Goal: Information Seeking & Learning: Find specific fact

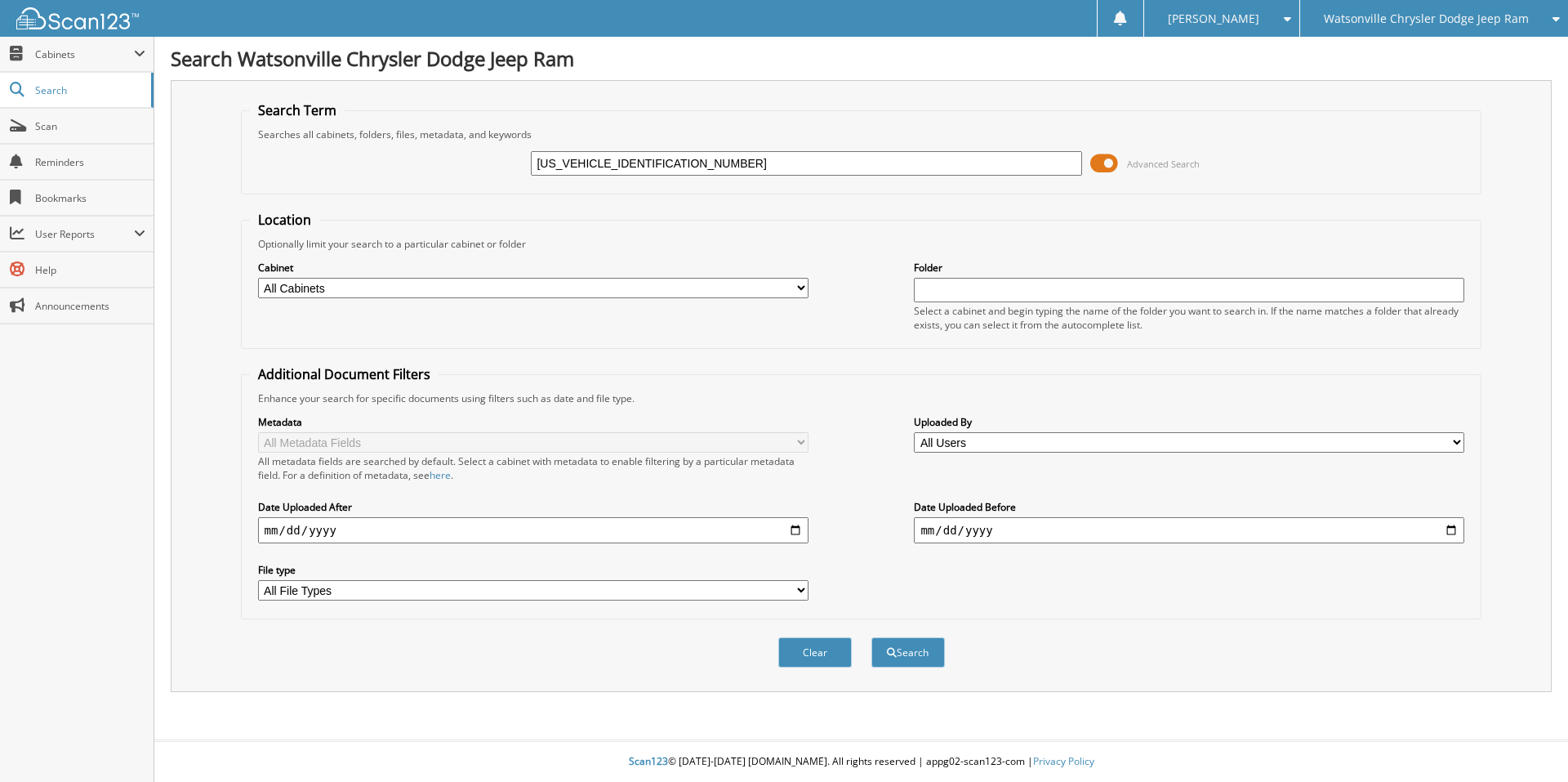
type input "1C4PJMCX7JD588730"
click at [872, 637] on button "Search" at bounding box center [908, 652] width 74 height 30
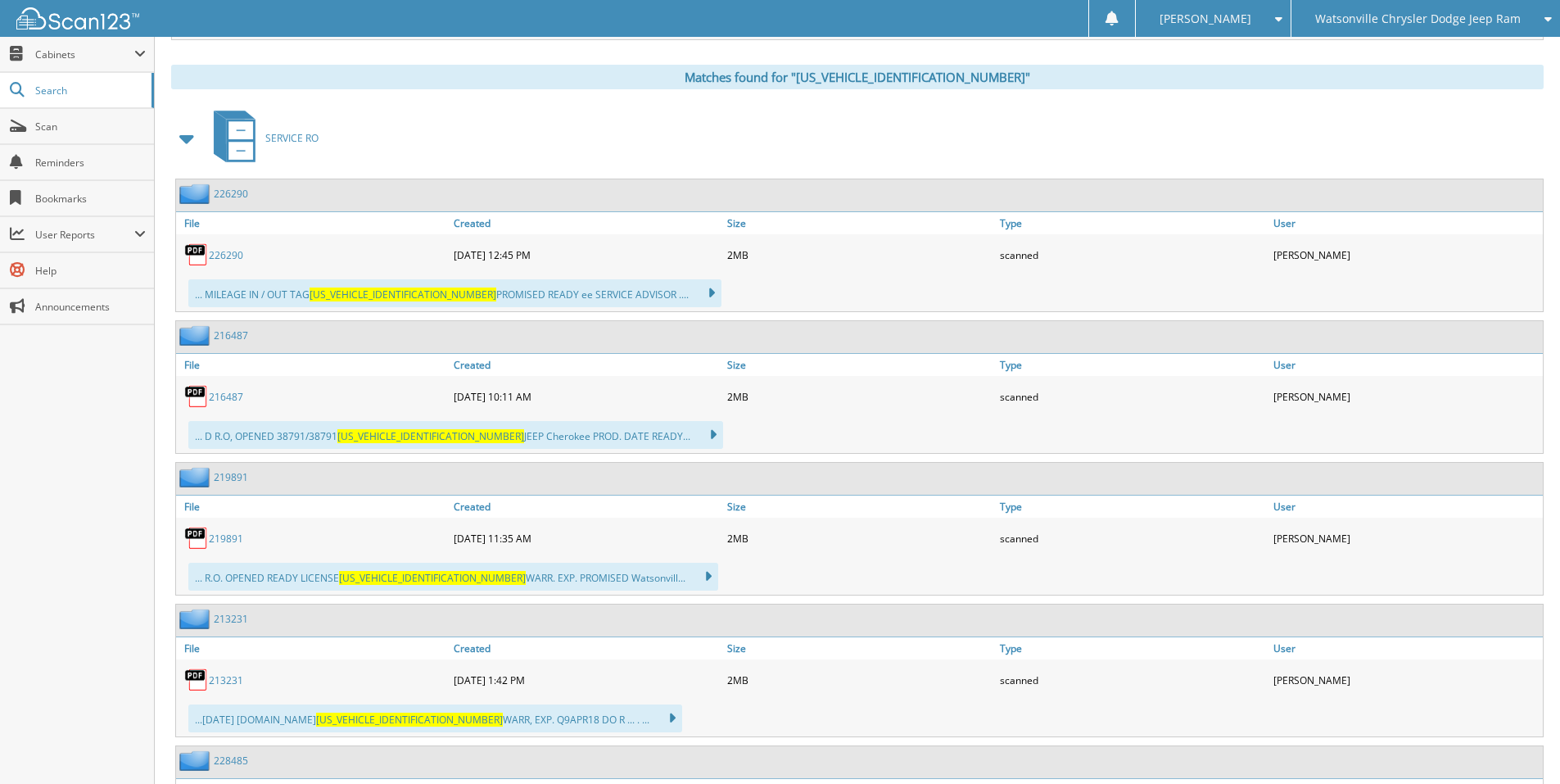
scroll to position [655, 0]
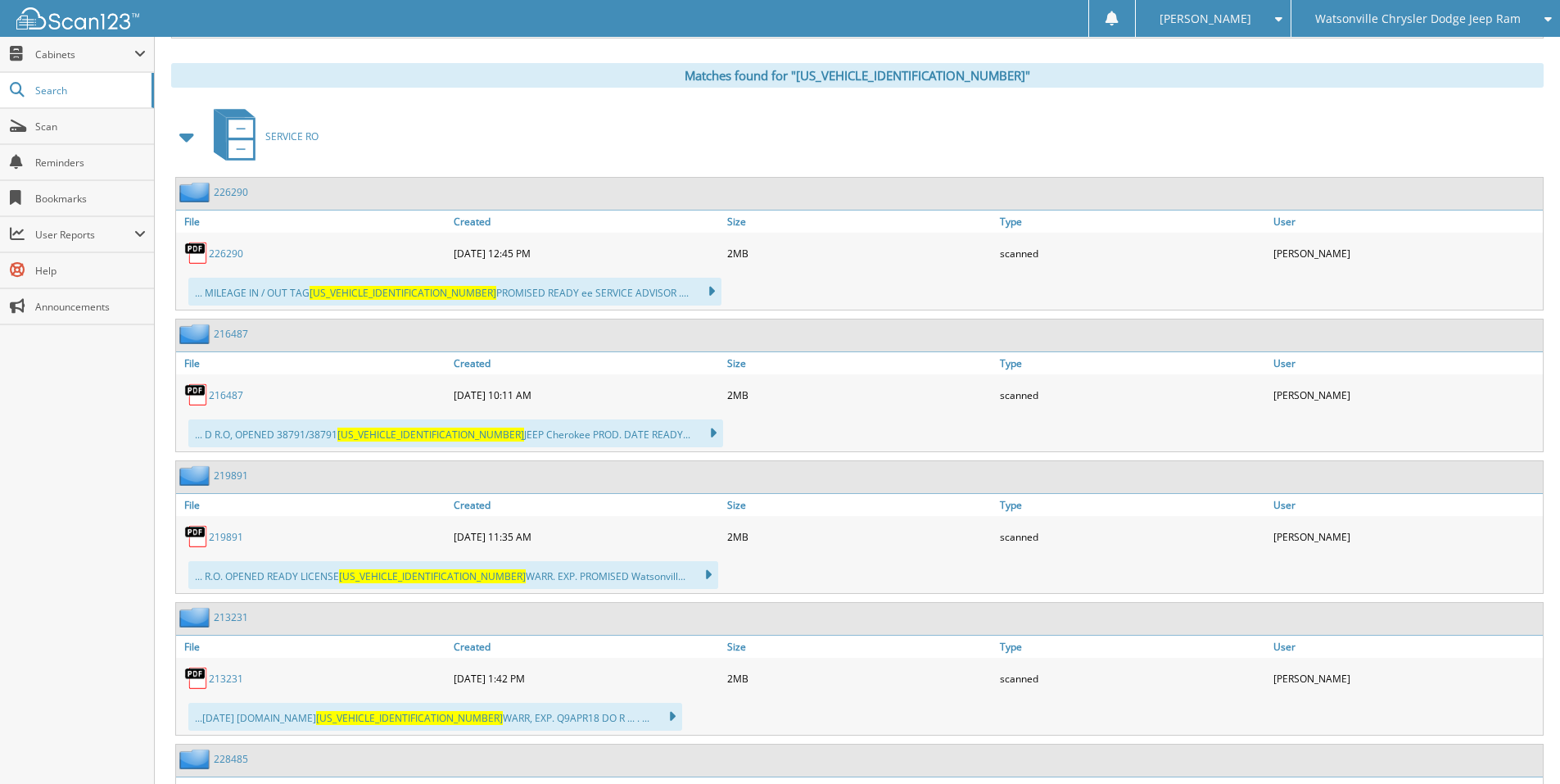
click at [224, 253] on link "226290" at bounding box center [225, 254] width 35 height 14
click at [228, 333] on link "216487" at bounding box center [231, 334] width 35 height 14
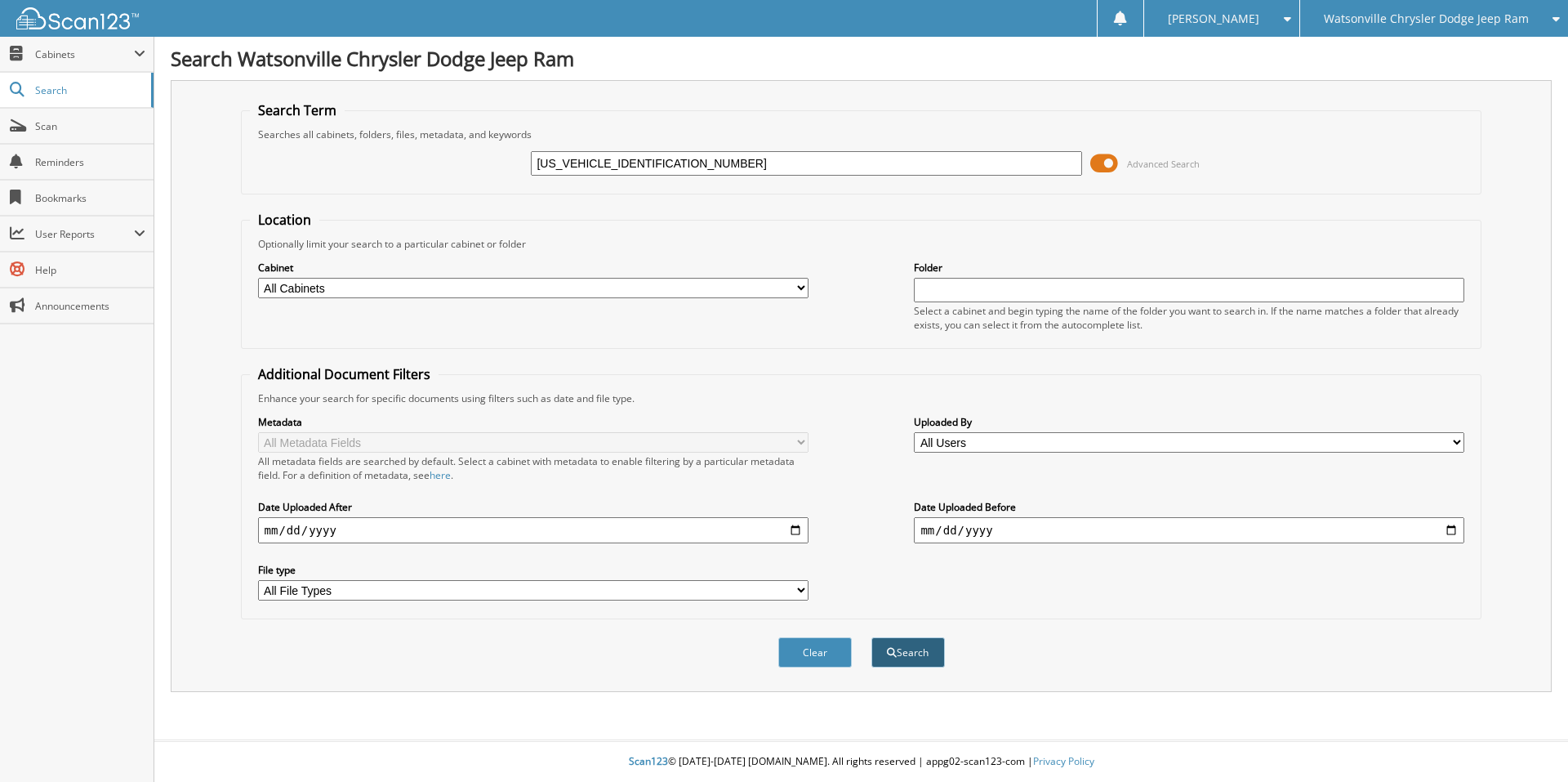
type input "[US_VEHICLE_IDENTIFICATION_NUMBER]"
click at [918, 641] on button "Search" at bounding box center [908, 652] width 74 height 30
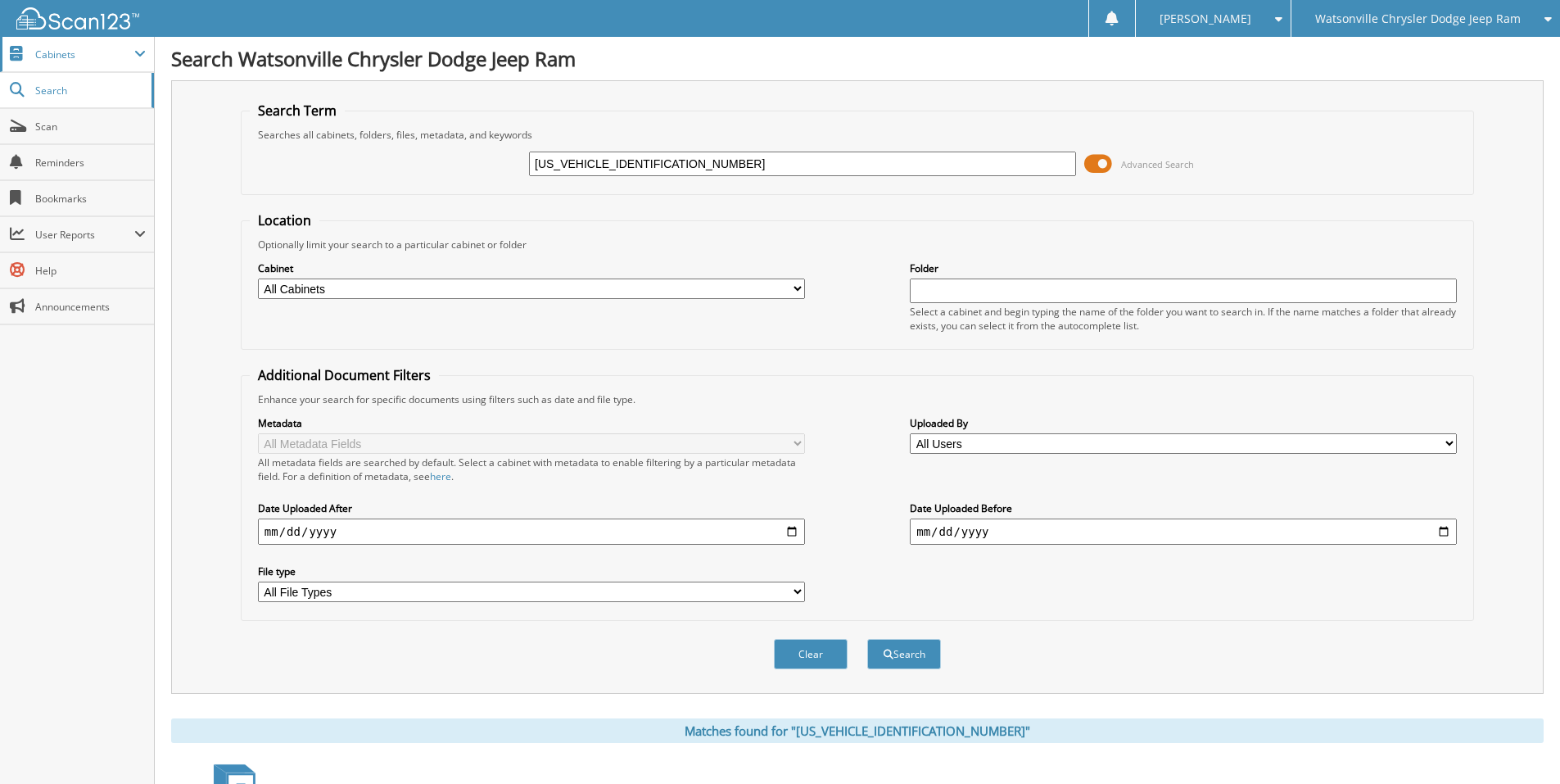
click at [49, 56] on span "Cabinets" at bounding box center [85, 54] width 99 height 14
drag, startPoint x: 692, startPoint y: 164, endPoint x: 431, endPoint y: 160, distance: 261.0
click at [425, 163] on div "[US_VEHICLE_IDENTIFICATION_NUMBER] Advanced Search" at bounding box center [857, 164] width 1215 height 45
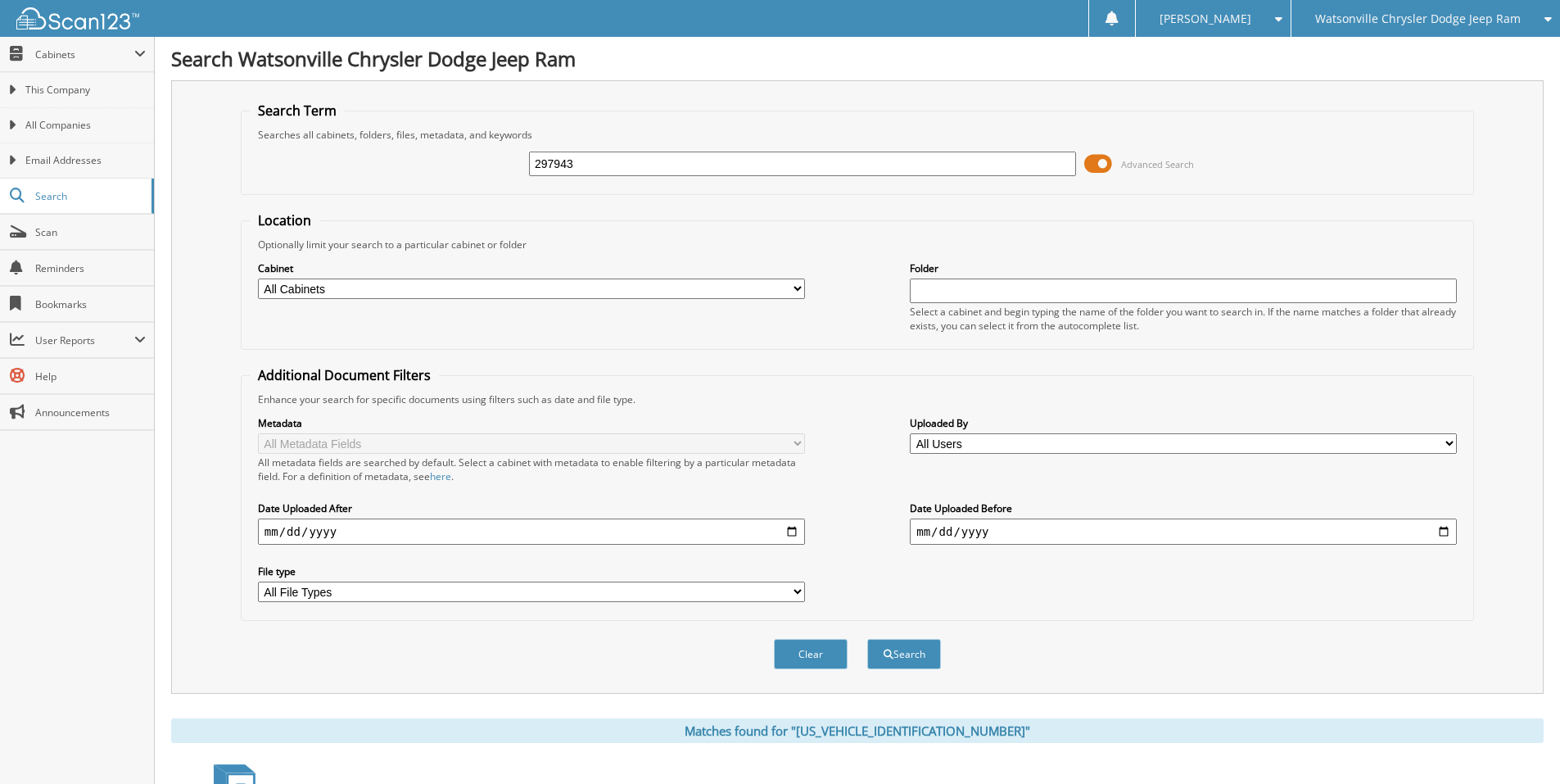
type input "297943"
click at [868, 639] on button "Search" at bounding box center [904, 654] width 74 height 30
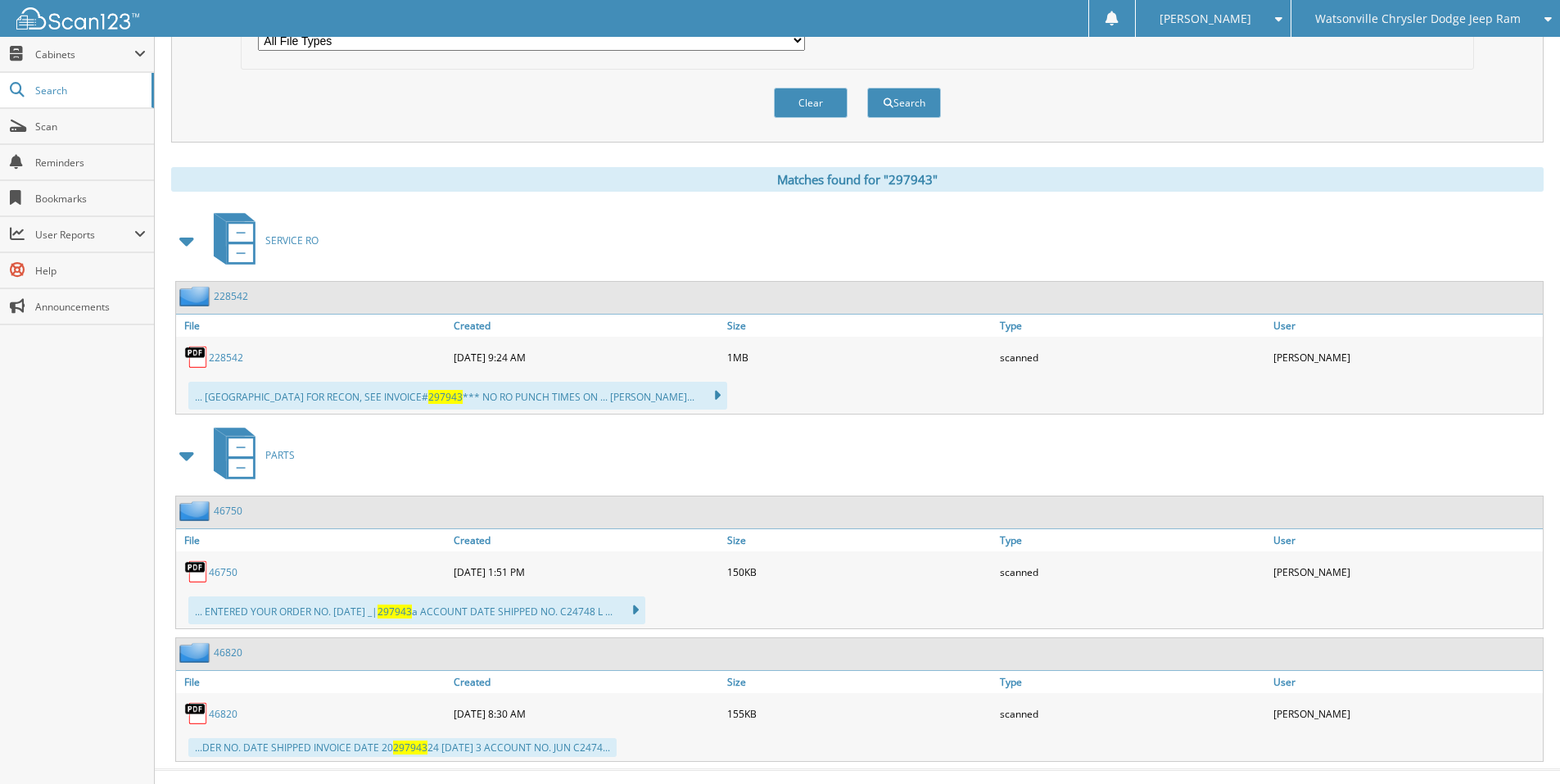
scroll to position [579, 0]
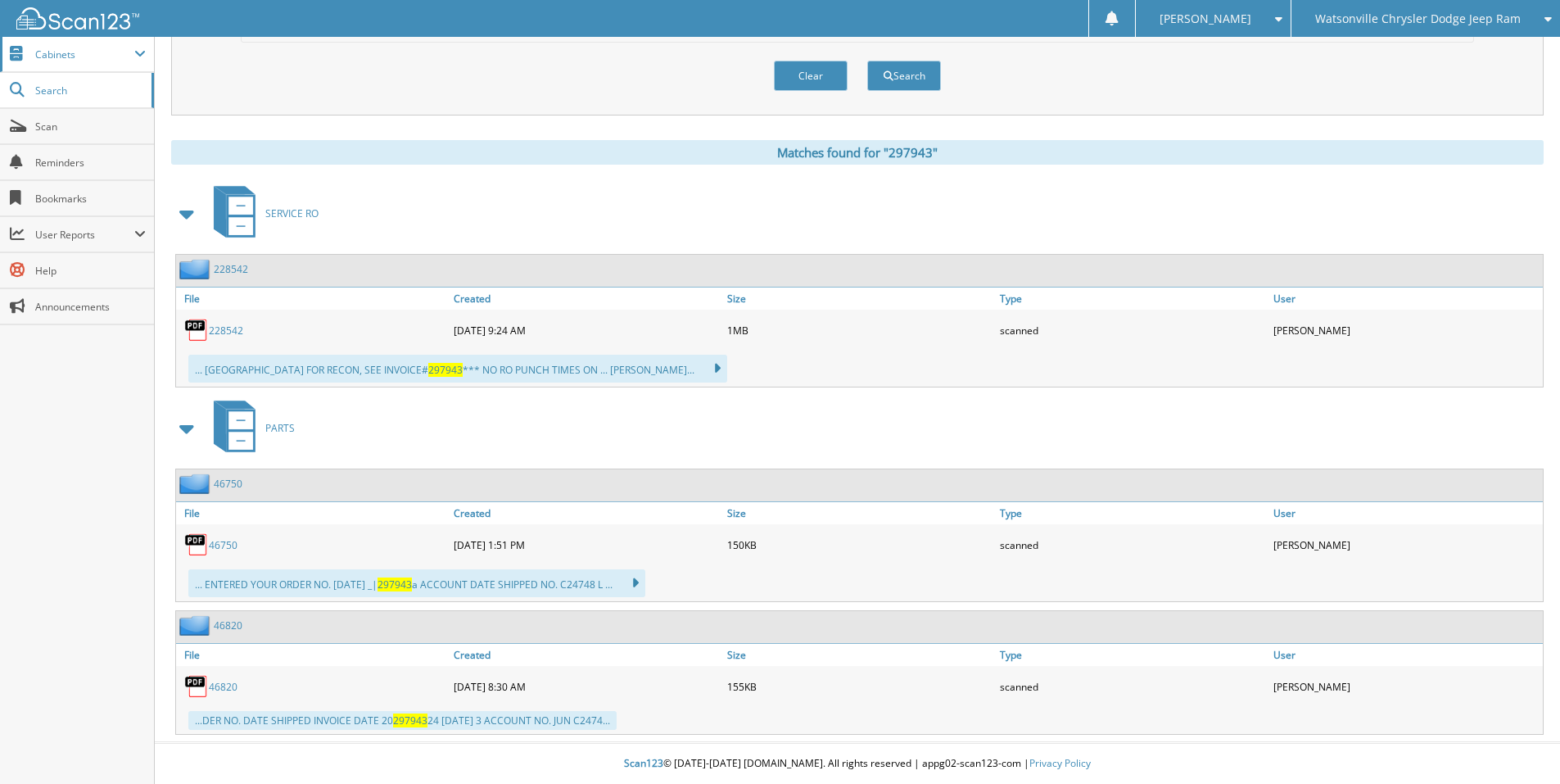
click at [66, 57] on span "Cabinets" at bounding box center [85, 54] width 99 height 14
click at [66, 58] on span "Cabinets" at bounding box center [85, 54] width 99 height 14
click at [54, 57] on span "Cabinets" at bounding box center [85, 54] width 99 height 14
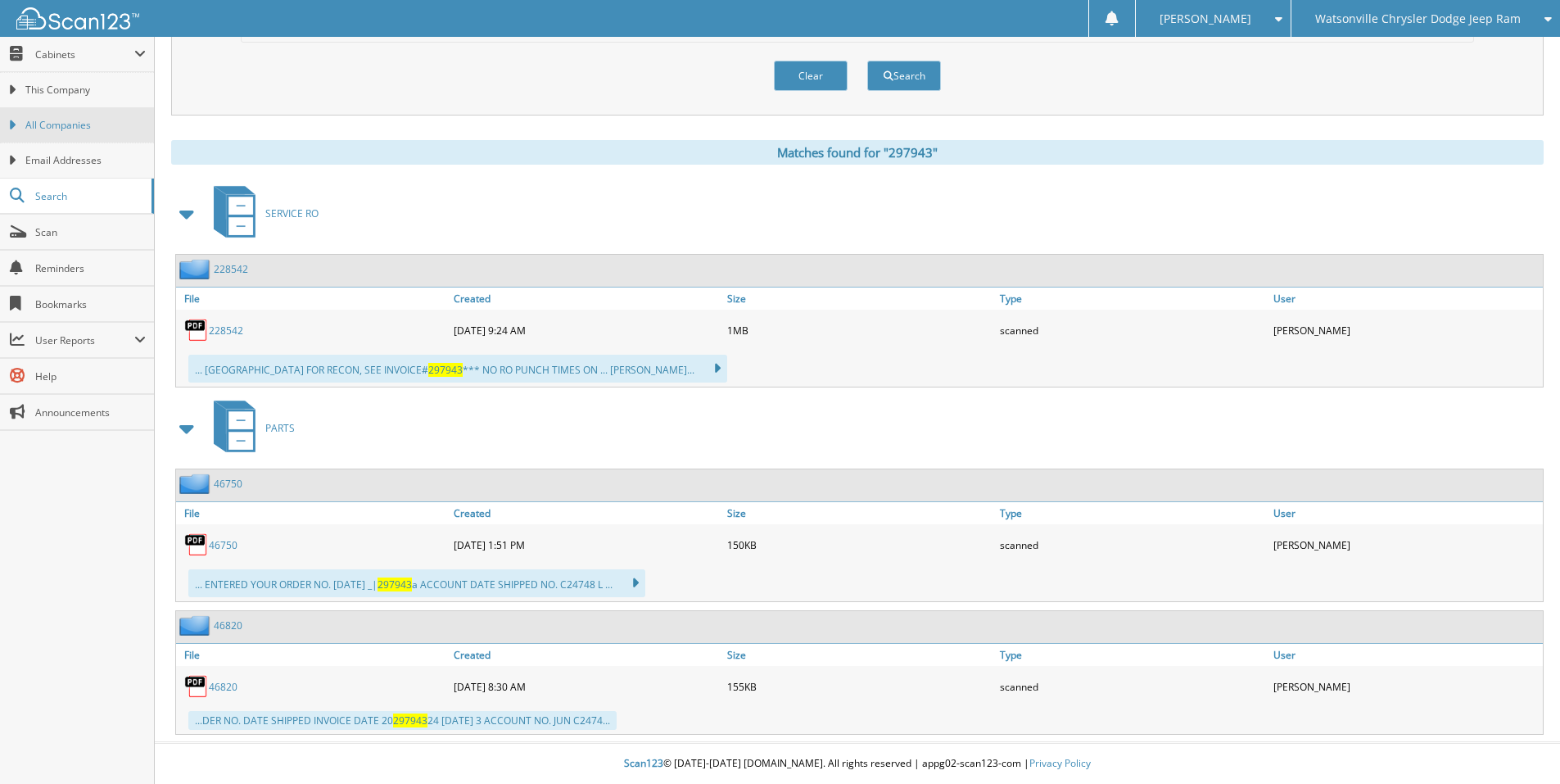
click at [53, 126] on span "All Companies" at bounding box center [85, 125] width 120 height 15
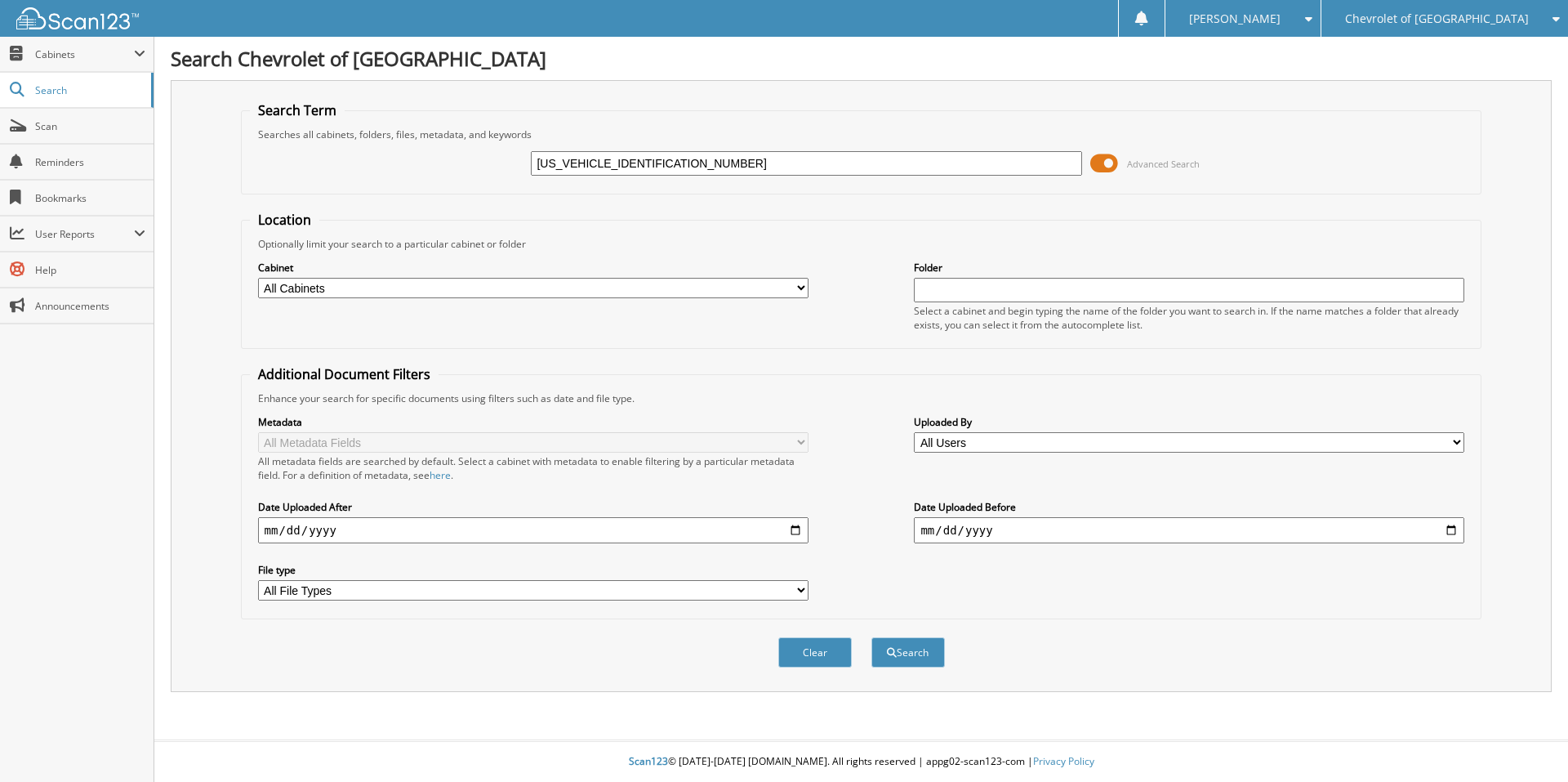
type input "JN8AT2MT7KW267524"
click at [872, 637] on button "Search" at bounding box center [908, 652] width 74 height 30
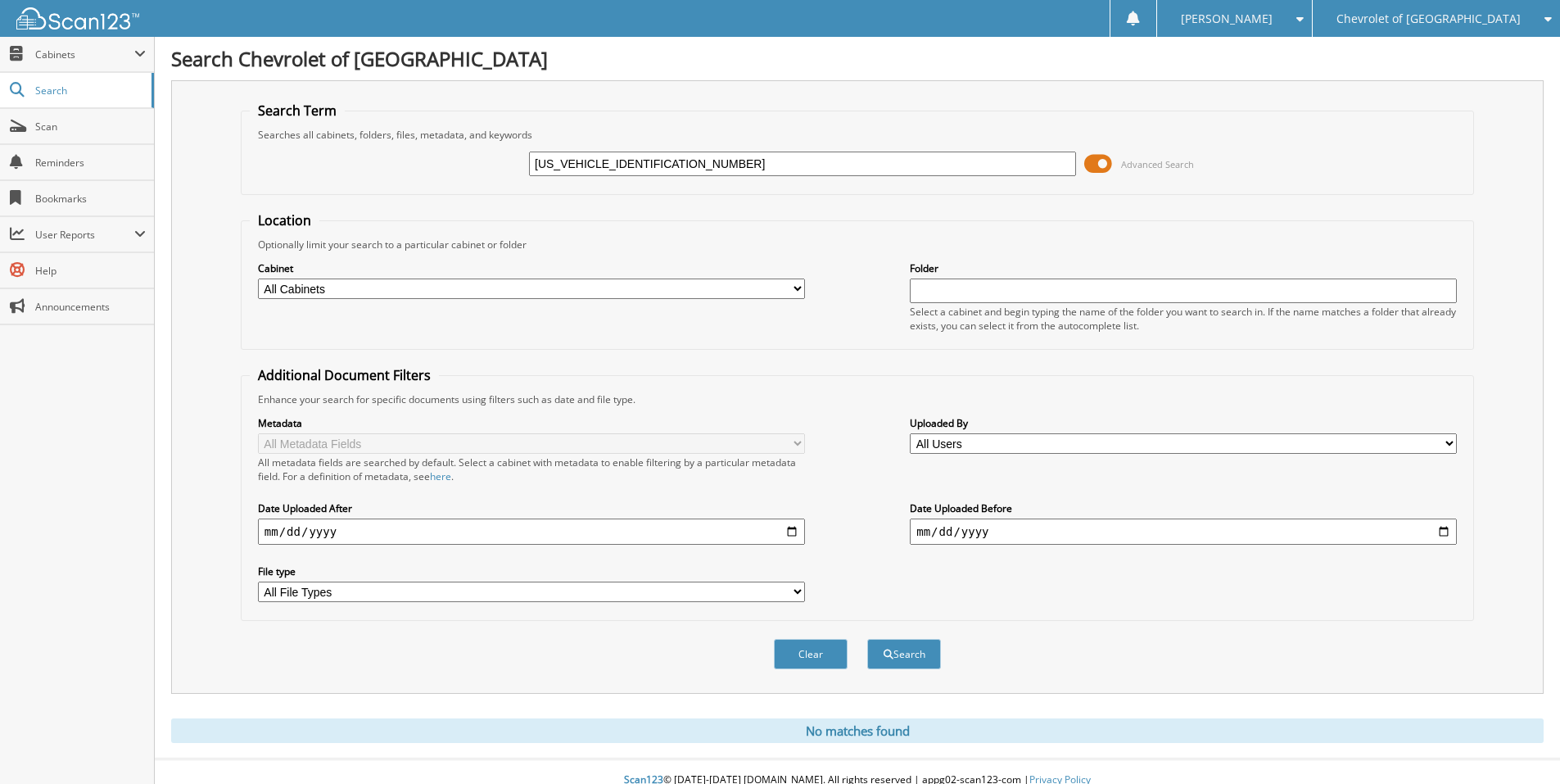
drag, startPoint x: 691, startPoint y: 166, endPoint x: 461, endPoint y: 145, distance: 231.0
click at [461, 145] on div "JN8AT2MT7KW267524 Advanced Search" at bounding box center [857, 164] width 1215 height 45
paste input "5J8TB3H50EL010351"
type input "5J8TB3H50EL010351"
click at [868, 639] on button "Search" at bounding box center [904, 654] width 74 height 30
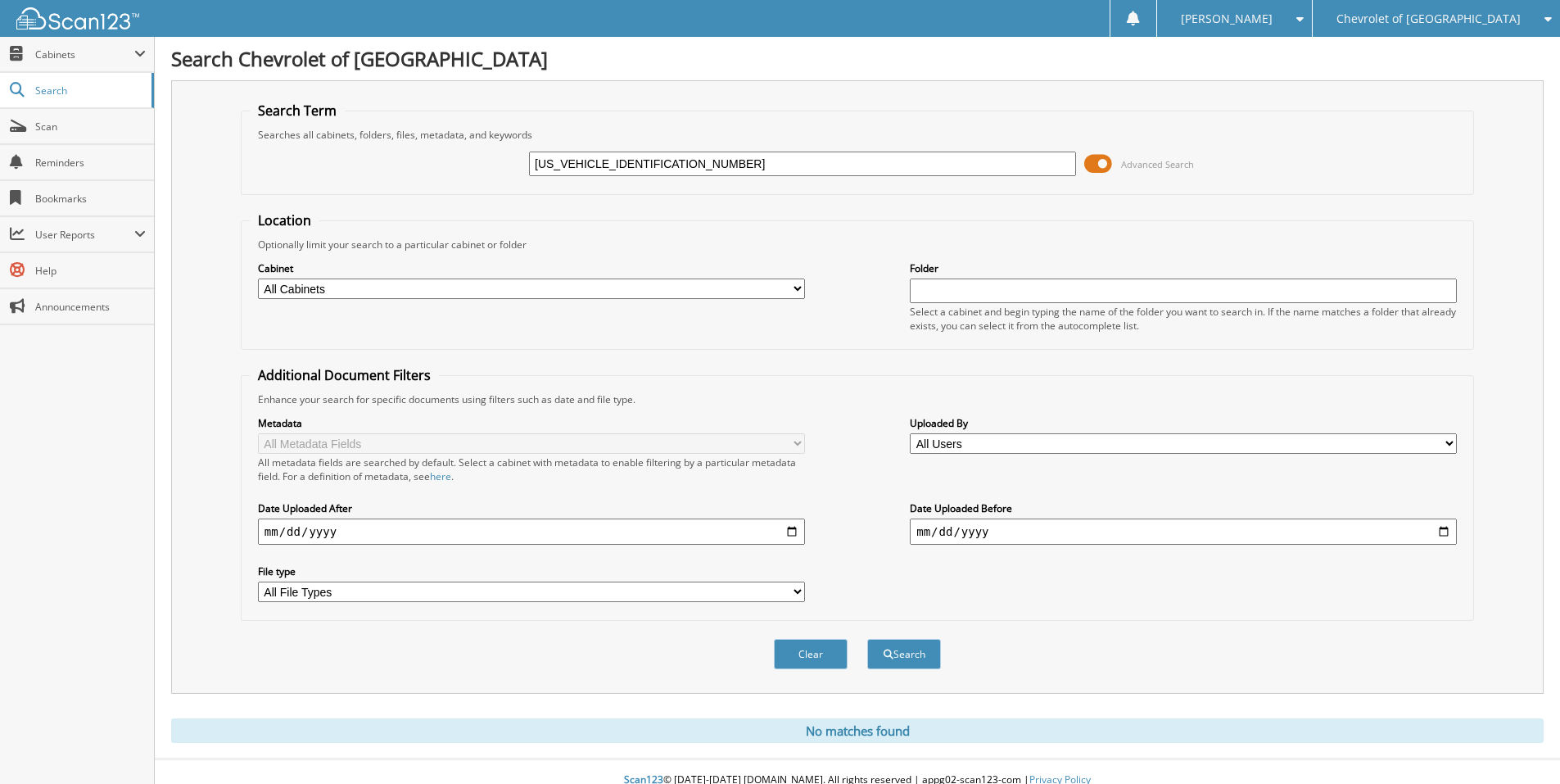
drag, startPoint x: 665, startPoint y: 166, endPoint x: 411, endPoint y: 137, distance: 255.7
click at [411, 137] on fieldset "Search Term Searches all cabinets, folders, files, metadata, and keywords [US_V…" at bounding box center [857, 148] width 1233 height 94
paste input "YD8H91NL005336"
type input "[US_VEHICLE_IDENTIFICATION_NUMBER]"
click at [868, 639] on button "Search" at bounding box center [904, 654] width 74 height 30
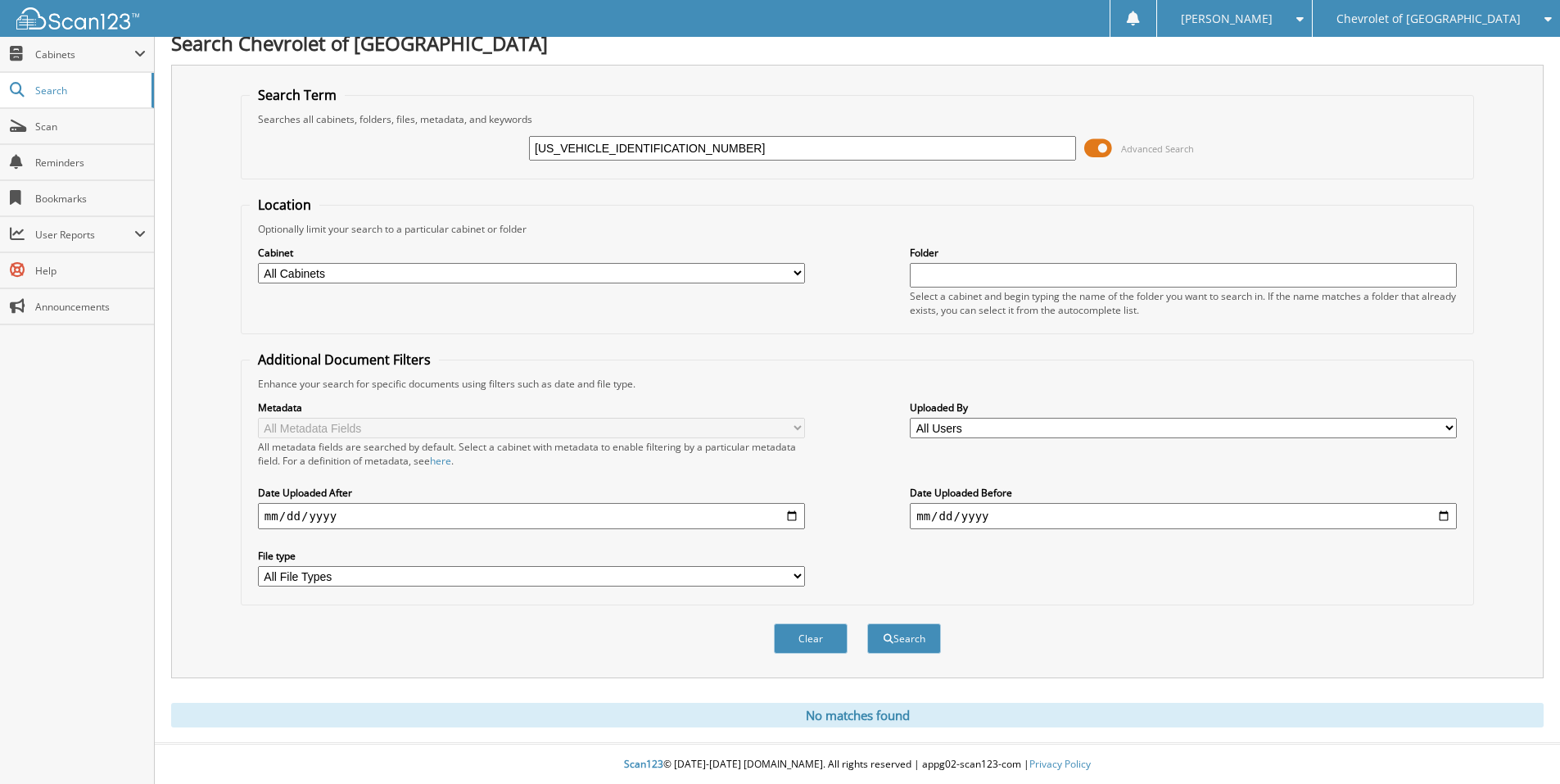
scroll to position [17, 0]
drag, startPoint x: 682, startPoint y: 151, endPoint x: 453, endPoint y: 149, distance: 229.0
click at [453, 149] on div "[US_VEHICLE_IDENTIFICATION_NUMBER] Advanced Search" at bounding box center [857, 148] width 1215 height 45
paste input "[US_VEHICLE_IDENTIFICATION_NUMBER]"
type input "[US_VEHICLE_IDENTIFICATION_NUMBER]"
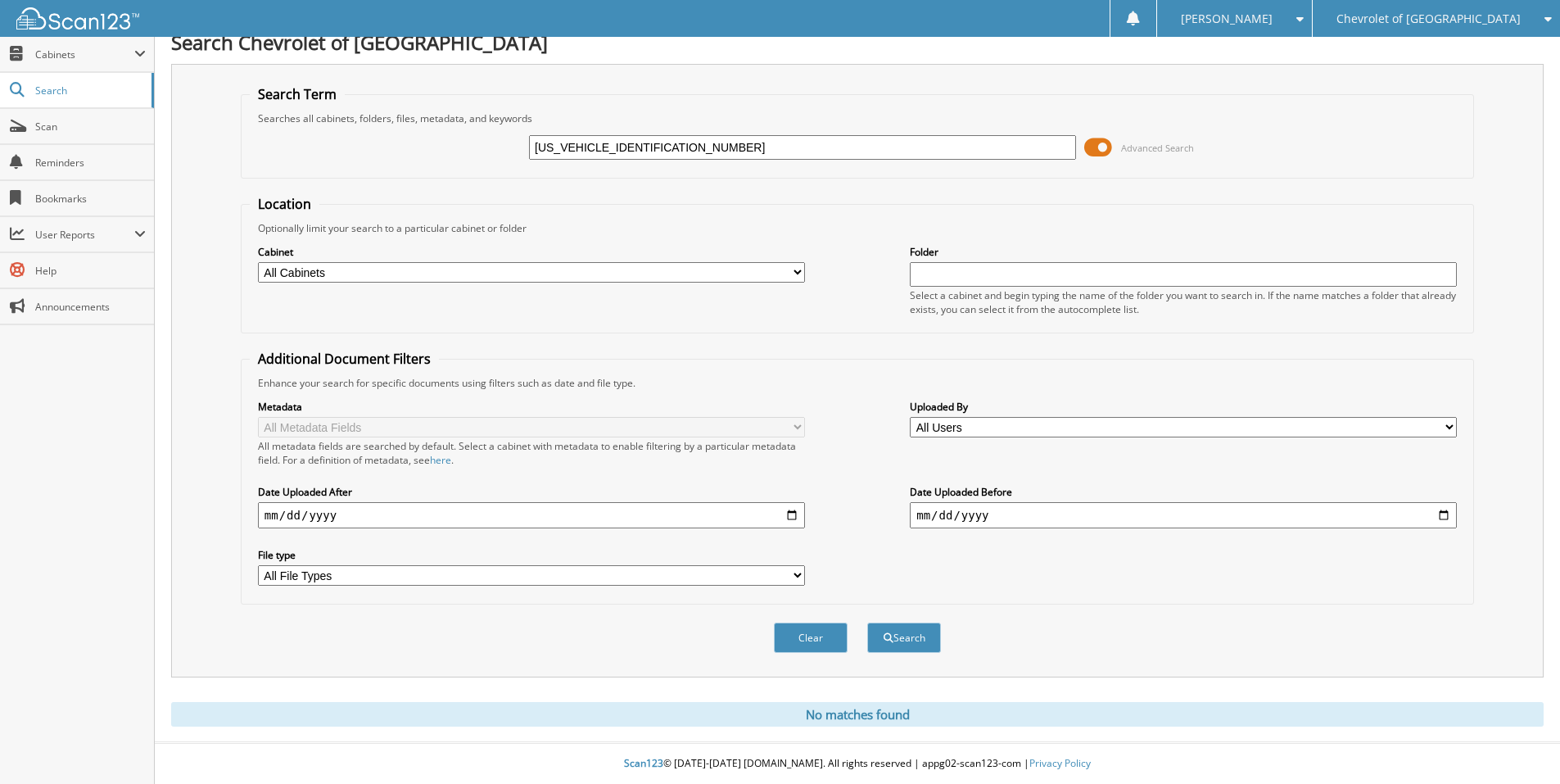
click at [868, 623] on button "Search" at bounding box center [904, 638] width 74 height 30
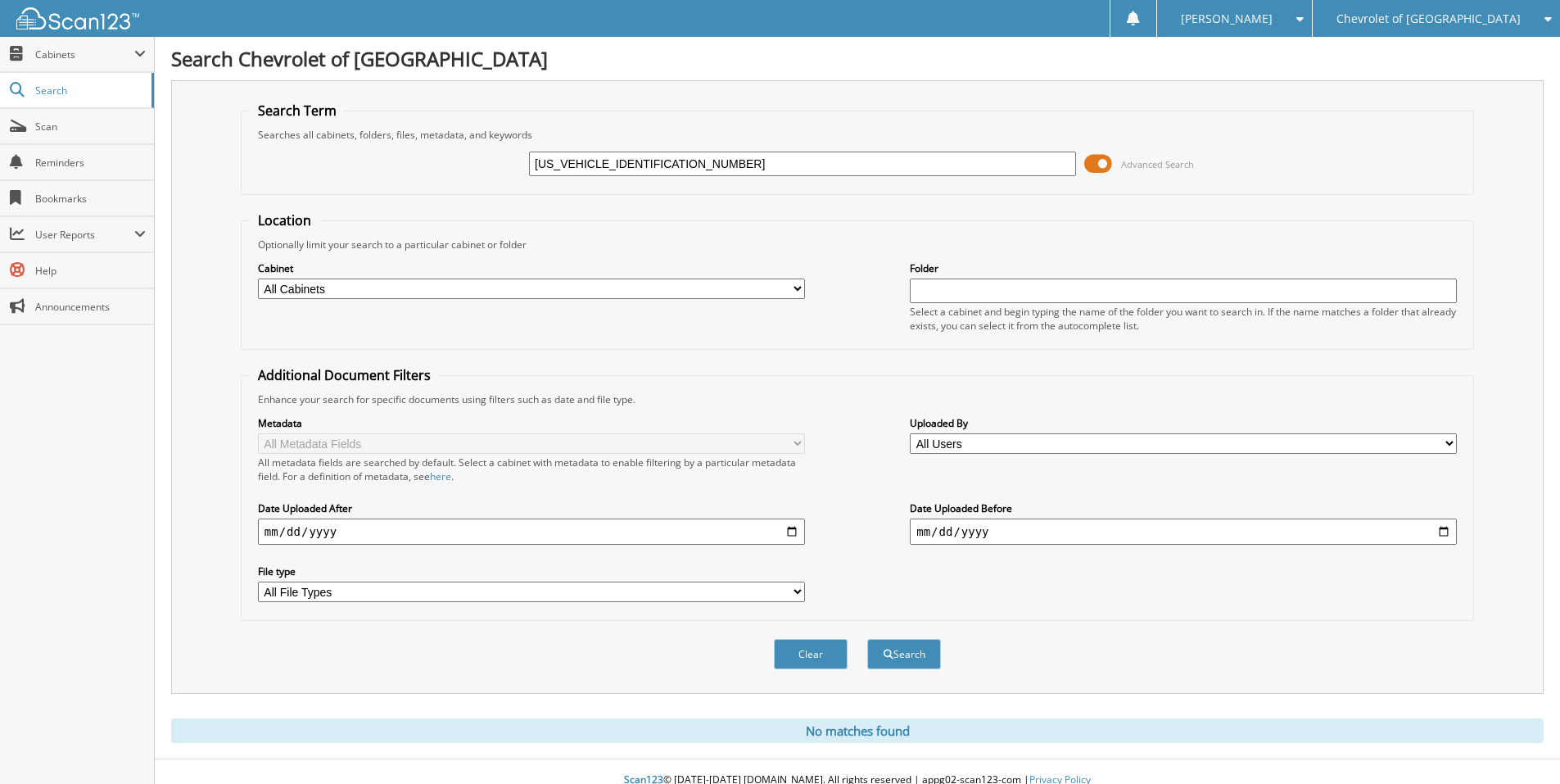
drag, startPoint x: 675, startPoint y: 165, endPoint x: 460, endPoint y: 166, distance: 215.0
click at [471, 164] on div "2C4RC1BG5RR151417 Advanced Search" at bounding box center [857, 164] width 1215 height 45
paste input "[US_VEHICLE_IDENTIFICATION_NUMBER]"
type input "[US_VEHICLE_IDENTIFICATION_NUMBER]"
click at [868, 639] on button "Search" at bounding box center [904, 654] width 74 height 30
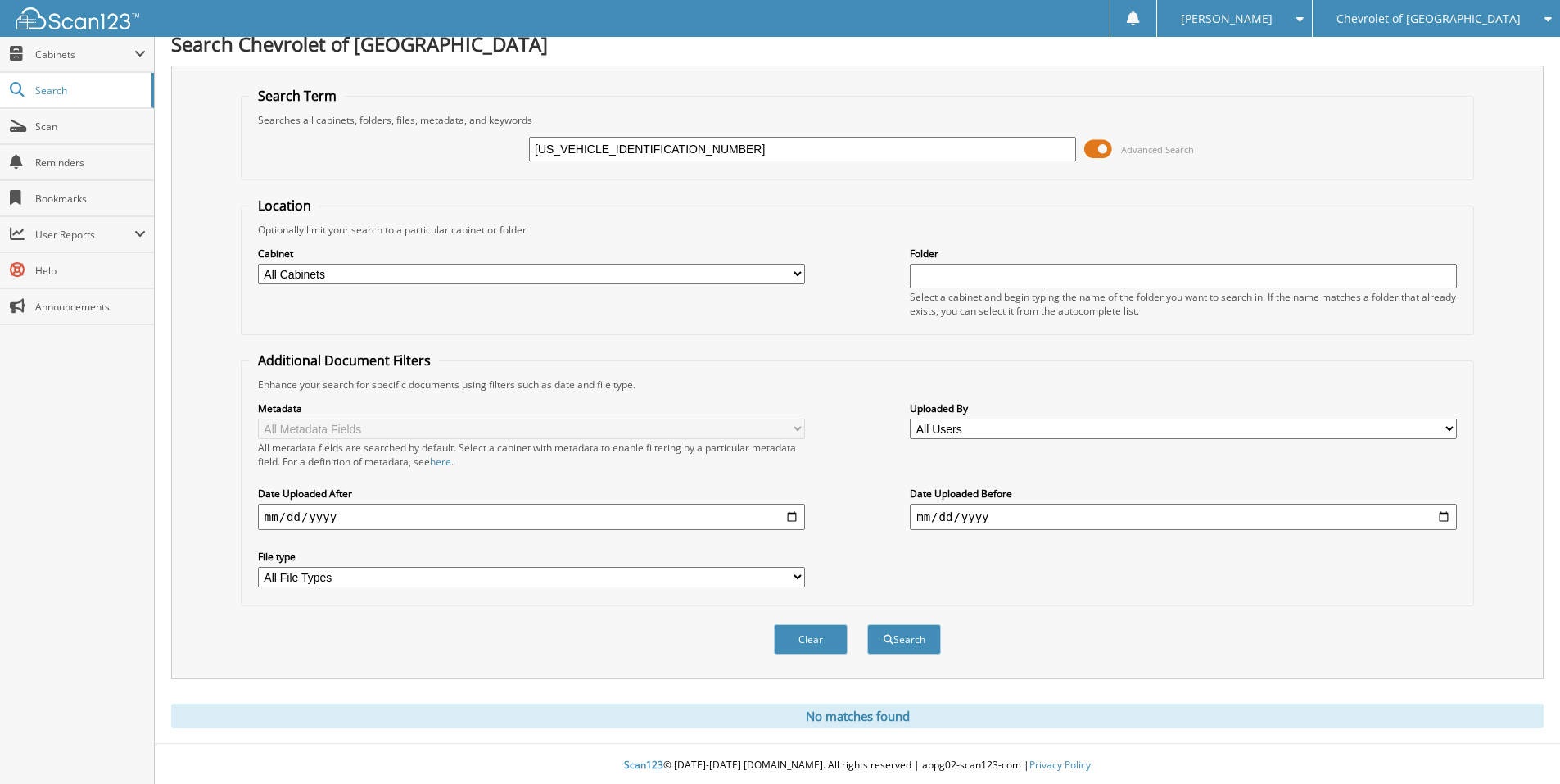
scroll to position [17, 0]
drag, startPoint x: 677, startPoint y: 151, endPoint x: 391, endPoint y: 144, distance: 286.1
click at [392, 144] on div "[US_VEHICLE_IDENTIFICATION_NUMBER] Advanced Search" at bounding box center [857, 148] width 1215 height 45
paste input "[US_VEHICLE_IDENTIFICATION_NUMBER]"
type input "[US_VEHICLE_IDENTIFICATION_NUMBER]"
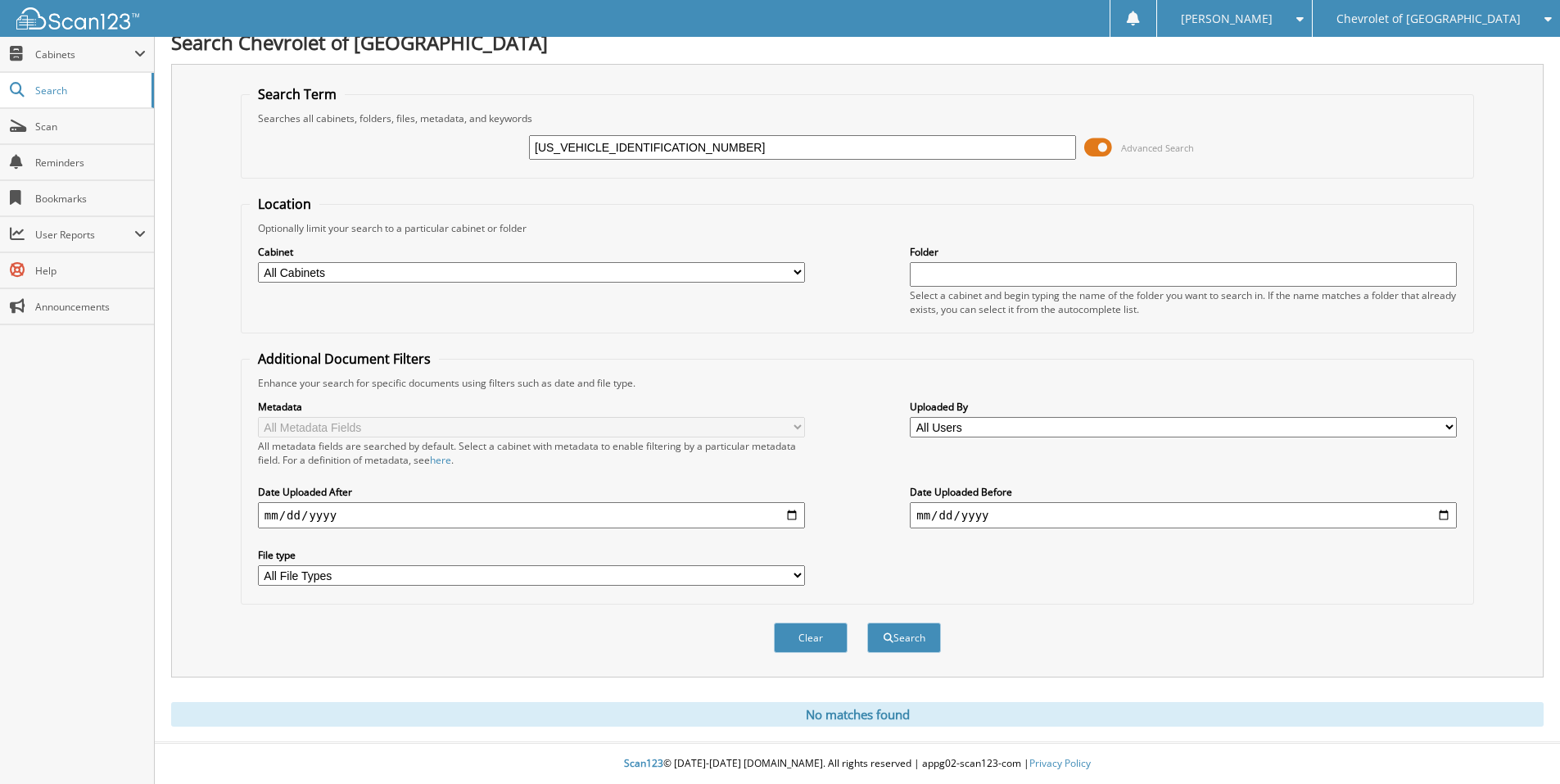
click at [868, 623] on button "Search" at bounding box center [904, 638] width 74 height 30
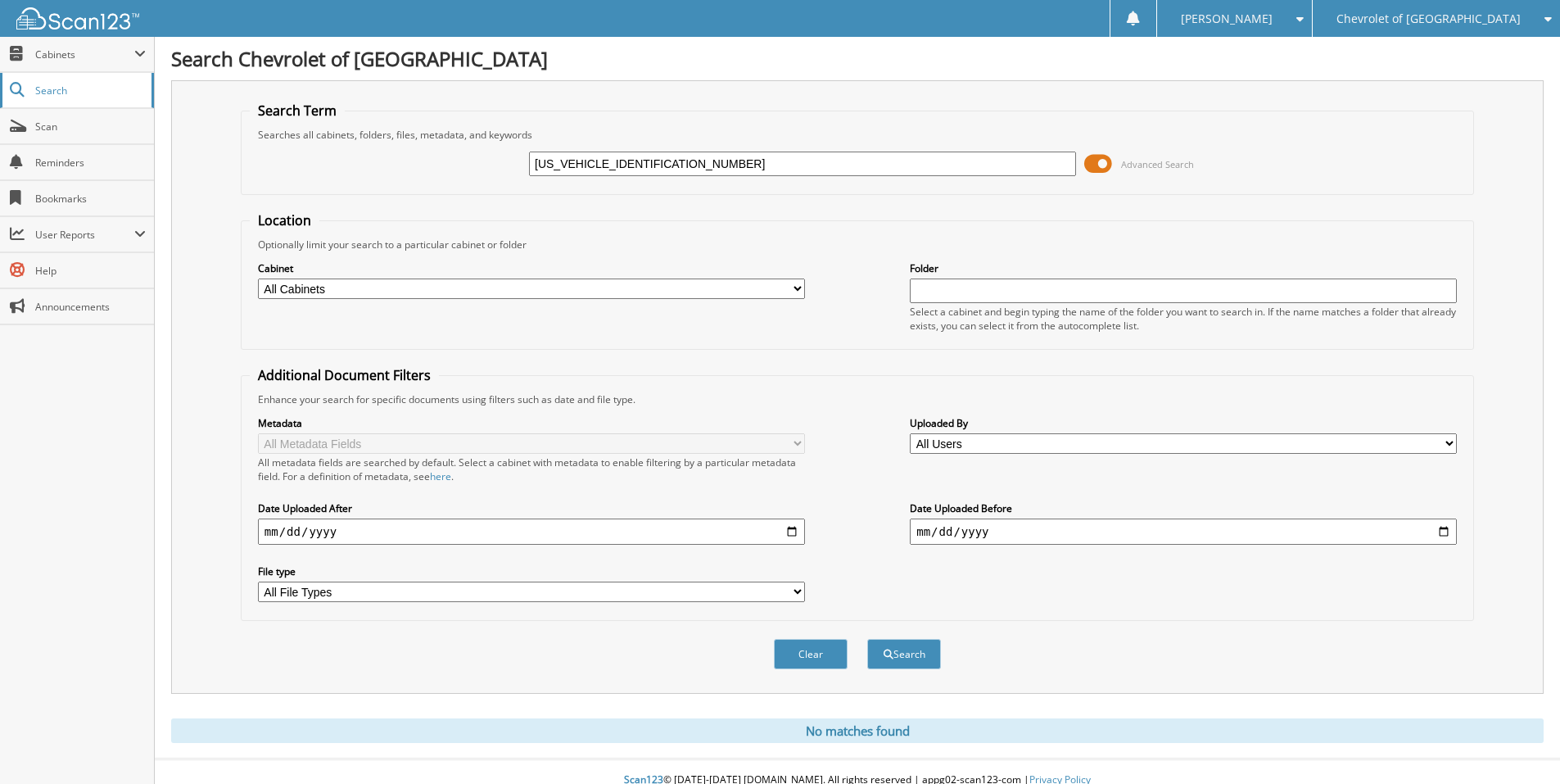
click at [56, 88] on span "Search" at bounding box center [89, 91] width 108 height 14
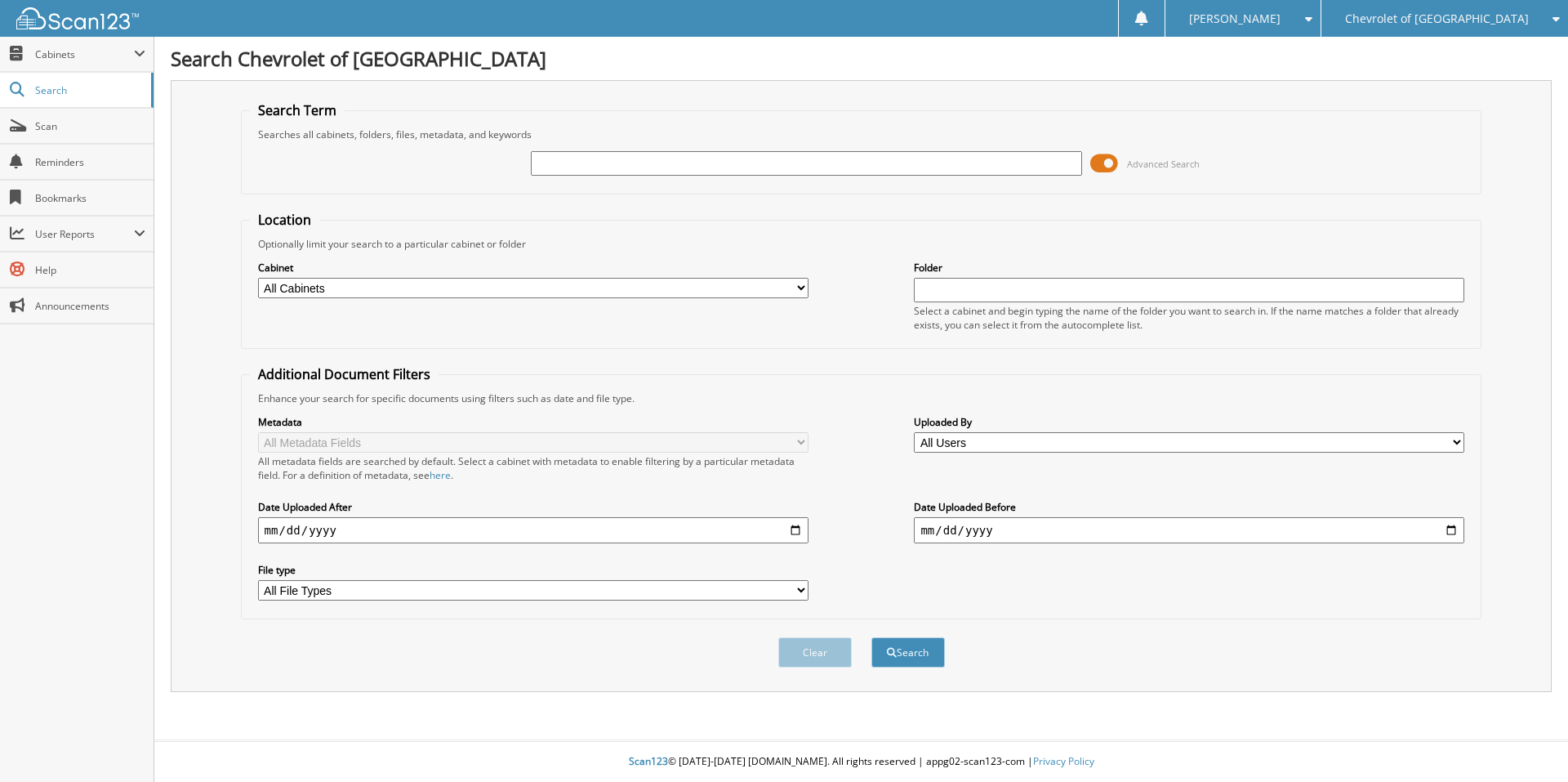
click at [584, 164] on input "text" at bounding box center [807, 164] width 551 height 25
paste input "19UDE4H63SA017585"
type input "19UDE4H63SA017585"
click at [872, 637] on button "Search" at bounding box center [908, 652] width 74 height 30
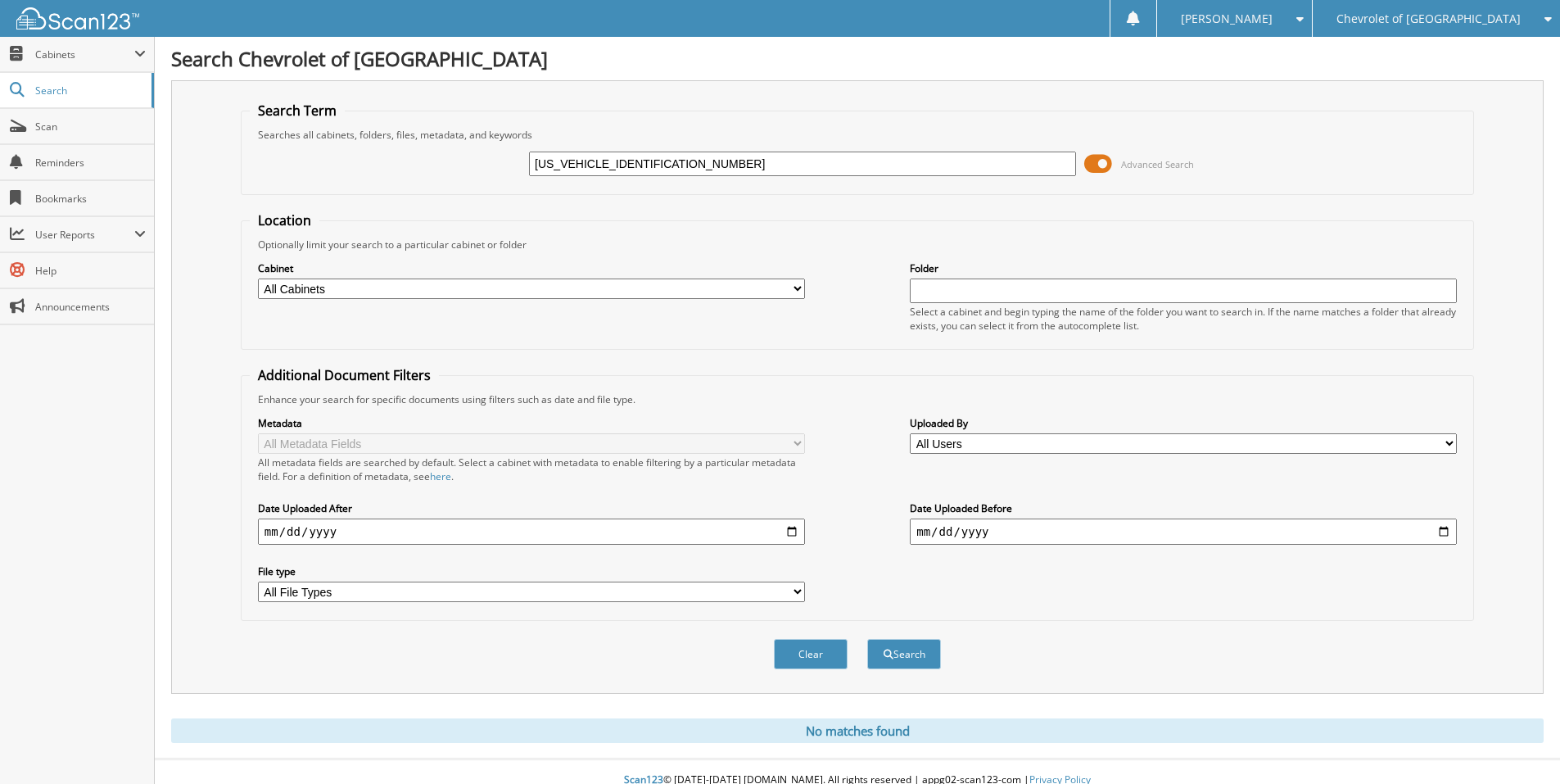
scroll to position [17, 0]
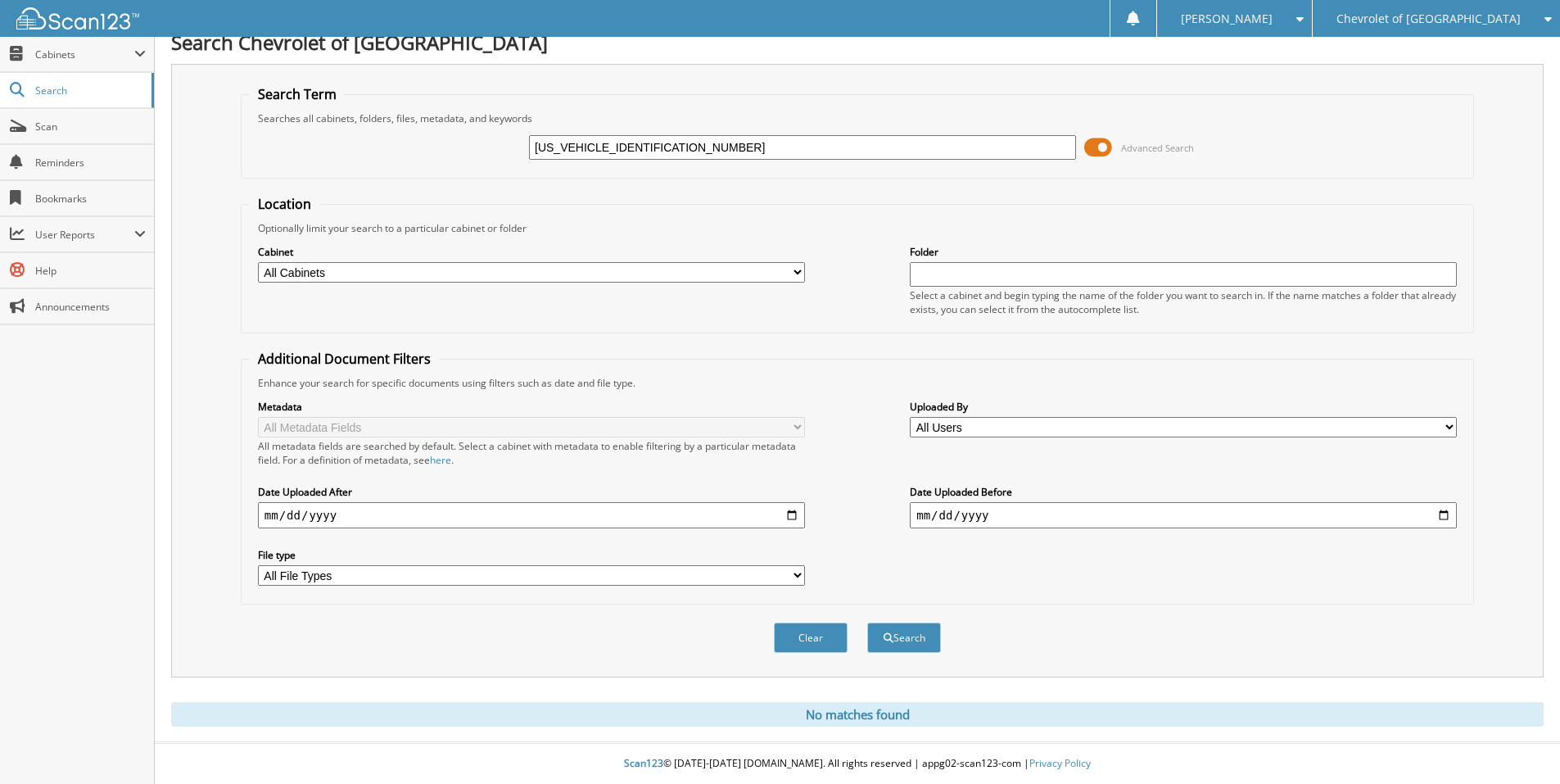
drag, startPoint x: 674, startPoint y: 143, endPoint x: 421, endPoint y: 147, distance: 253.0
click at [421, 147] on div "19UDE4H63SA017585 Advanced Search" at bounding box center [857, 148] width 1215 height 45
paste input "9PA004489"
type input "19UDE4H69PA004489"
click at [868, 623] on button "Search" at bounding box center [904, 638] width 74 height 30
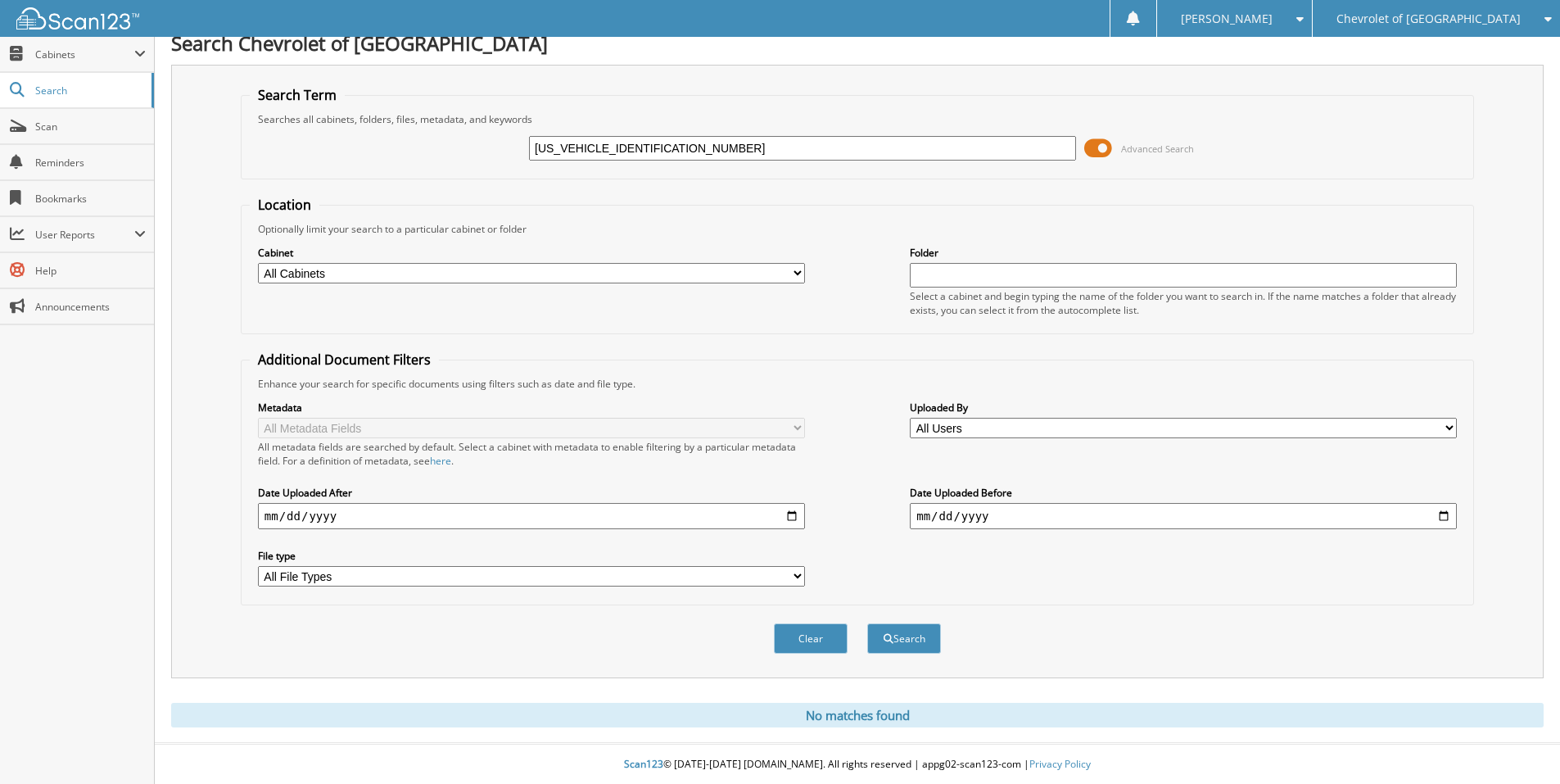
scroll to position [17, 0]
drag, startPoint x: 669, startPoint y: 147, endPoint x: 431, endPoint y: 127, distance: 238.8
click at [437, 127] on div "19UDE4H69PA004489 Advanced Search" at bounding box center [857, 148] width 1215 height 45
paste input "2C4RC1BG9NR162611"
type input "2C4RC1BG9NR162611"
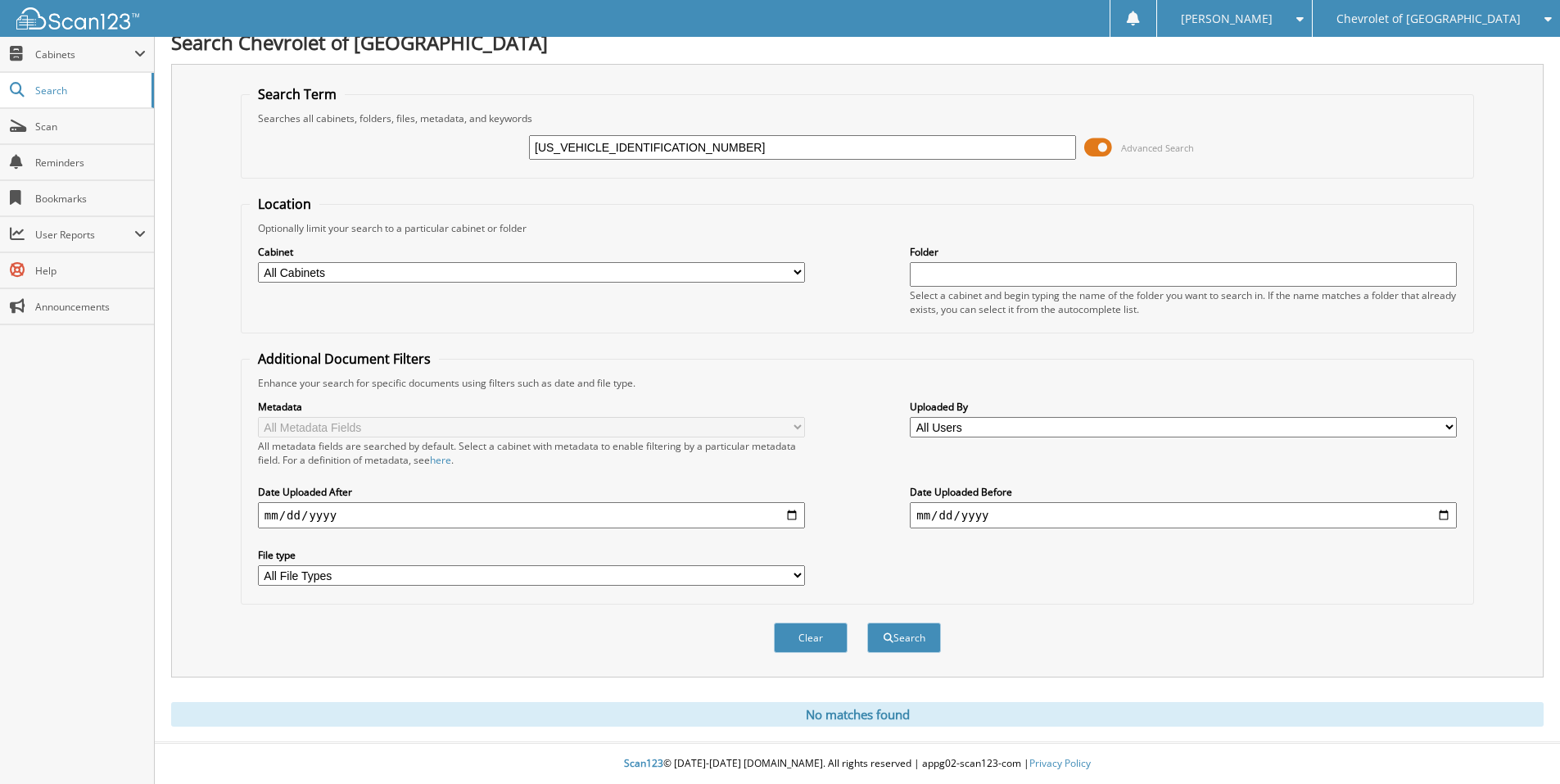
click at [868, 623] on button "Search" at bounding box center [904, 638] width 74 height 30
drag, startPoint x: 671, startPoint y: 143, endPoint x: 411, endPoint y: 117, distance: 261.3
click at [412, 117] on fieldset "Search Term Searches all cabinets, folders, files, metadata, and keywords [US_V…" at bounding box center [857, 132] width 1233 height 94
paste input "[US_VEHICLE_IDENTIFICATION_NUMBER]"
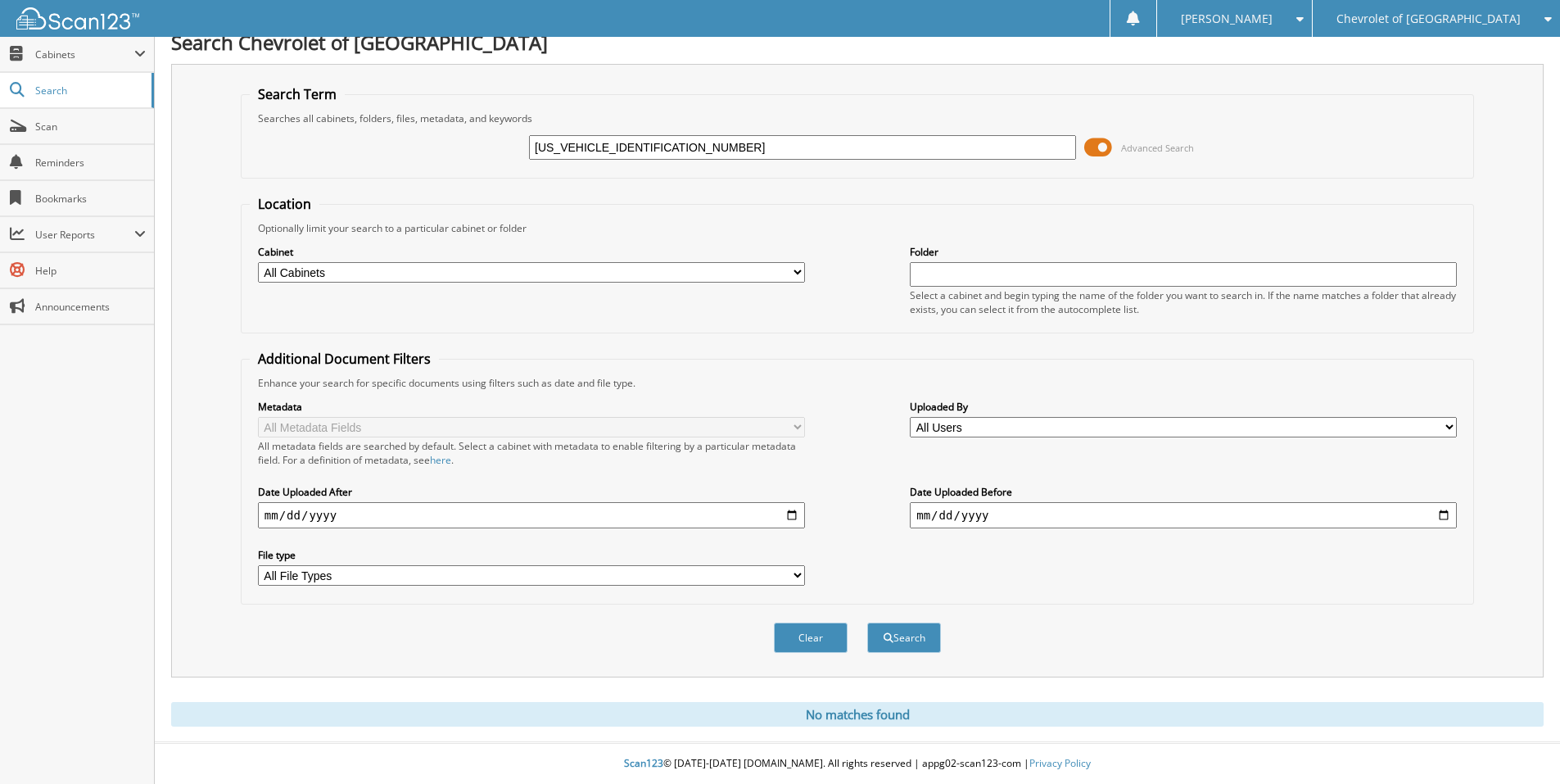
type input "[US_VEHICLE_IDENTIFICATION_NUMBER]"
click at [868, 623] on button "Search" at bounding box center [904, 638] width 74 height 30
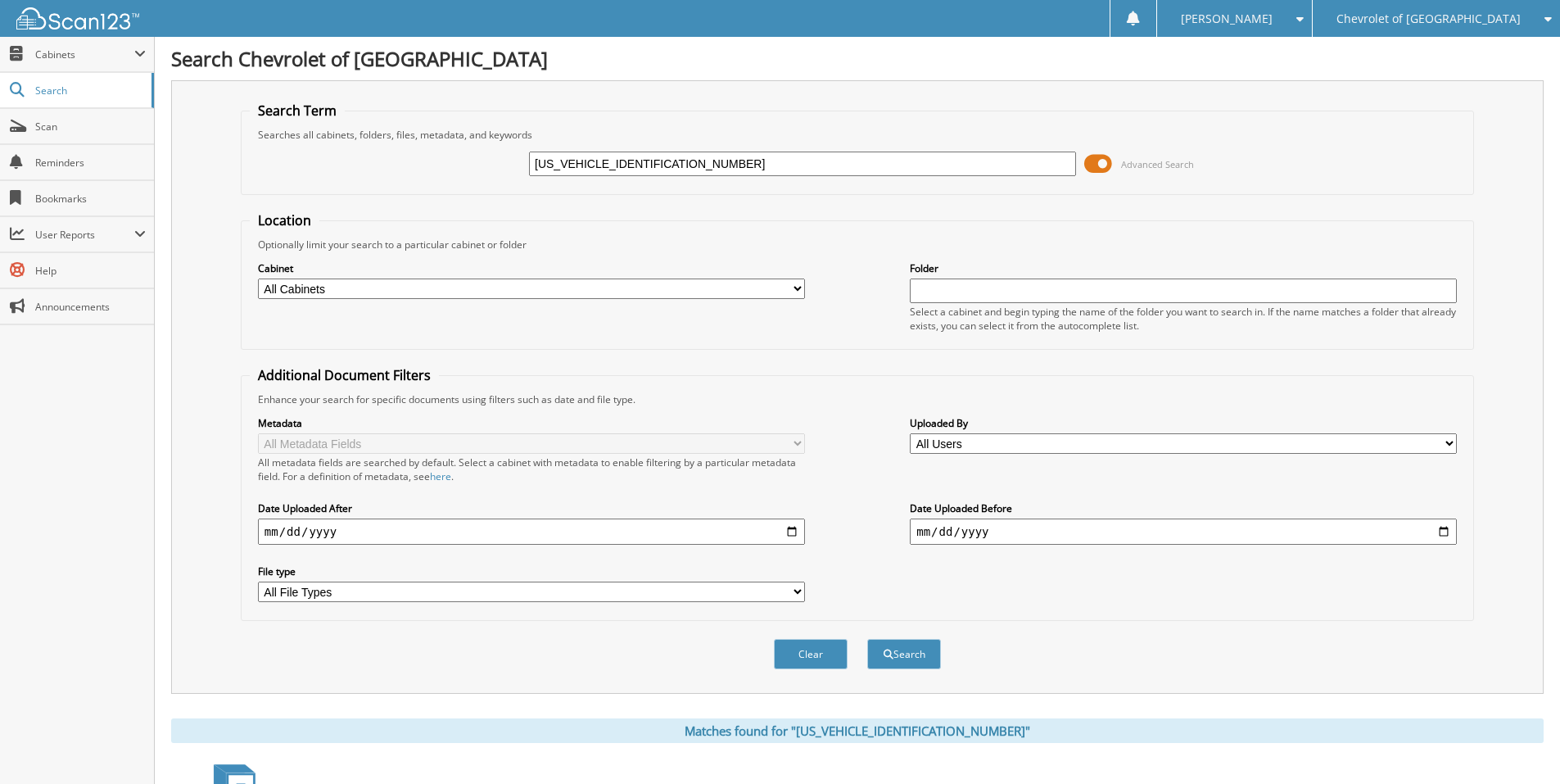
drag, startPoint x: 715, startPoint y: 164, endPoint x: 428, endPoint y: 147, distance: 287.5
click at [428, 147] on div "3TMCZ5AN7PM655189 Advanced Search" at bounding box center [857, 164] width 1215 height 45
paste input "[US_VEHICLE_IDENTIFICATION_NUMBER]"
type input "[US_VEHICLE_IDENTIFICATION_NUMBER]"
click at [868, 639] on button "Search" at bounding box center [904, 654] width 74 height 30
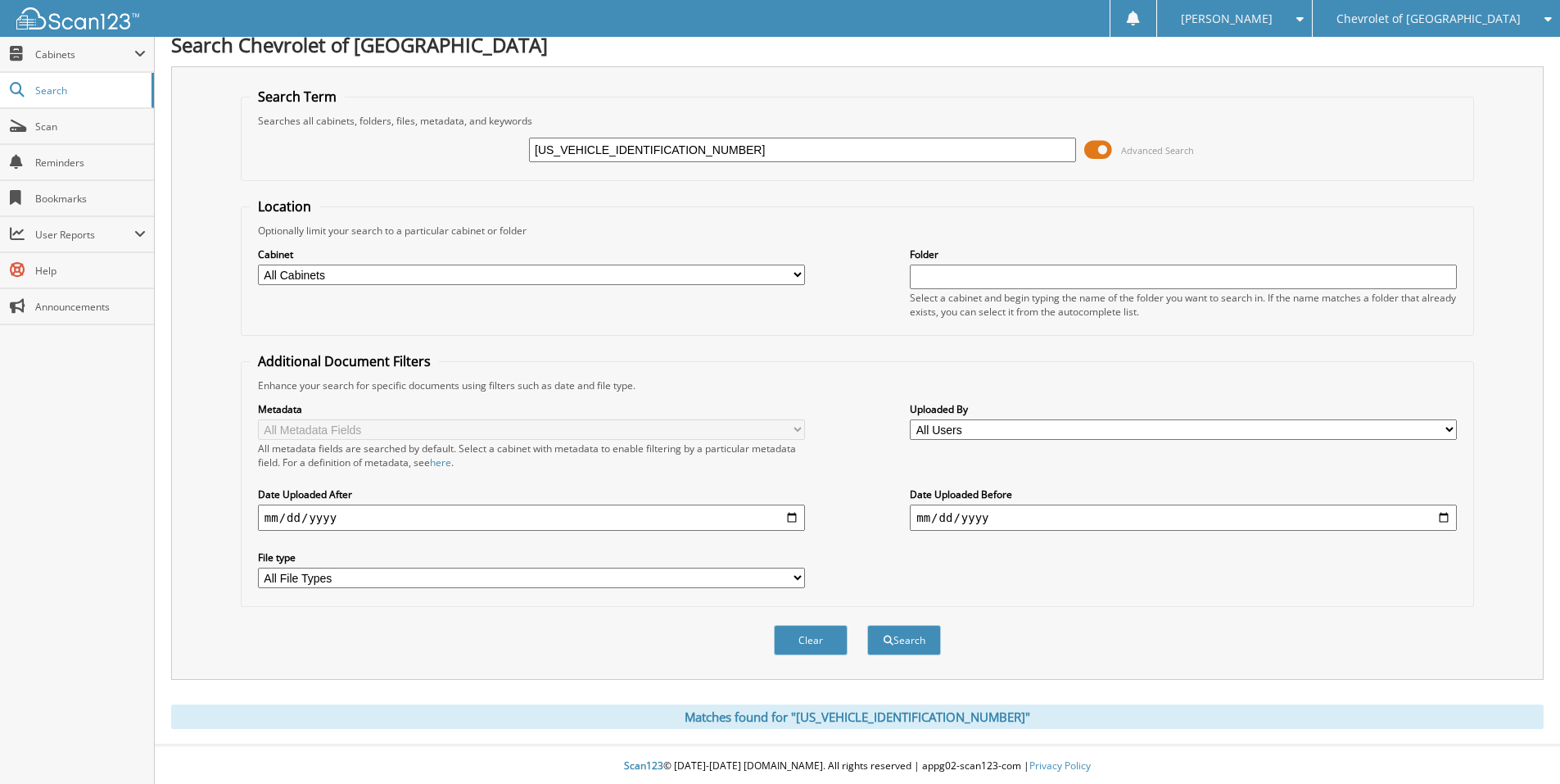
scroll to position [17, 0]
click at [892, 713] on div "Matches found for "1GNS5MRD8SR217731"" at bounding box center [857, 715] width 1373 height 25
drag, startPoint x: 690, startPoint y: 132, endPoint x: 682, endPoint y: 161, distance: 30.1
click at [688, 144] on div "1GNS5MRD8SR217731 Advanced Search" at bounding box center [857, 148] width 1215 height 45
click at [674, 148] on input "1GNS5MRD8SR217731" at bounding box center [803, 148] width 547 height 25
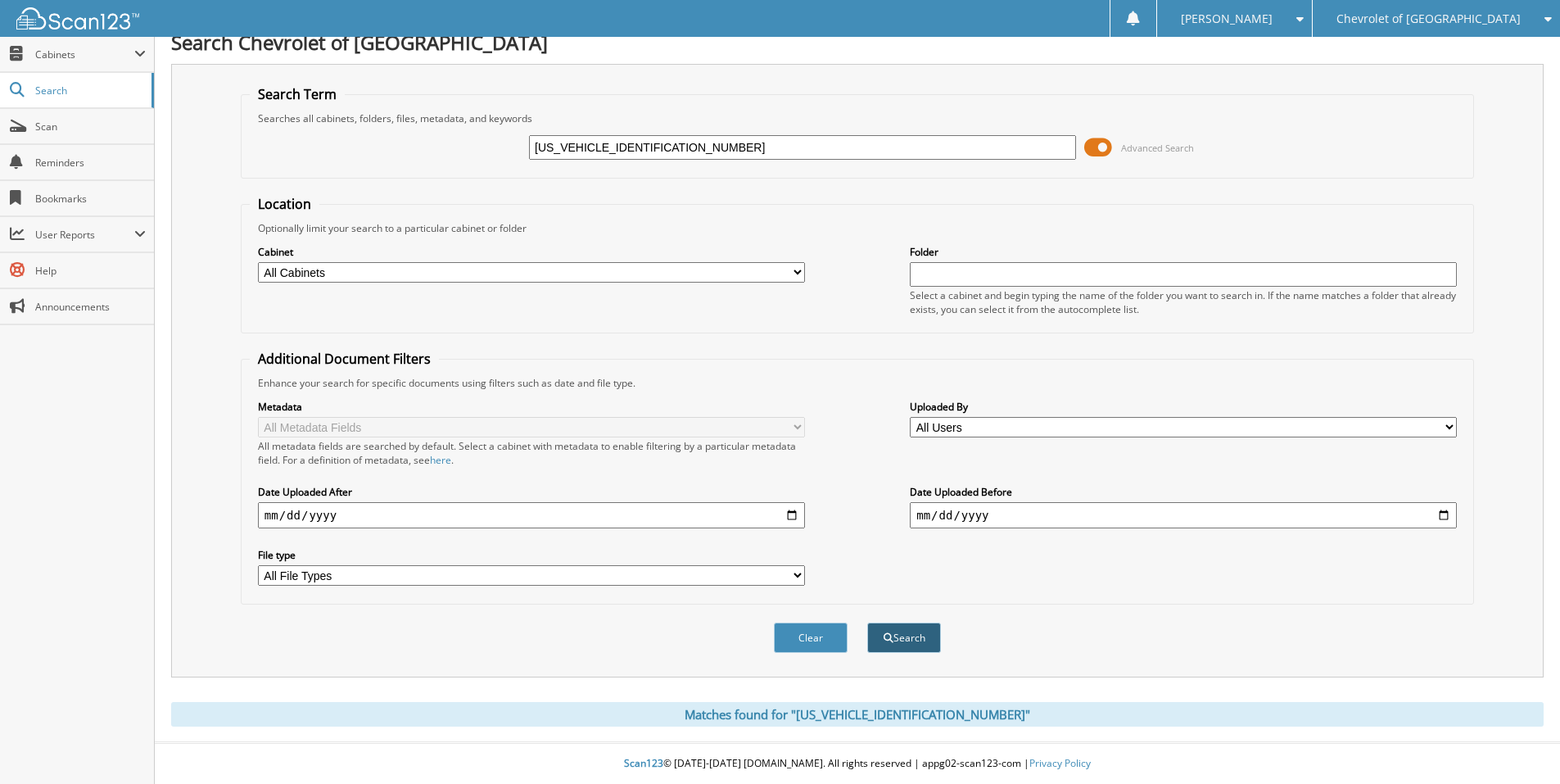
click at [911, 640] on button "Search" at bounding box center [904, 638] width 74 height 30
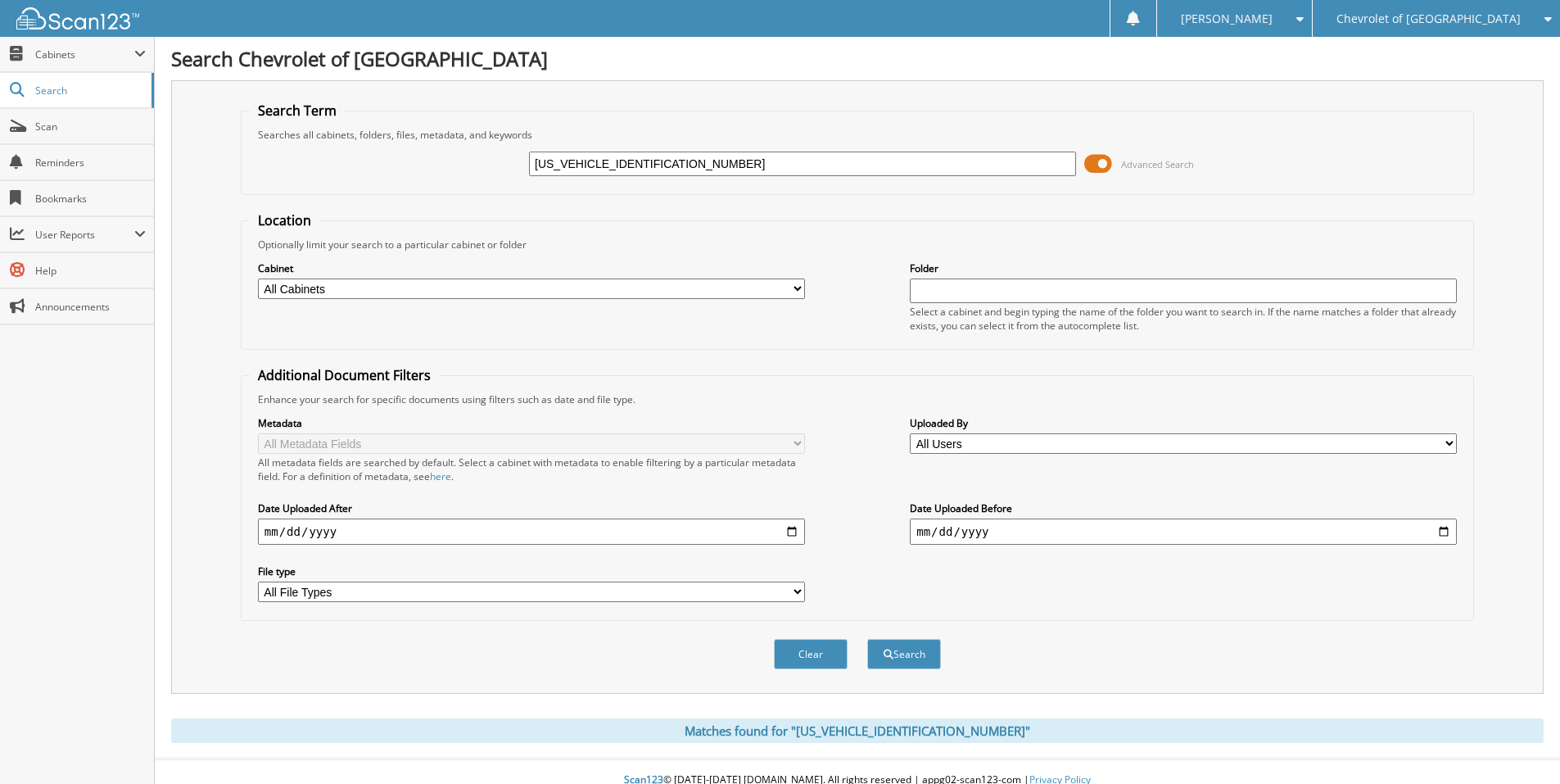
scroll to position [17, 0]
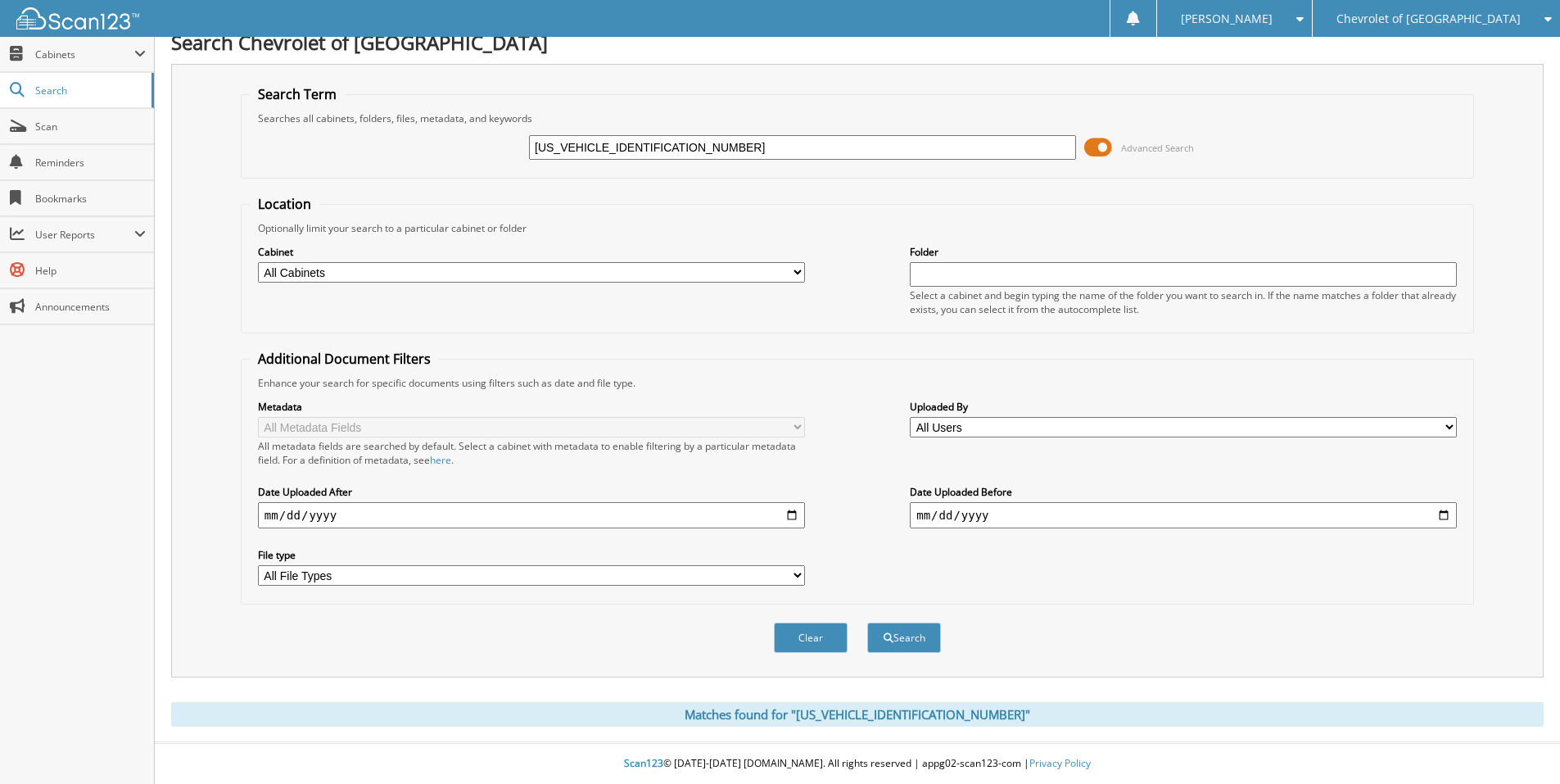
click at [870, 718] on div "Matches found for "[US_VEHICLE_IDENTIFICATION_NUMBER]"" at bounding box center [857, 715] width 1373 height 25
drag, startPoint x: 686, startPoint y: 147, endPoint x: 467, endPoint y: 119, distance: 220.8
click at [469, 119] on fieldset "Search Term Searches all cabinets, folders, files, metadata, and keywords [US_V…" at bounding box center [857, 132] width 1233 height 94
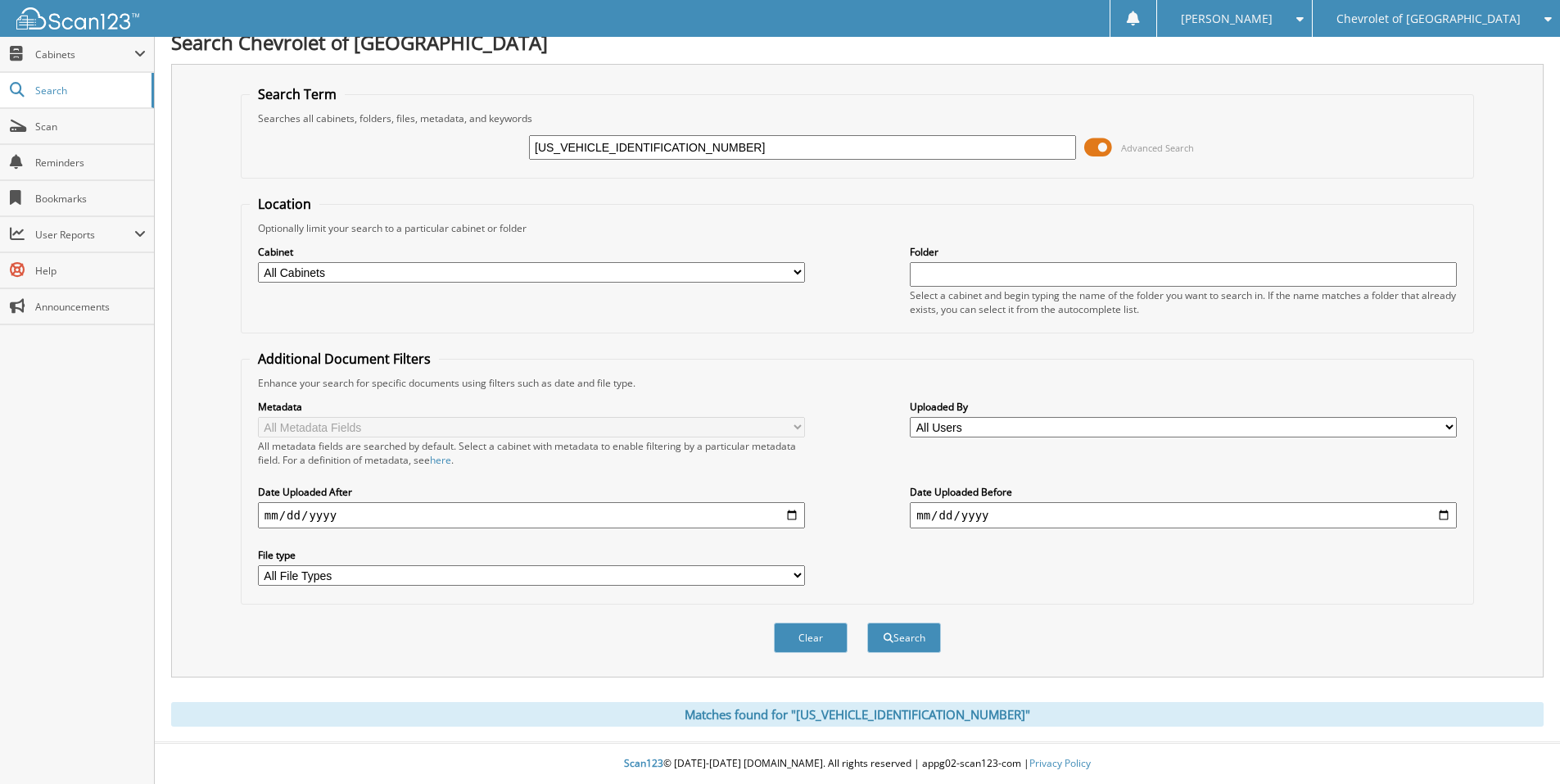
paste input "C6JJTBG5LL145025"
type input "[US_VEHICLE_IDENTIFICATION_NUMBER]"
click at [868, 623] on button "Search" at bounding box center [904, 638] width 74 height 30
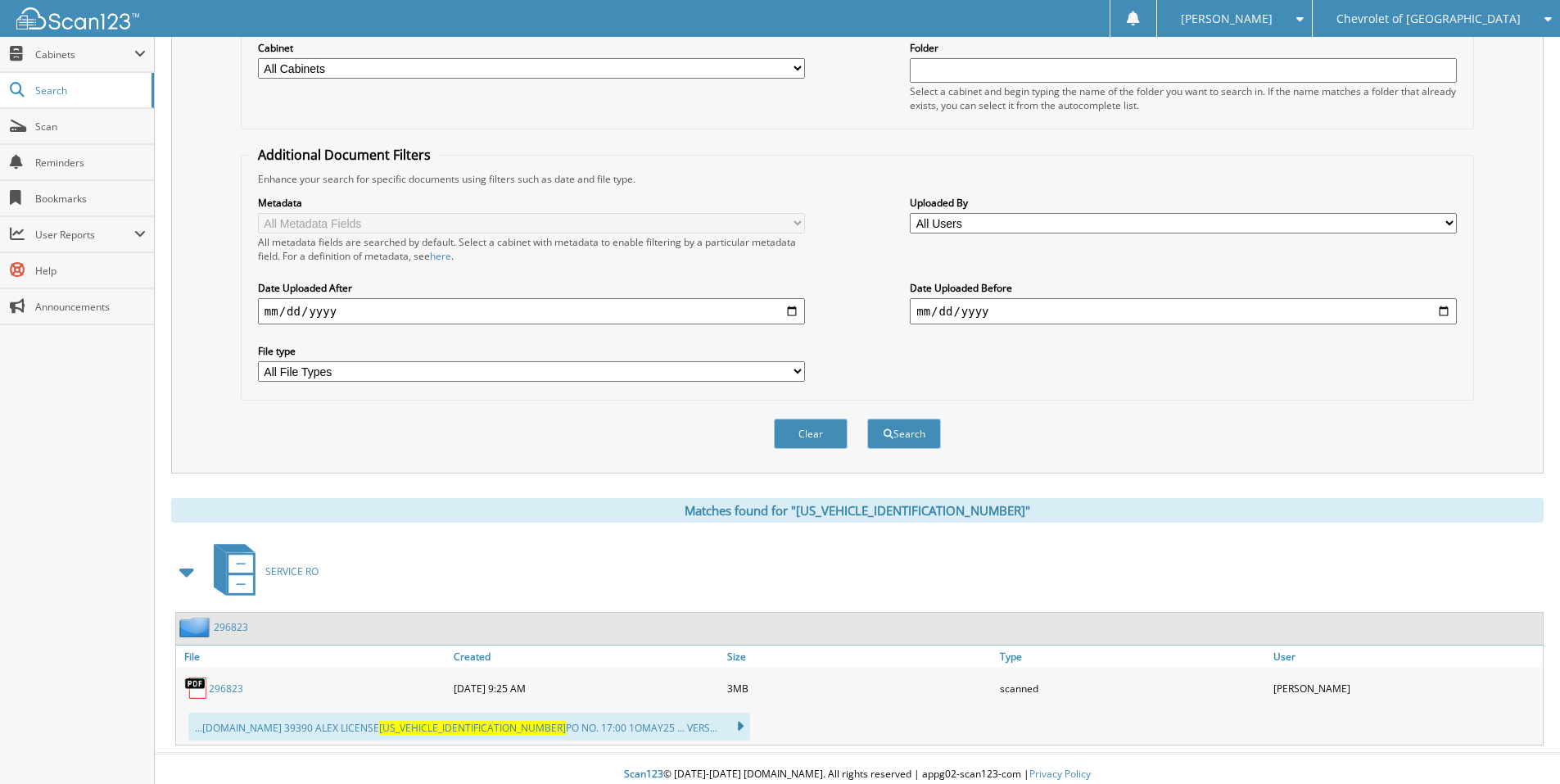
scroll to position [232, 0]
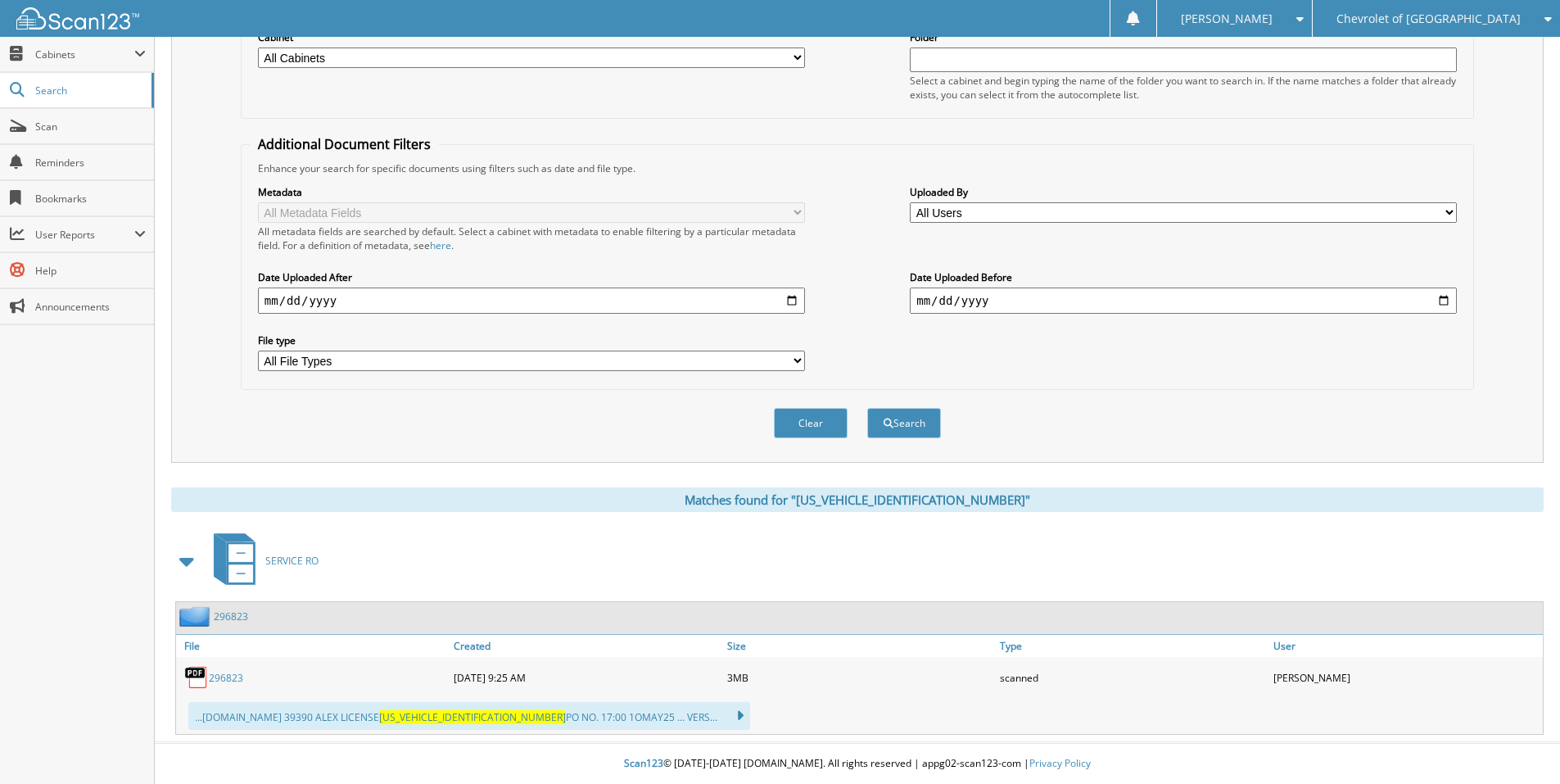
click at [233, 677] on link "296823" at bounding box center [225, 678] width 35 height 14
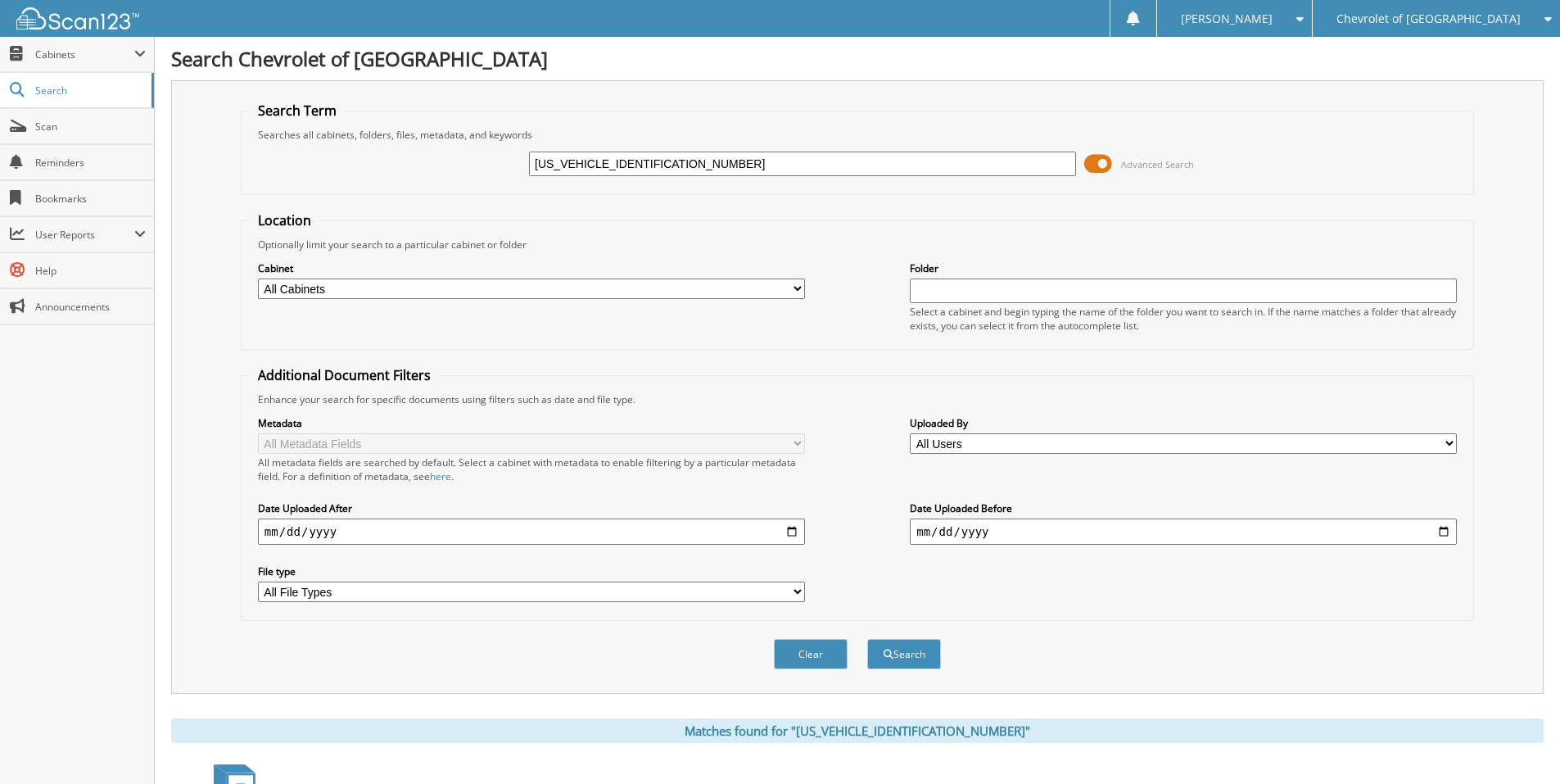
drag, startPoint x: 696, startPoint y: 164, endPoint x: 330, endPoint y: 126, distance: 368.0
click at [330, 126] on fieldset "Search Term Searches all cabinets, folders, files, metadata, and keywords 1C6JJ…" at bounding box center [857, 148] width 1233 height 94
paste input "FTER4HP1SLE38046"
type input "1FTER4HP1SLE38046"
click at [868, 639] on button "Search" at bounding box center [904, 654] width 74 height 30
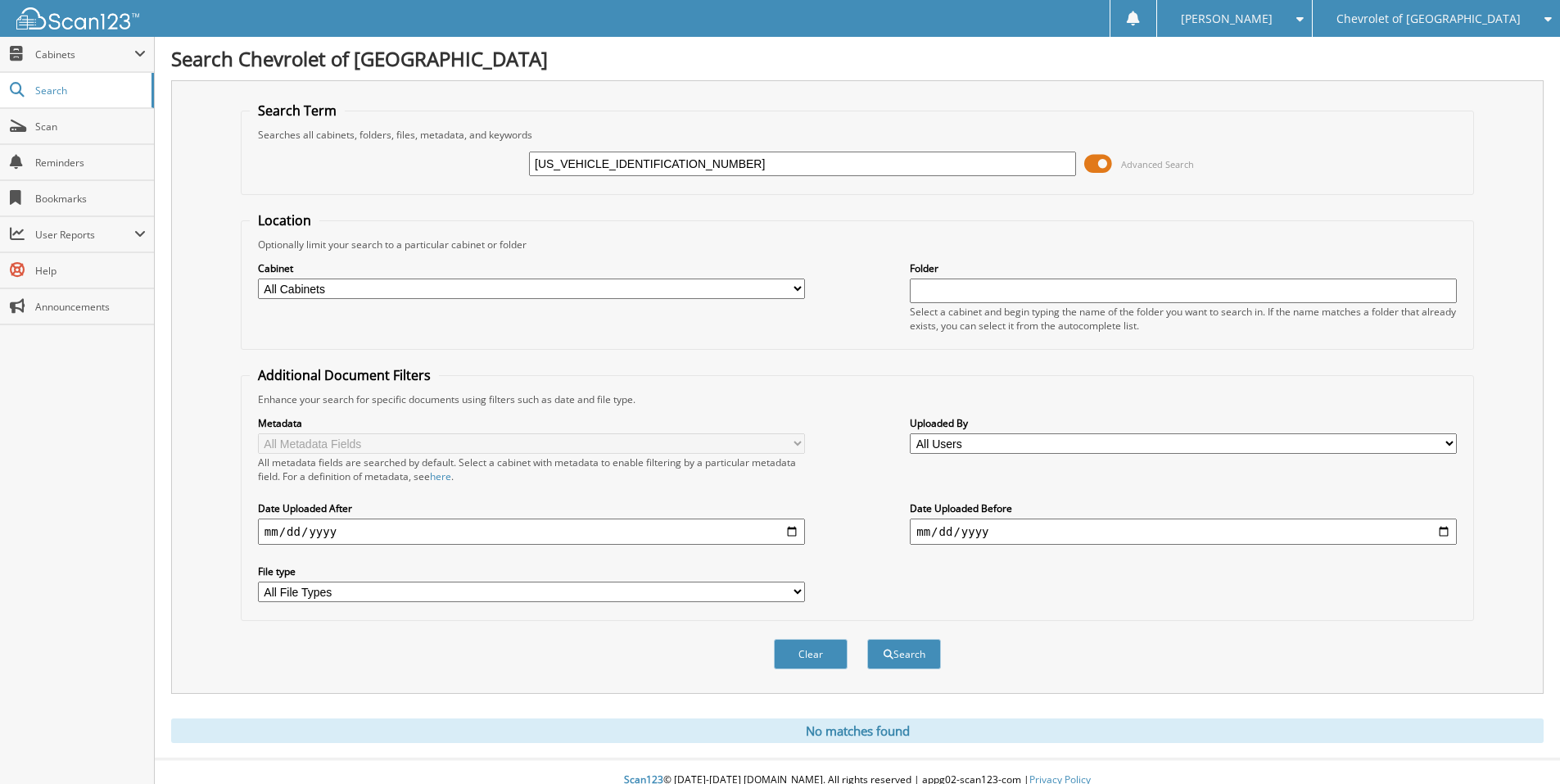
drag, startPoint x: 687, startPoint y: 165, endPoint x: 353, endPoint y: 145, distance: 334.6
click at [353, 145] on div "[US_VEHICLE_IDENTIFICATION_NUMBER] Advanced Search" at bounding box center [857, 164] width 1215 height 45
paste input "FW3LD5SFB16657"
type input "[US_VEHICLE_IDENTIFICATION_NUMBER]"
click at [868, 639] on button "Search" at bounding box center [904, 654] width 74 height 30
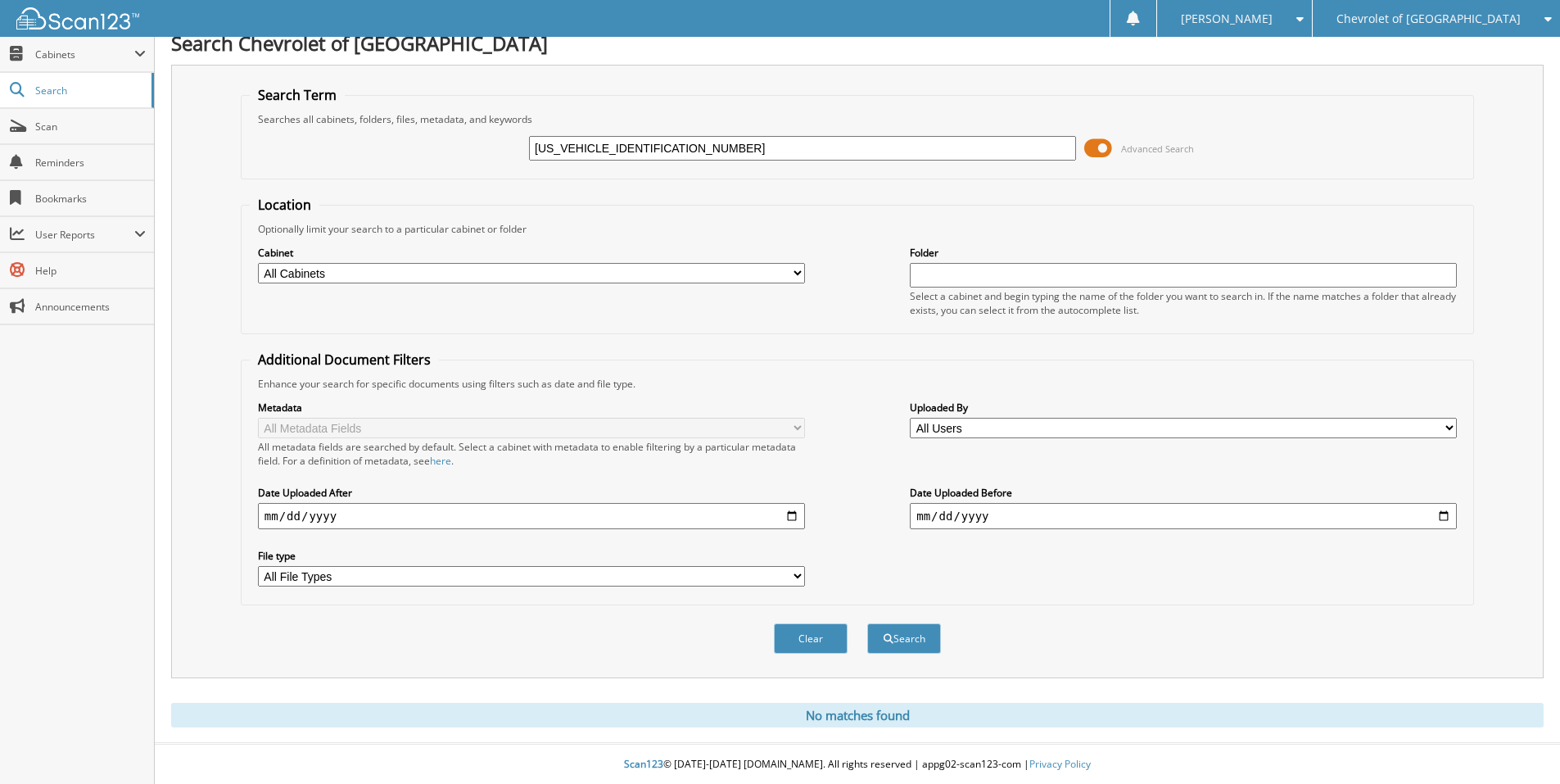
scroll to position [17, 0]
drag, startPoint x: 691, startPoint y: 150, endPoint x: 401, endPoint y: 132, distance: 290.6
click at [401, 132] on div "[US_VEHICLE_IDENTIFICATION_NUMBER] Advanced Search" at bounding box center [857, 148] width 1215 height 45
paste input "[US_VEHICLE_IDENTIFICATION_NUMBER]"
type input "[US_VEHICLE_IDENTIFICATION_NUMBER]"
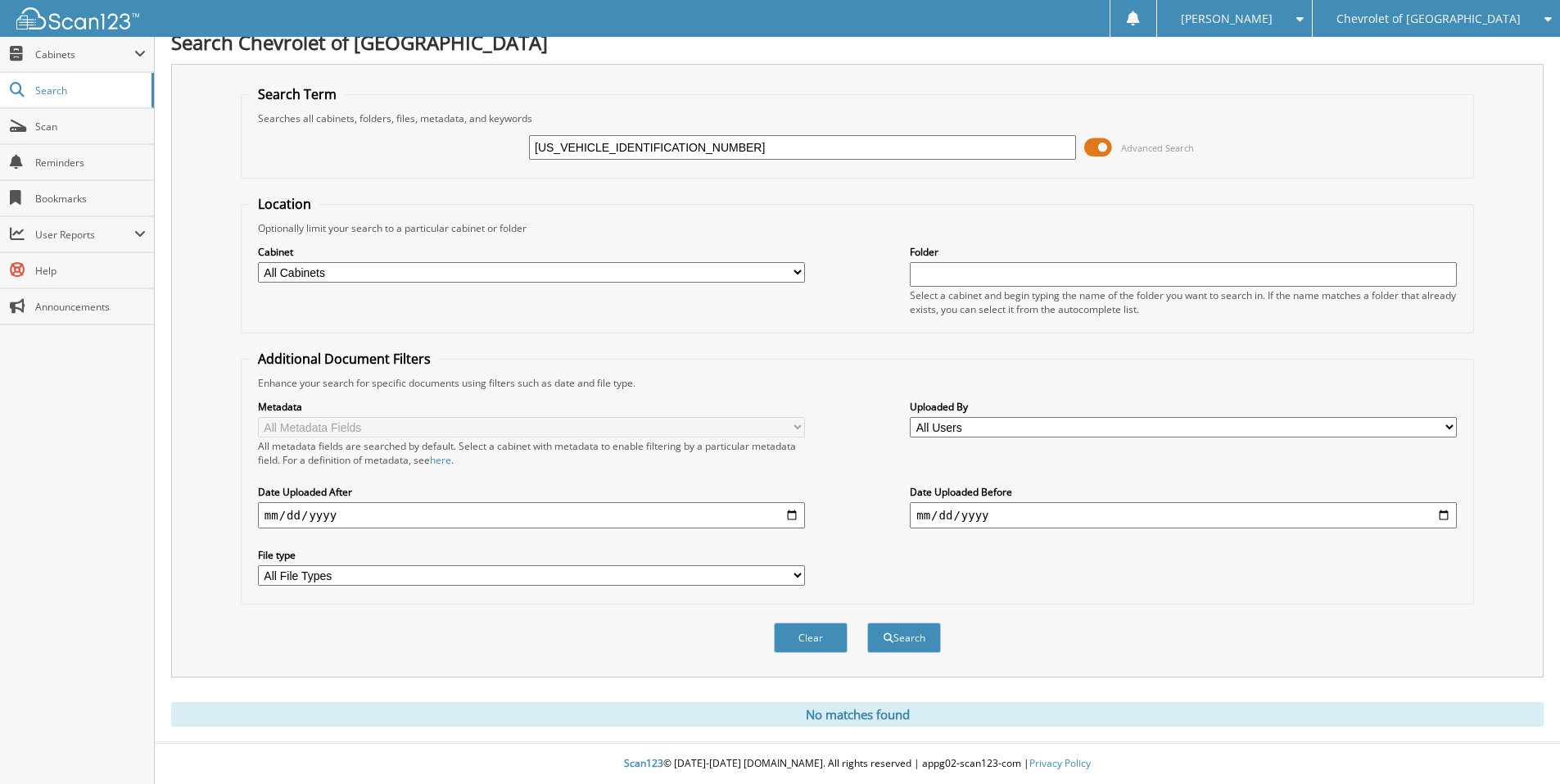
click at [868, 623] on button "Search" at bounding box center [904, 638] width 74 height 30
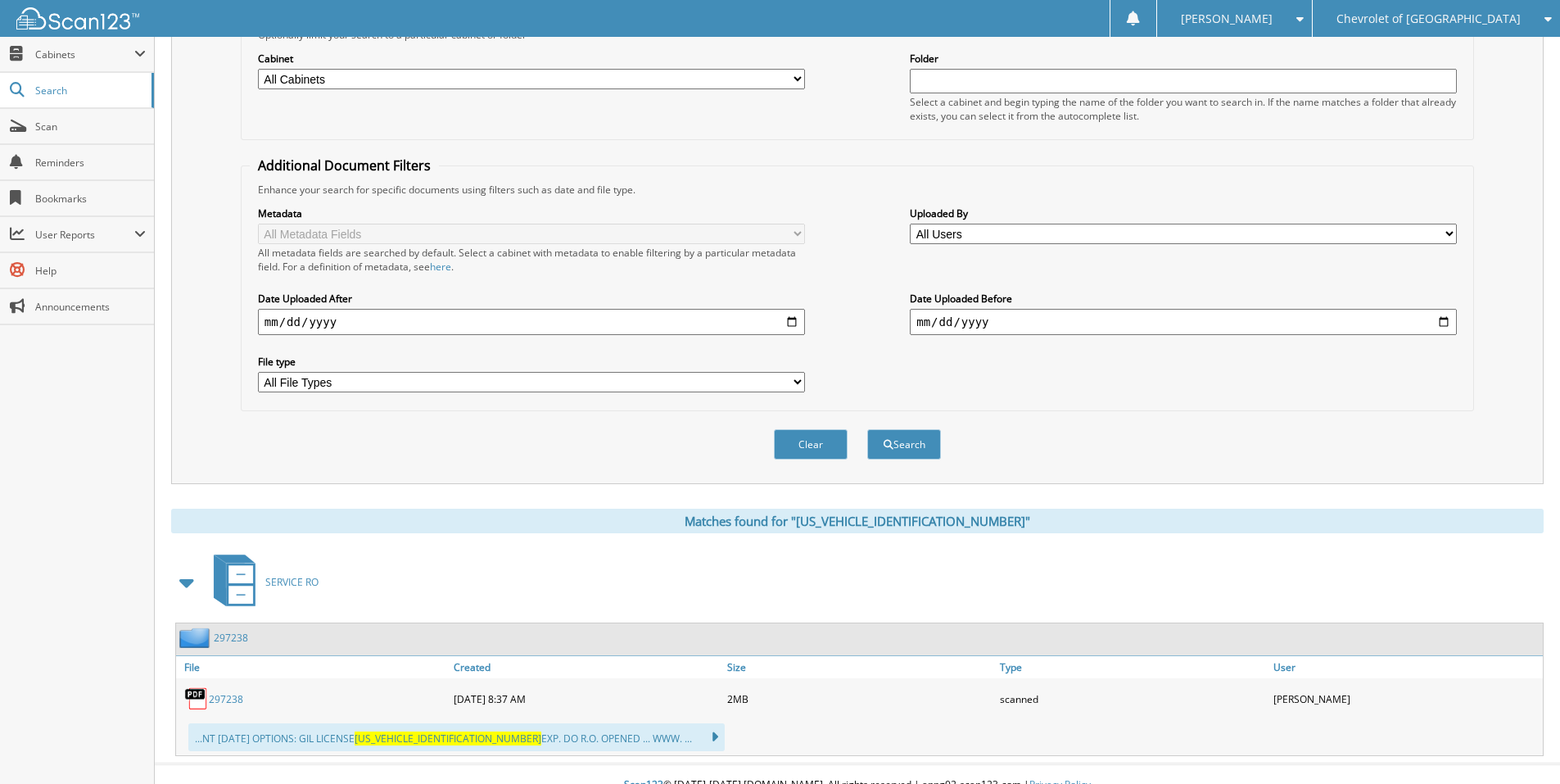
scroll to position [232, 0]
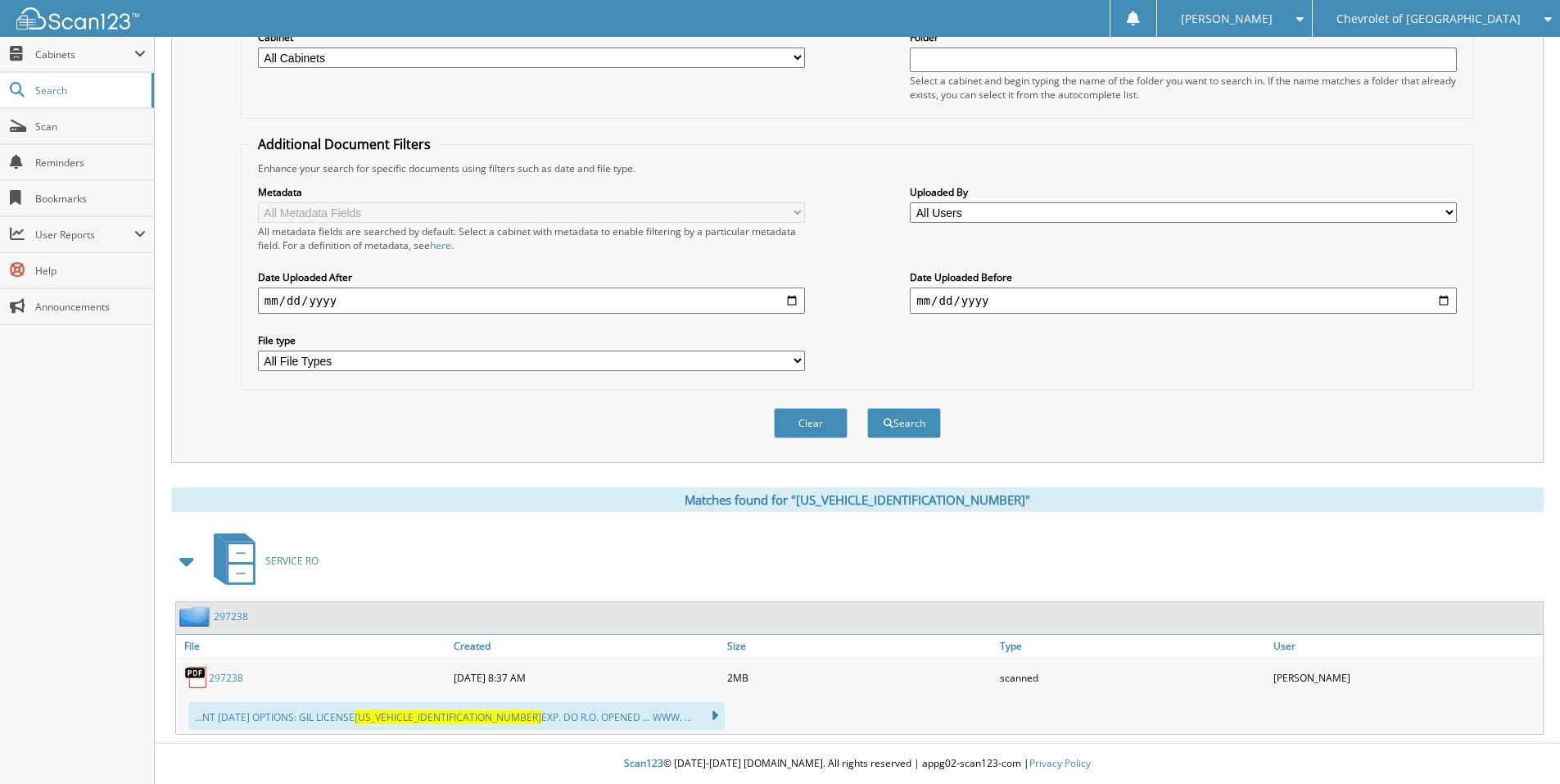
click at [218, 681] on link "297238" at bounding box center [225, 678] width 35 height 14
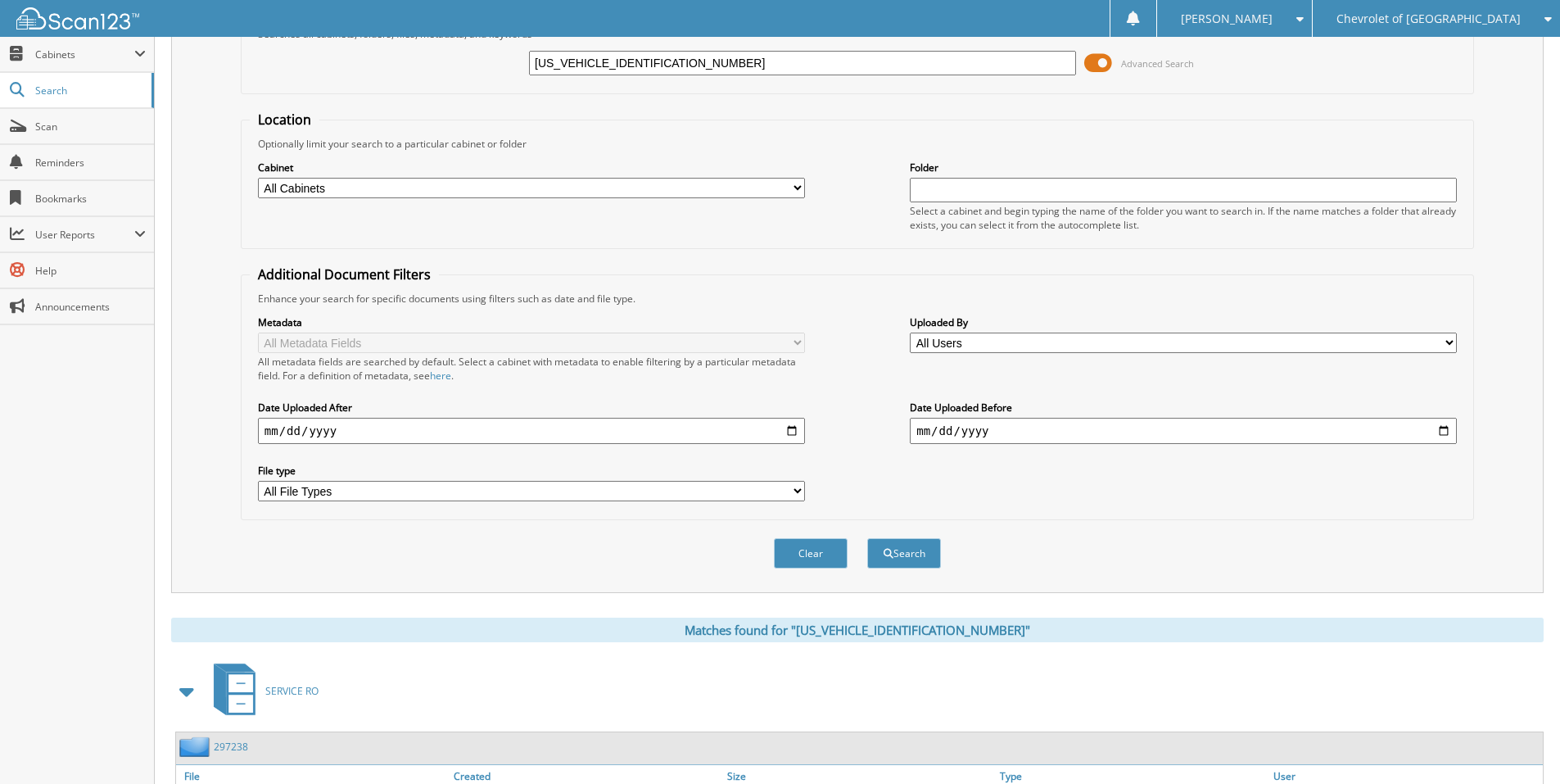
scroll to position [0, 0]
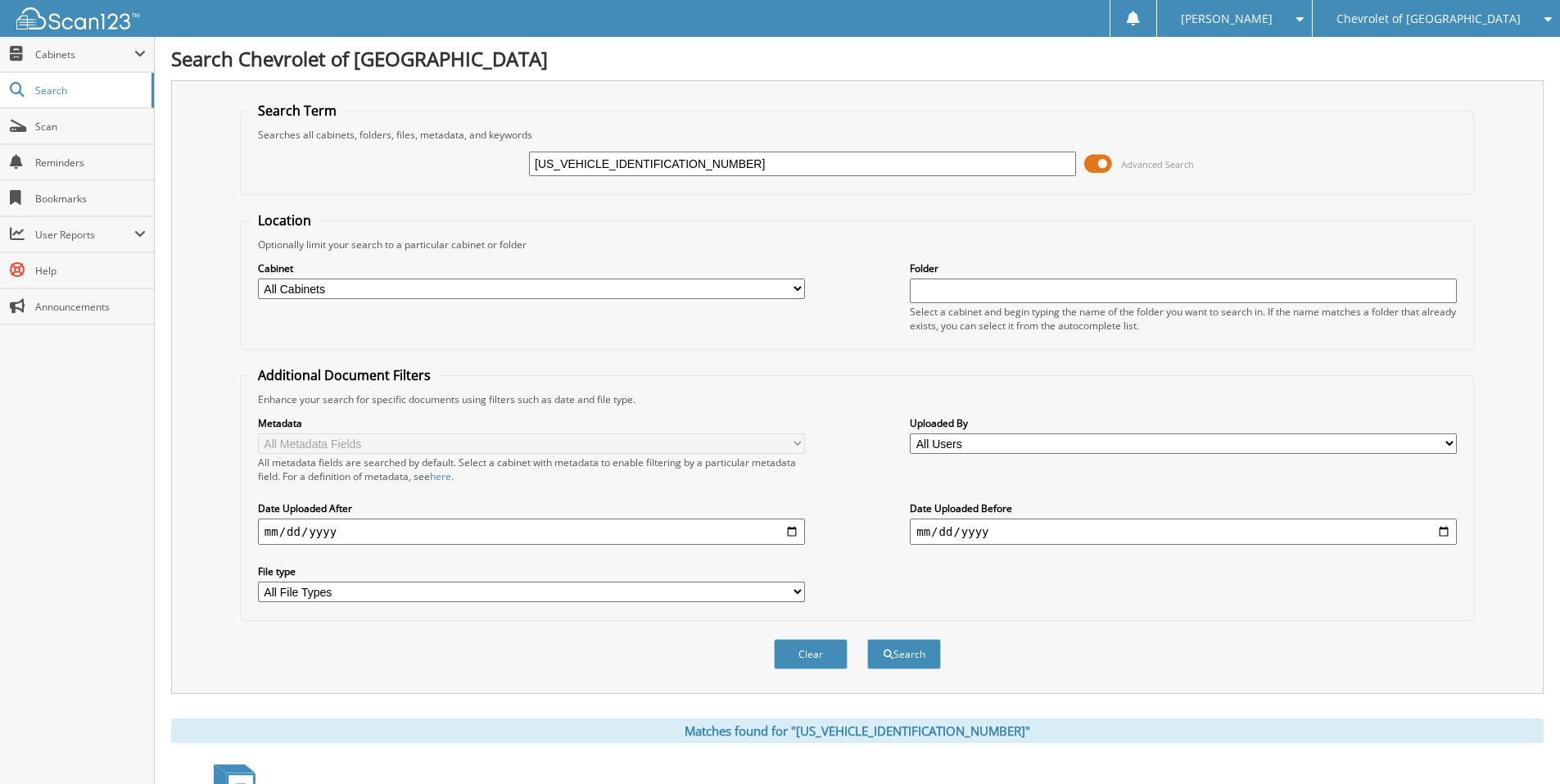
drag, startPoint x: 689, startPoint y: 170, endPoint x: 410, endPoint y: 167, distance: 279.0
click at [410, 167] on div "3GTUUEE84PG146764 Advanced Search" at bounding box center [857, 164] width 1215 height 45
paste input "1FA6P8CF2S5400965"
type input "1FA6P8CF2S5400965"
click at [868, 639] on button "Search" at bounding box center [904, 654] width 74 height 30
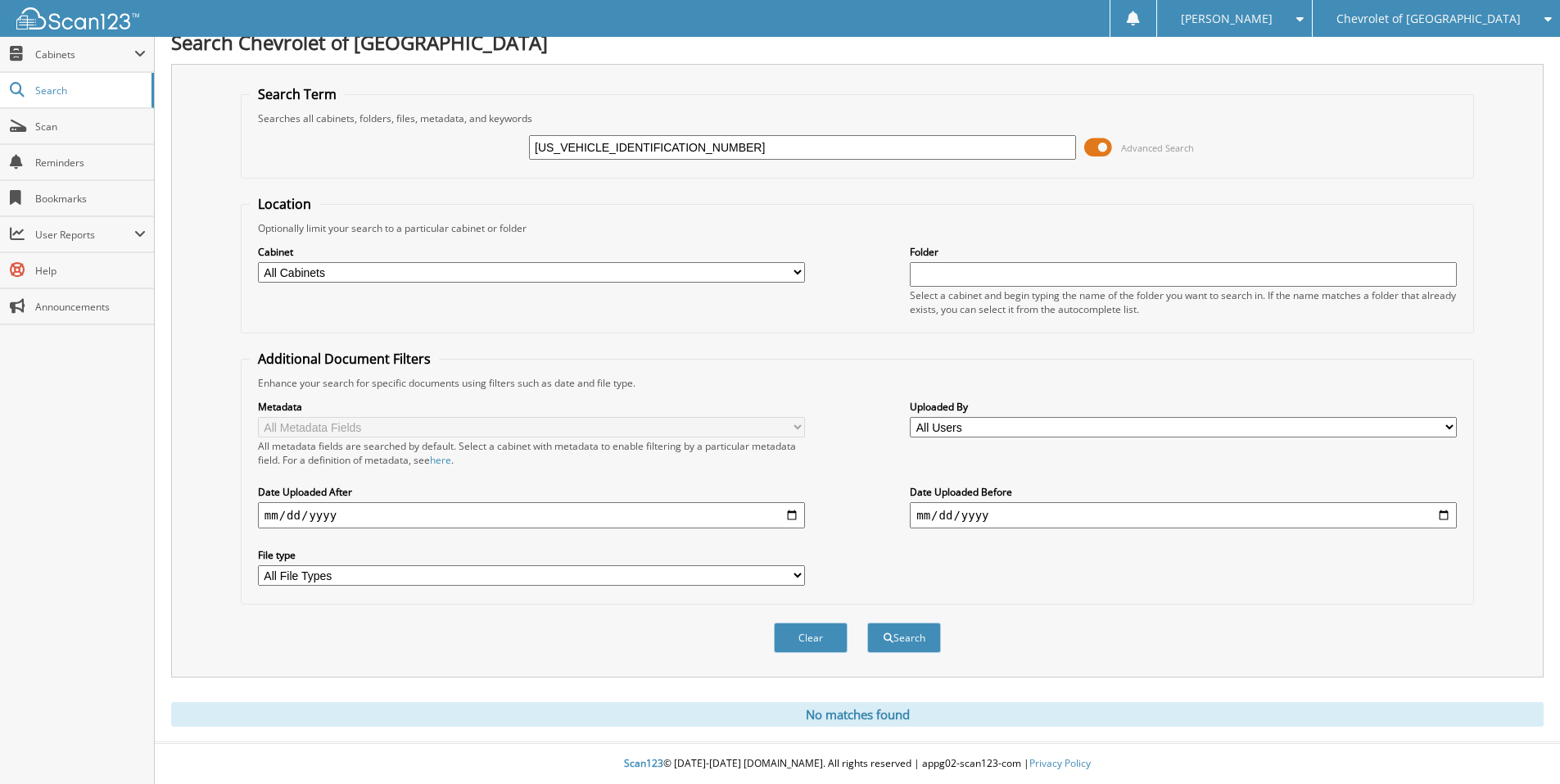
drag, startPoint x: 676, startPoint y: 143, endPoint x: 436, endPoint y: 110, distance: 242.3
click at [437, 110] on fieldset "Search Term Searches all cabinets, folders, files, metadata, and keywords [US_V…" at bounding box center [857, 132] width 1233 height 94
paste input "[US_VEHICLE_IDENTIFICATION_NUMBER]"
type input "[US_VEHICLE_IDENTIFICATION_NUMBER]"
click at [868, 623] on button "Search" at bounding box center [904, 638] width 74 height 30
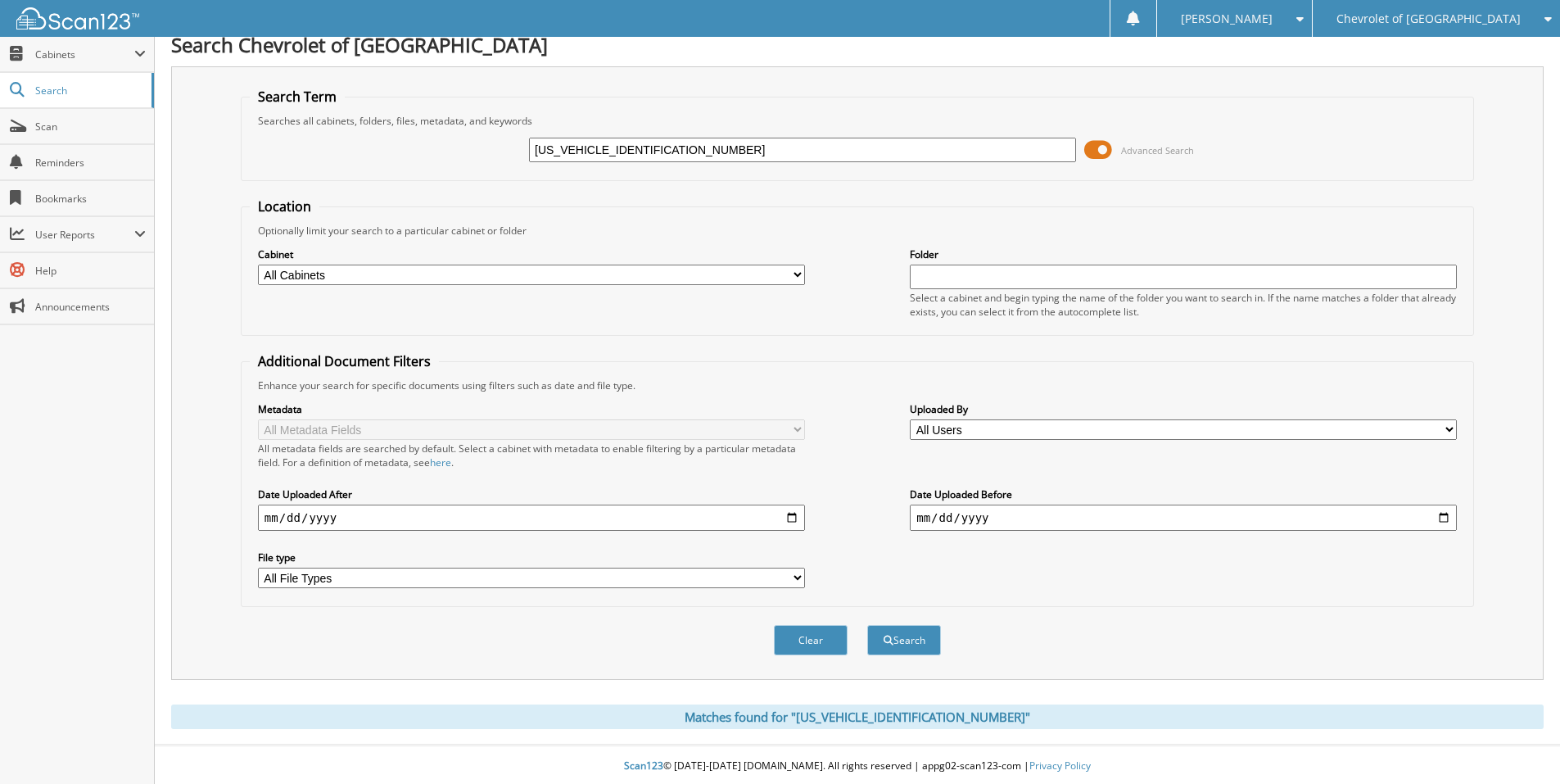
scroll to position [17, 0]
click at [800, 273] on select "All Cabinets PARTS SERVICE RO Needs Filing" at bounding box center [532, 272] width 547 height 20
select select "29325"
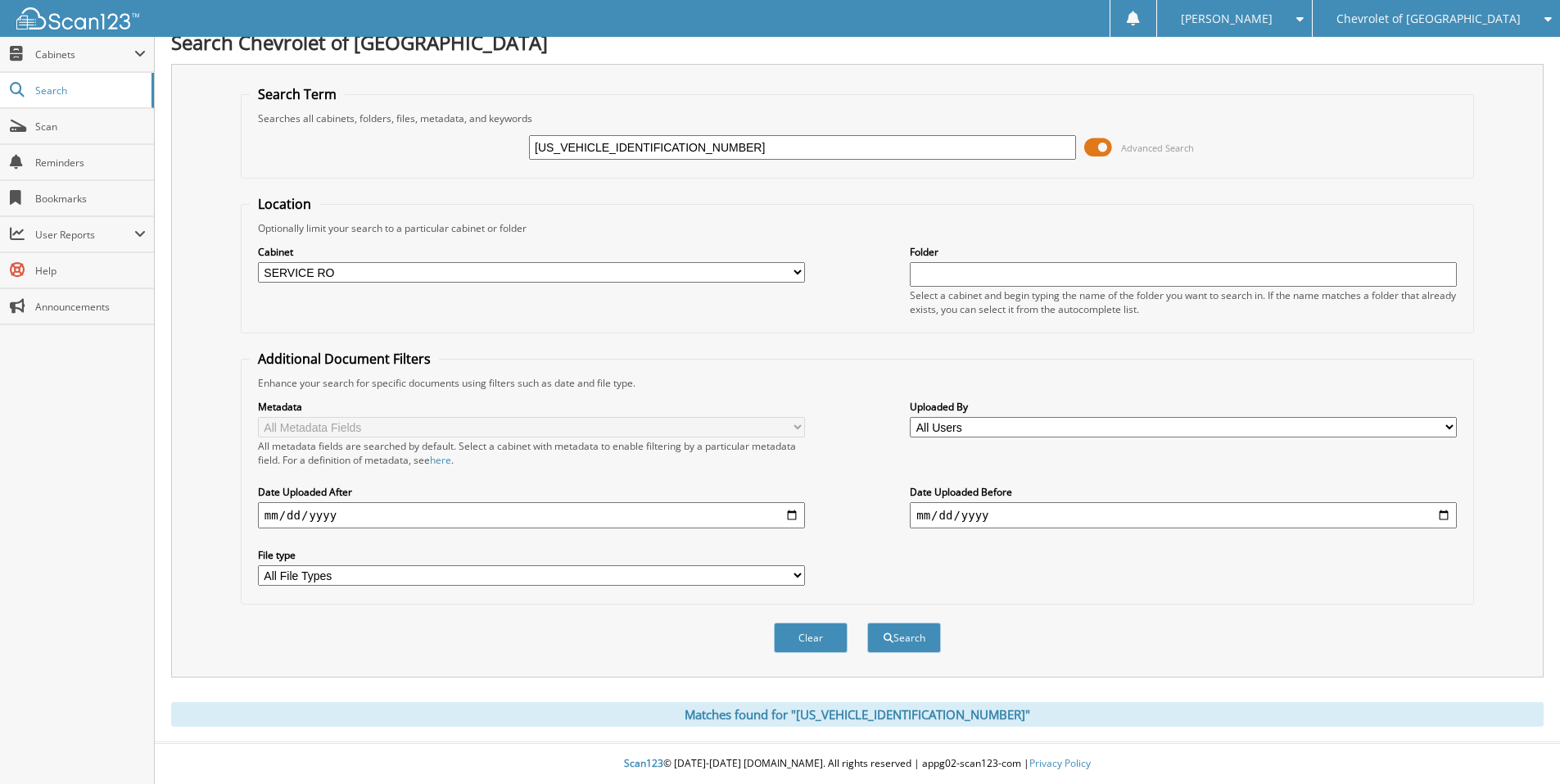
click at [258, 262] on select "All Cabinets PARTS SERVICE RO Needs Filing" at bounding box center [532, 272] width 547 height 20
click at [893, 633] on button "Search" at bounding box center [904, 638] width 74 height 30
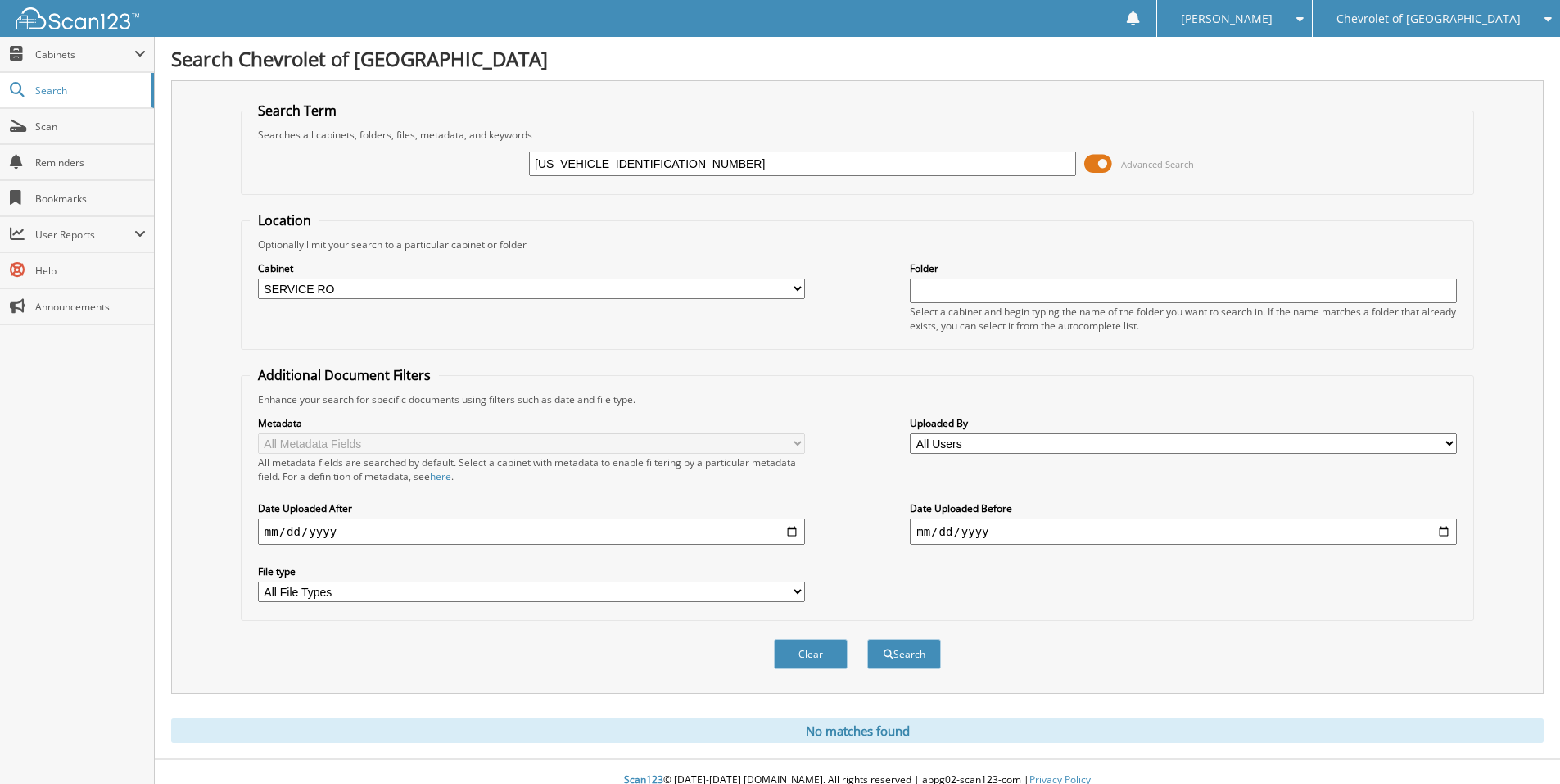
drag, startPoint x: 678, startPoint y: 162, endPoint x: 427, endPoint y: 172, distance: 251.2
click at [431, 172] on div "[US_VEHICLE_IDENTIFICATION_NUMBER] Advanced Search" at bounding box center [857, 164] width 1215 height 45
paste input "3FTTW8JA1SRA9052"
type input "[US_VEHICLE_IDENTIFICATION_NUMBER]"
click at [868, 639] on button "Search" at bounding box center [904, 654] width 74 height 30
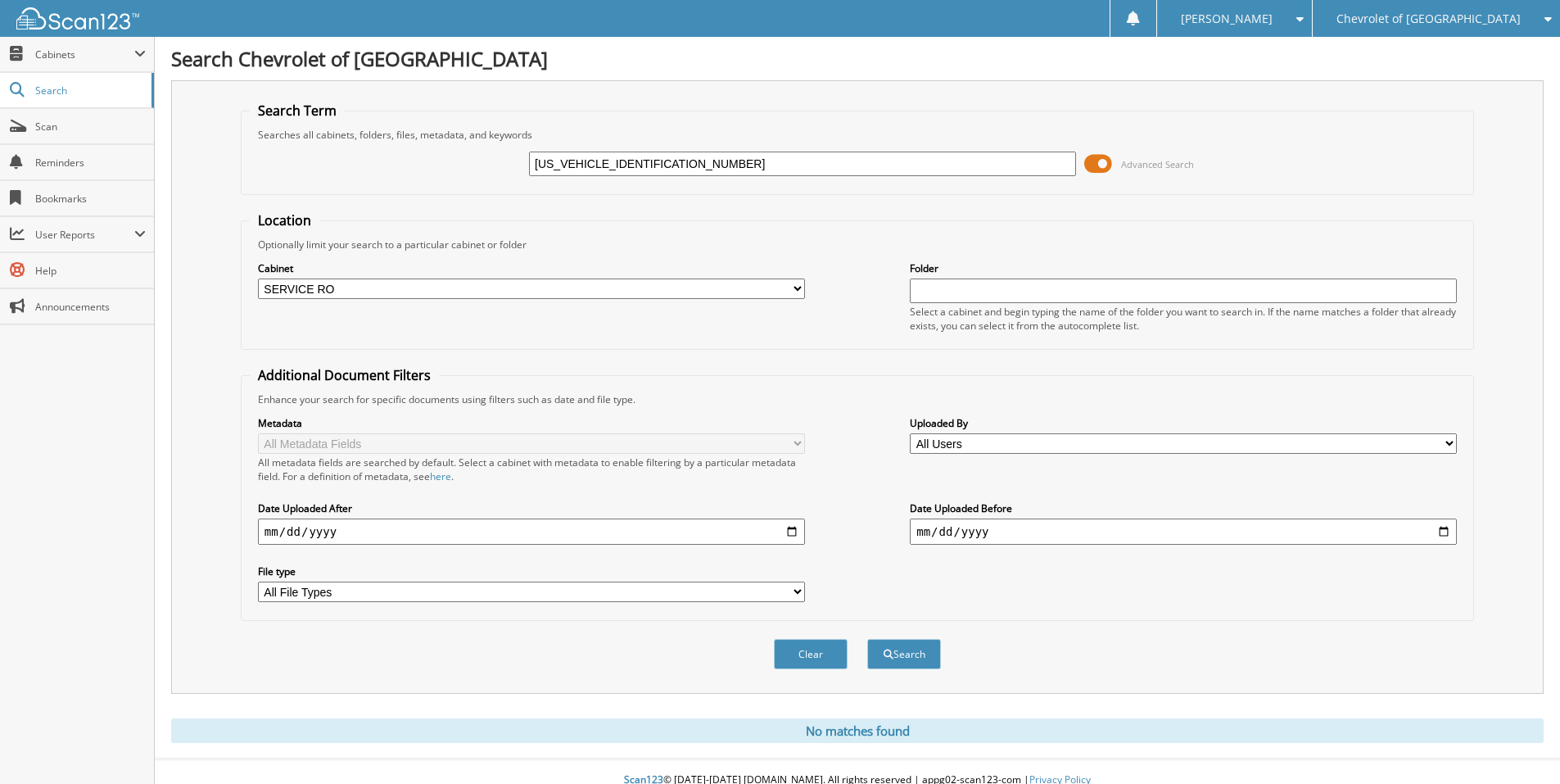
click at [792, 294] on select "All Cabinets PARTS SERVICE RO Needs Filing" at bounding box center [532, 289] width 547 height 20
select select
click at [258, 279] on select "All Cabinets PARTS SERVICE RO Needs Filing" at bounding box center [532, 289] width 547 height 20
click at [888, 649] on span "submit" at bounding box center [888, 654] width 10 height 10
drag, startPoint x: 672, startPoint y: 168, endPoint x: 470, endPoint y: 139, distance: 204.1
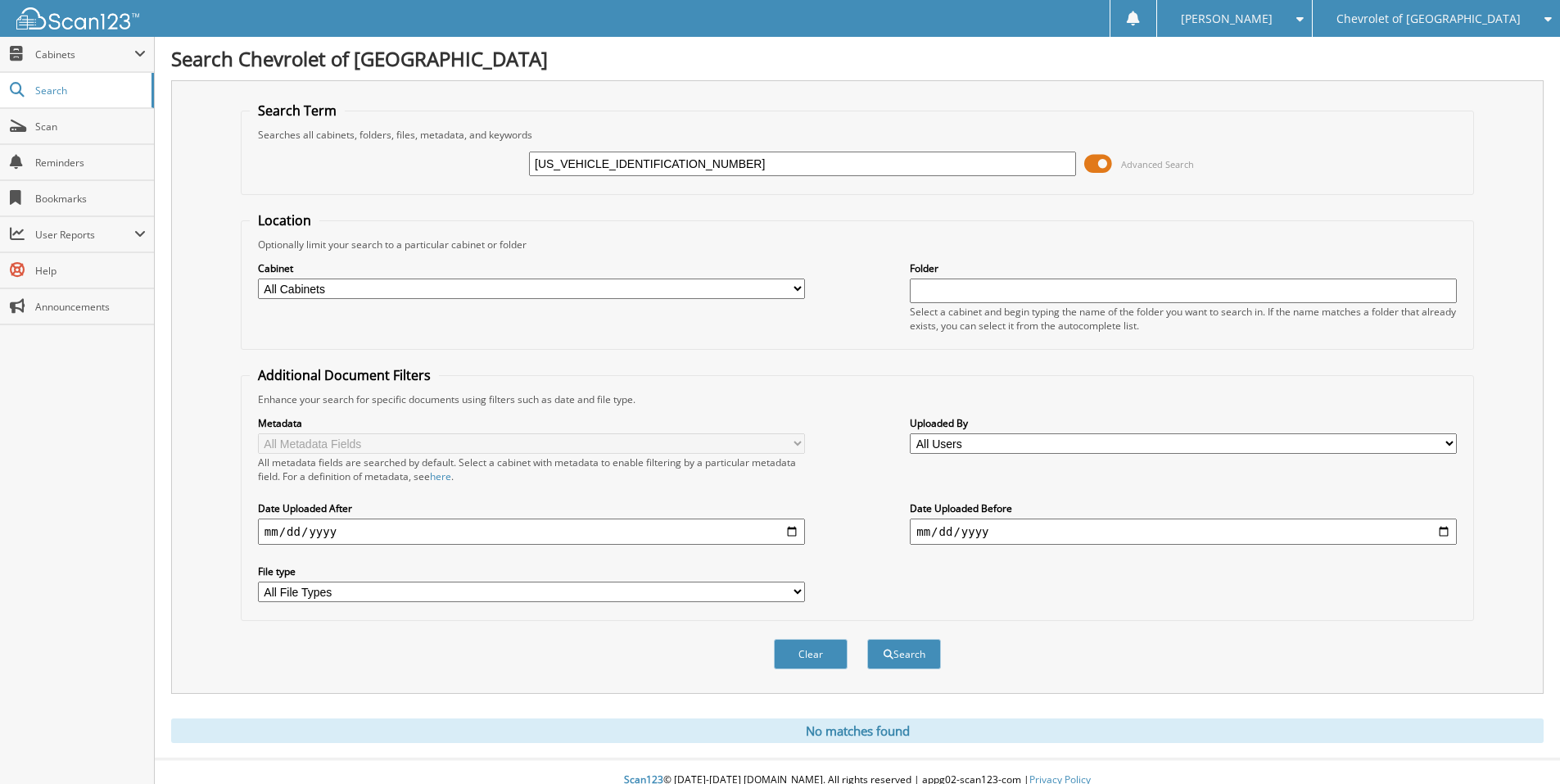
click at [470, 139] on fieldset "Search Term Searches all cabinets, folders, files, metadata, and keywords 3FTTW…" at bounding box center [857, 148] width 1233 height 94
paste input "1C6SRFGT6RN137291"
type input "1C6SRFGT6RN137291"
click at [868, 639] on button "Search" at bounding box center [904, 654] width 74 height 30
drag, startPoint x: 694, startPoint y: 167, endPoint x: 434, endPoint y: 156, distance: 260.2
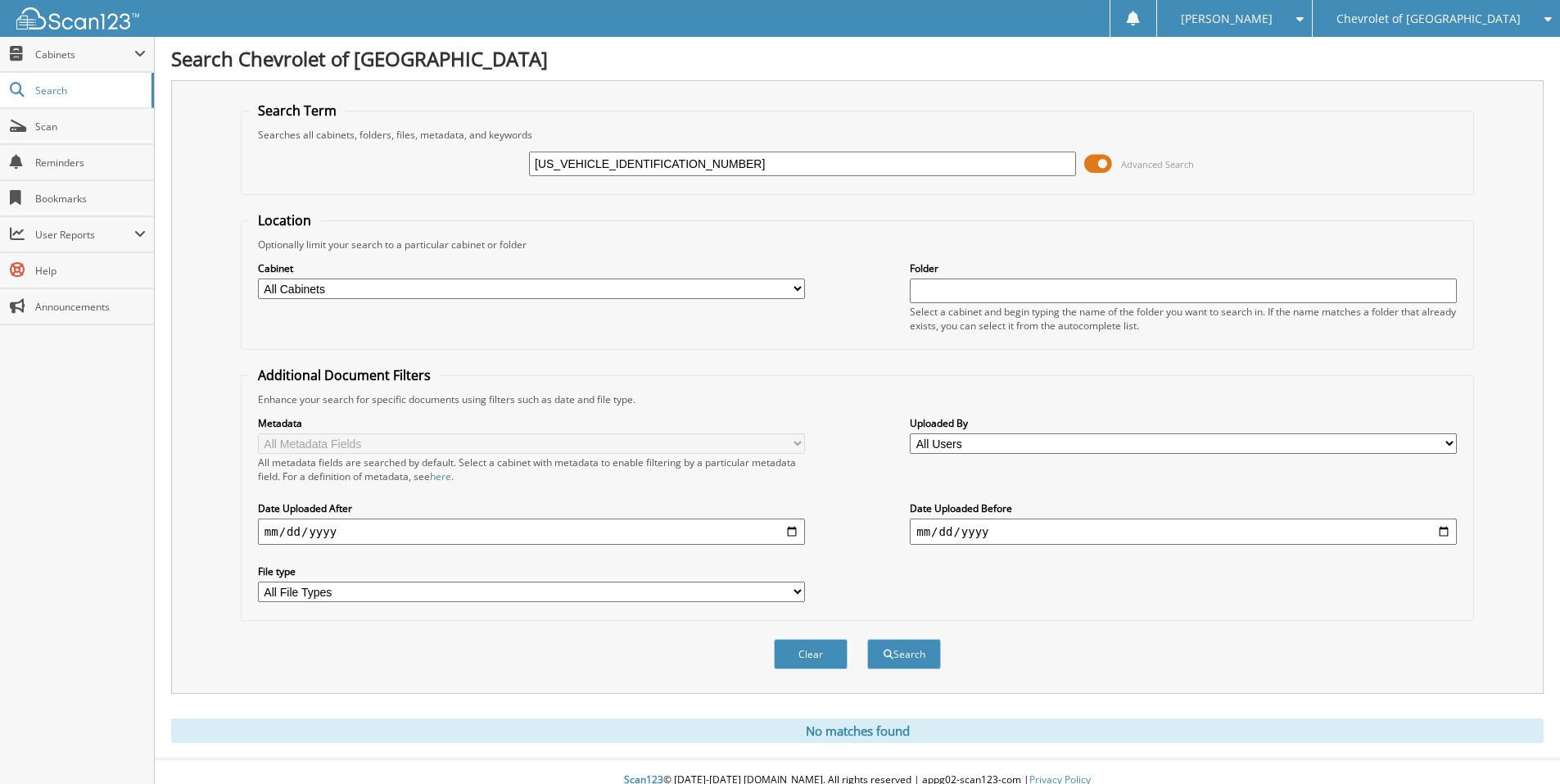
click at [434, 156] on div "1C6SRFGT6RN137291 Advanced Search" at bounding box center [857, 164] width 1215 height 45
paste input "[US_VEHICLE_IDENTIFICATION_NUMBER]"
type input "[US_VEHICLE_IDENTIFICATION_NUMBER]"
click at [868, 639] on button "Search" at bounding box center [904, 654] width 74 height 30
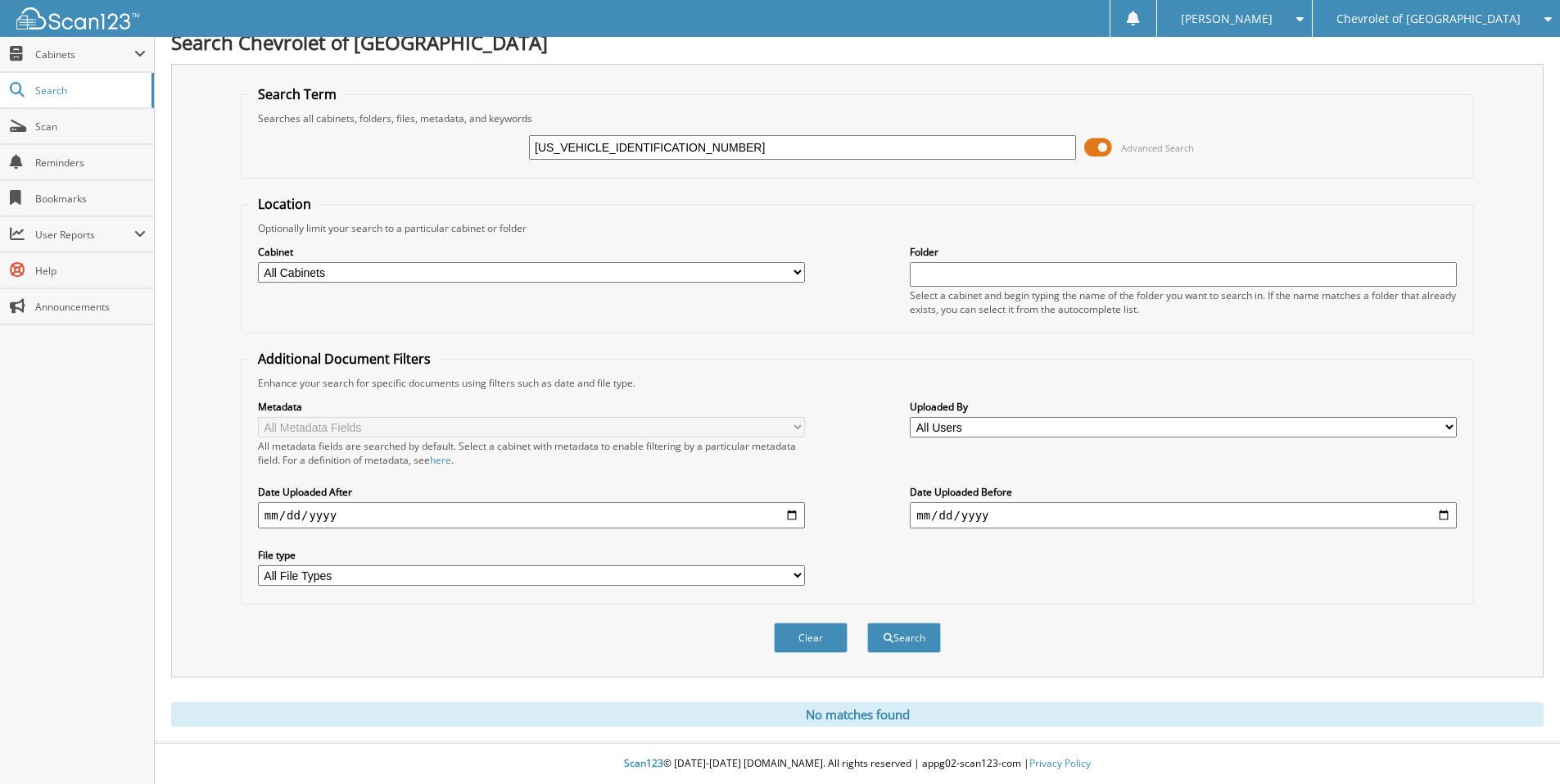
drag, startPoint x: 672, startPoint y: 154, endPoint x: 365, endPoint y: 117, distance: 309.2
click at [371, 117] on fieldset "Search Term Searches all cabinets, folders, files, metadata, and keywords [US_V…" at bounding box center [857, 132] width 1233 height 94
paste input "3N1AB8DV2MY30567"
type input "[US_VEHICLE_IDENTIFICATION_NUMBER]"
click at [868, 623] on button "Search" at bounding box center [904, 638] width 74 height 30
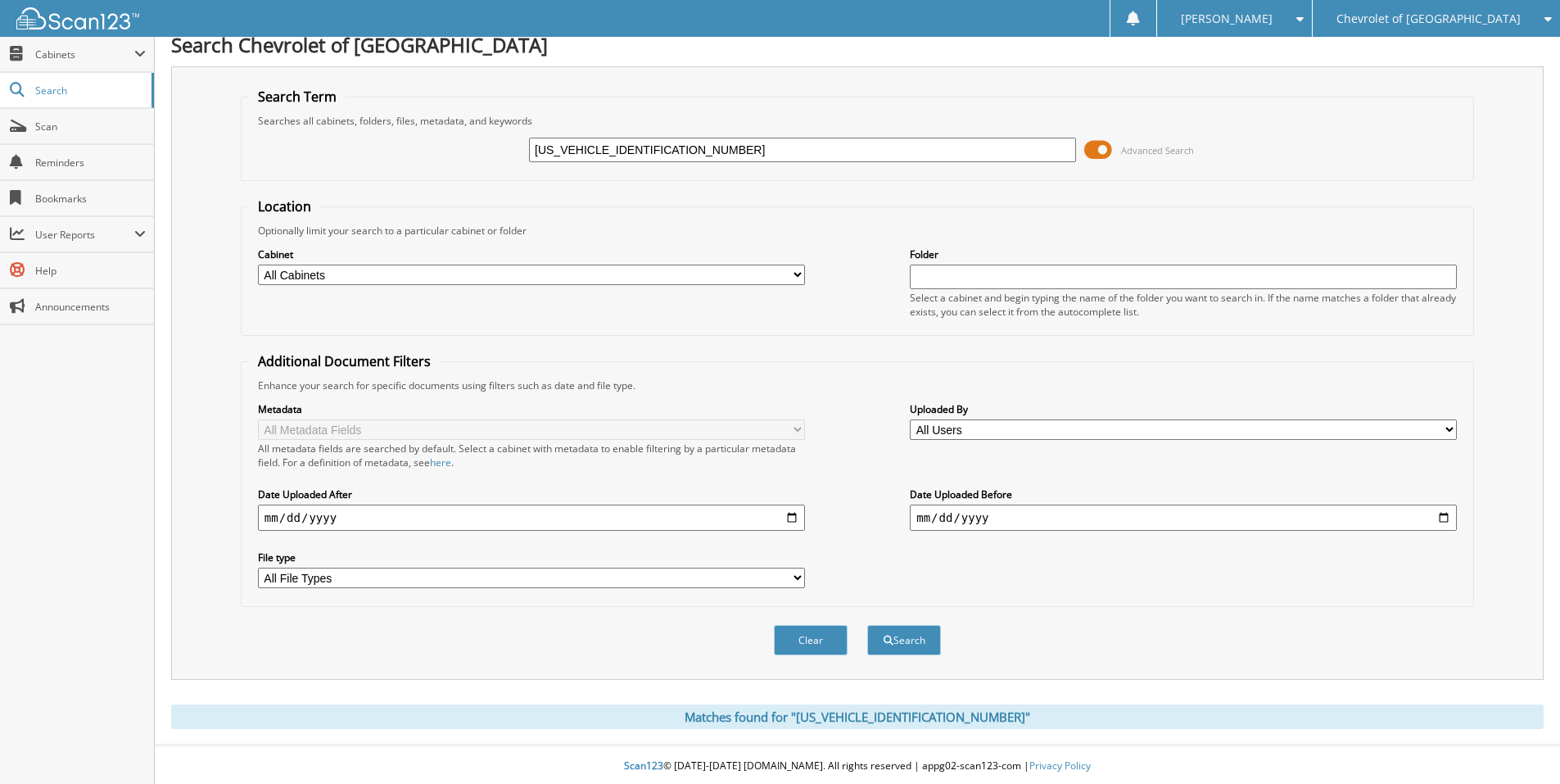
scroll to position [17, 0]
drag, startPoint x: 680, startPoint y: 147, endPoint x: 381, endPoint y: 142, distance: 299.0
click at [382, 142] on div "[US_VEHICLE_IDENTIFICATION_NUMBER] Advanced Search" at bounding box center [857, 148] width 1215 height 45
paste input "[US_VEHICLE_IDENTIFICATION_NUMBER]"
type input "[US_VEHICLE_IDENTIFICATION_NUMBER]"
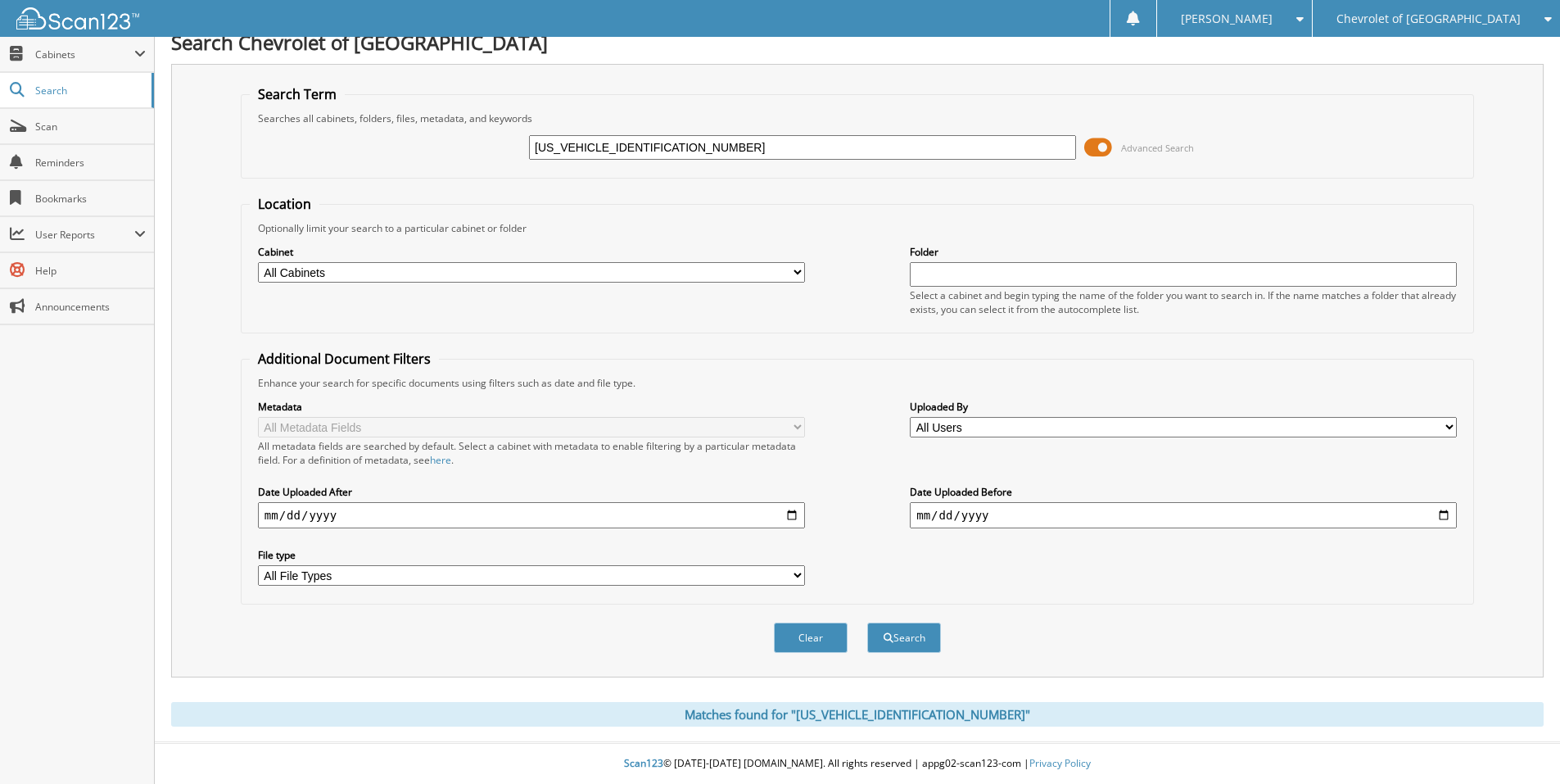
click at [868, 623] on button "Search" at bounding box center [904, 638] width 74 height 30
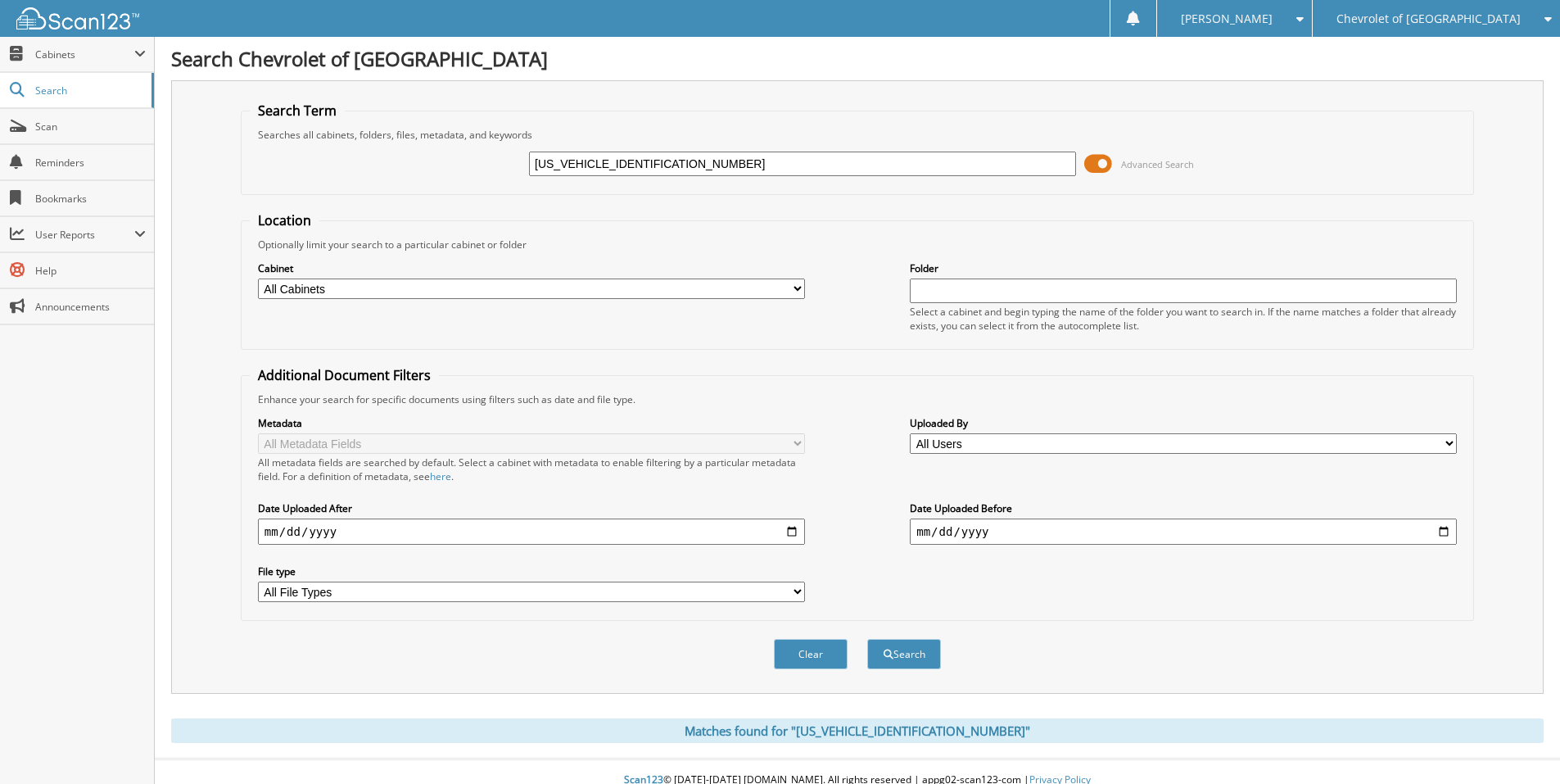
scroll to position [17, 0]
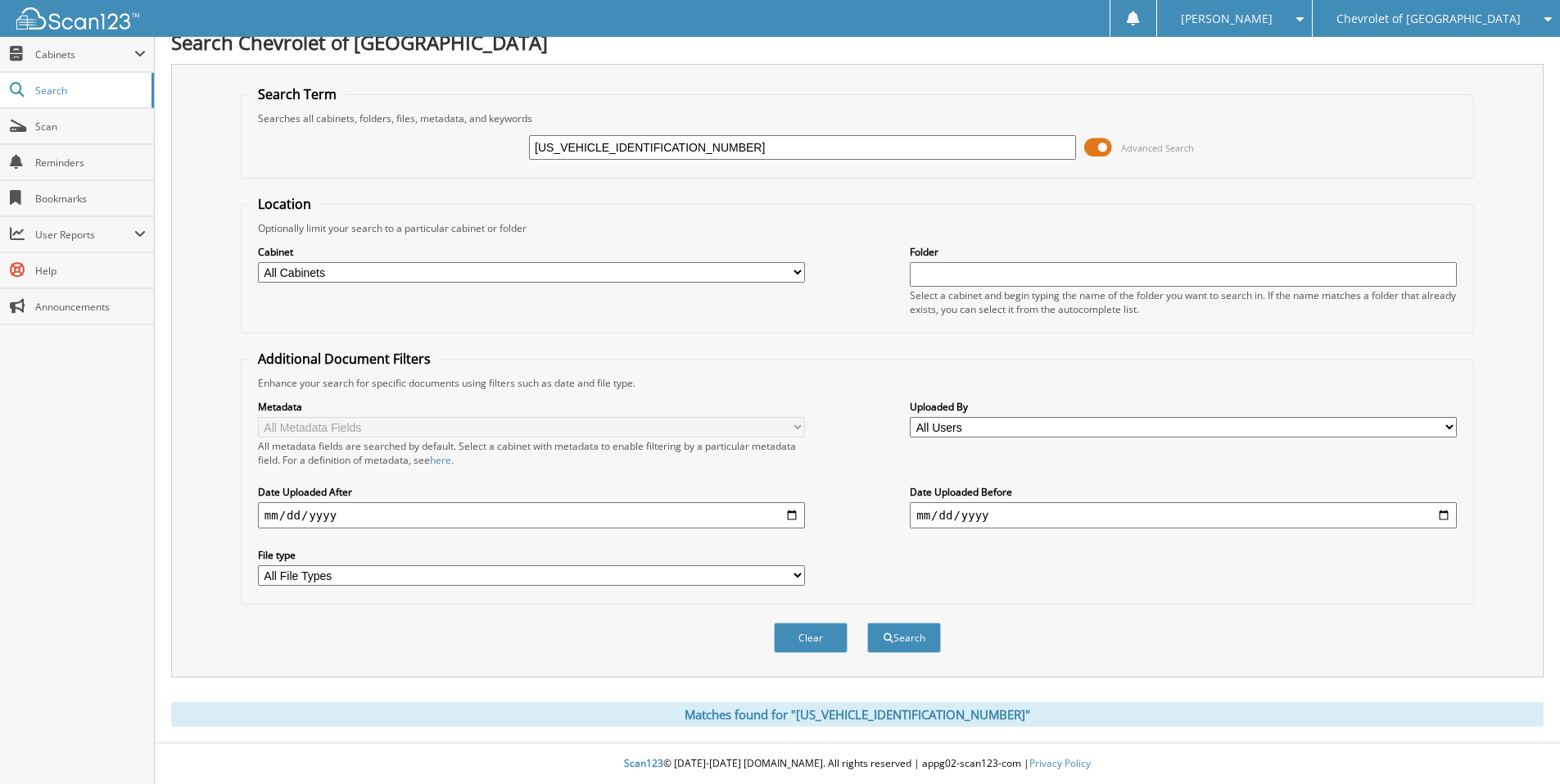
drag, startPoint x: 686, startPoint y: 139, endPoint x: 435, endPoint y: 137, distance: 251.0
click at [418, 126] on div "[US_VEHICLE_IDENTIFICATION_NUMBER] Advanced Search" at bounding box center [857, 148] width 1215 height 45
type input "177008"
click at [868, 623] on button "Search" at bounding box center [904, 638] width 74 height 30
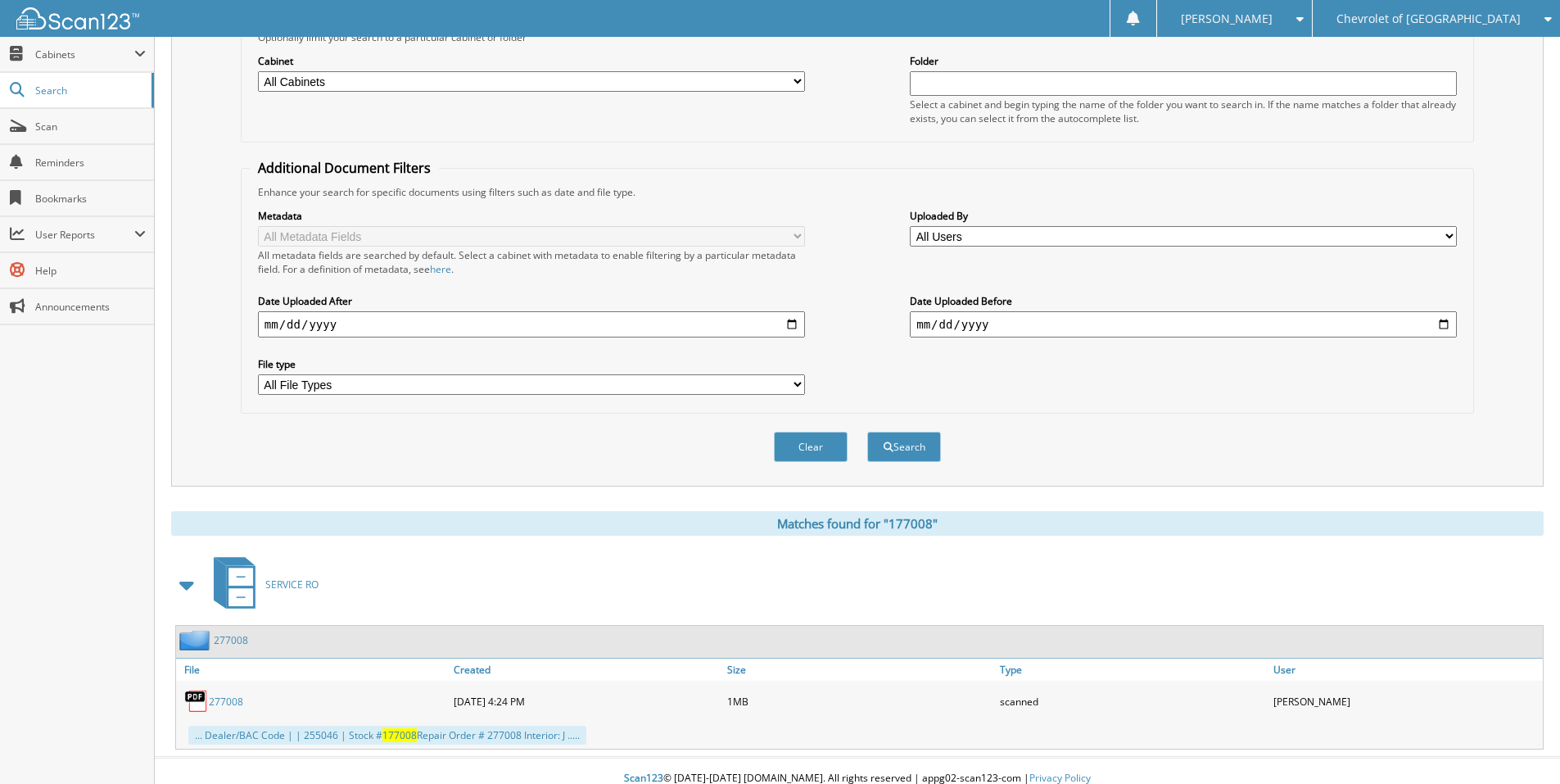
scroll to position [223, 0]
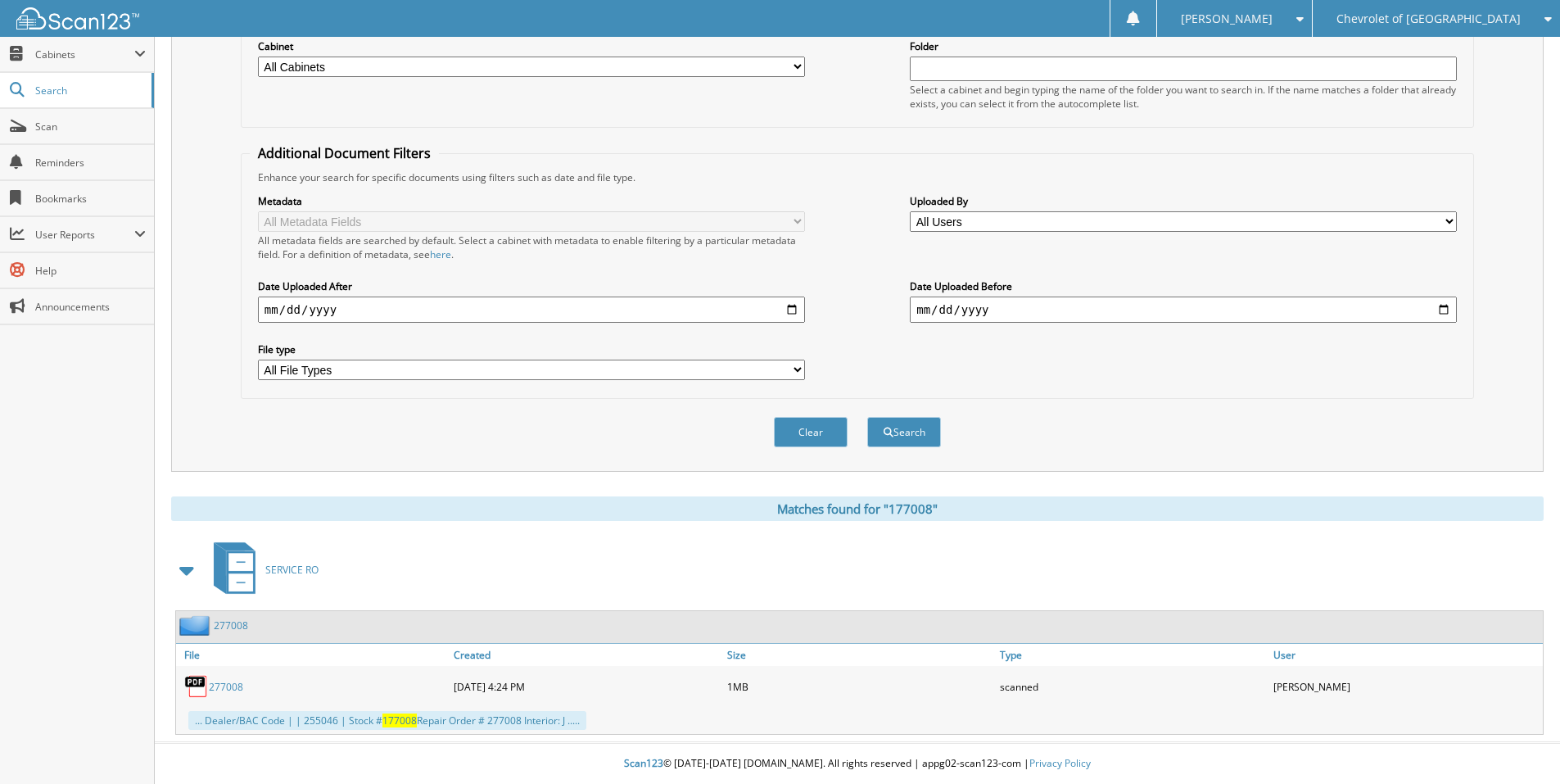
click at [220, 682] on link "277008" at bounding box center [225, 687] width 35 height 14
click at [72, 53] on span "Cabinets" at bounding box center [85, 54] width 99 height 14
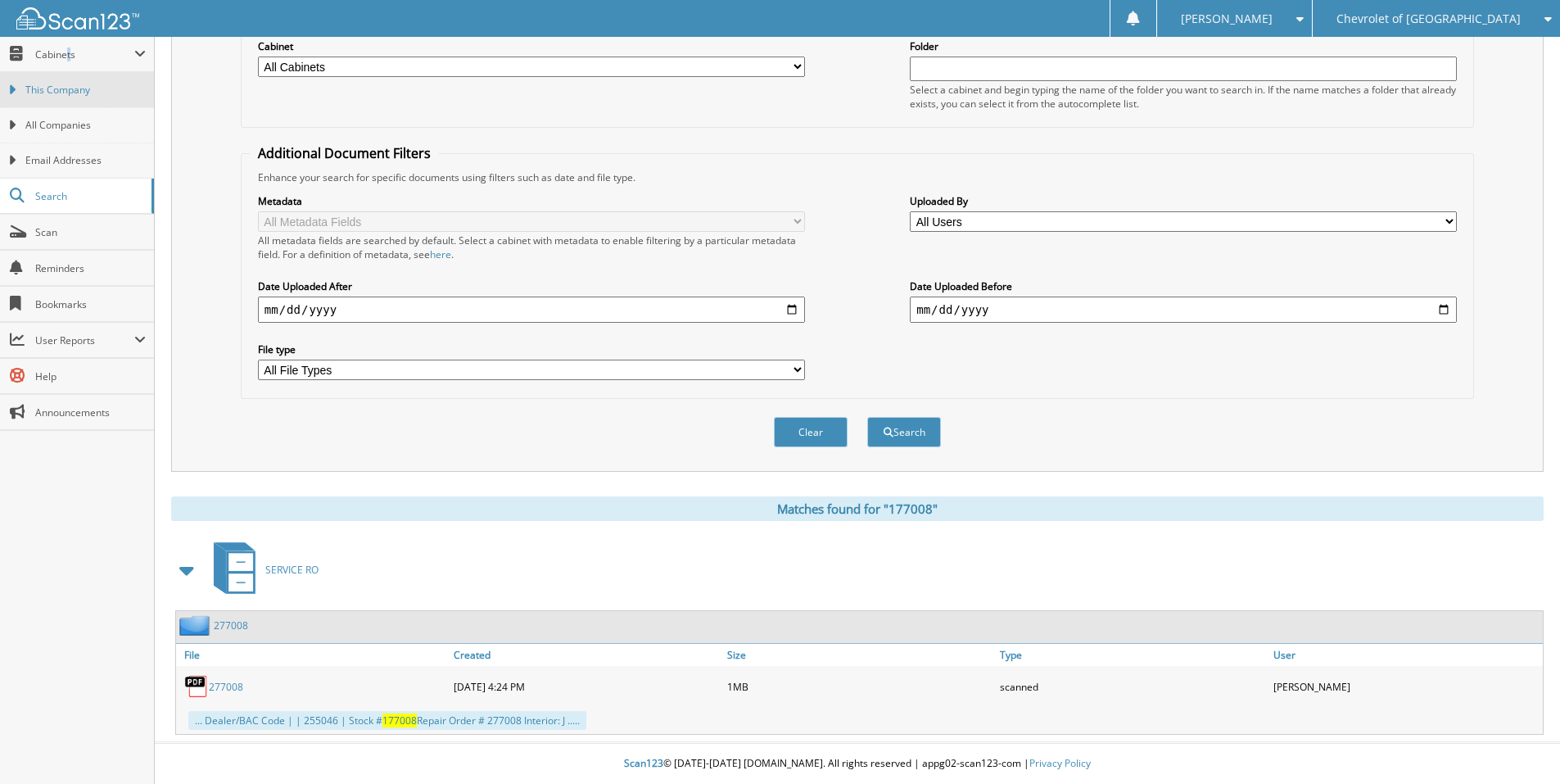
click at [45, 90] on span "This Company" at bounding box center [85, 90] width 120 height 15
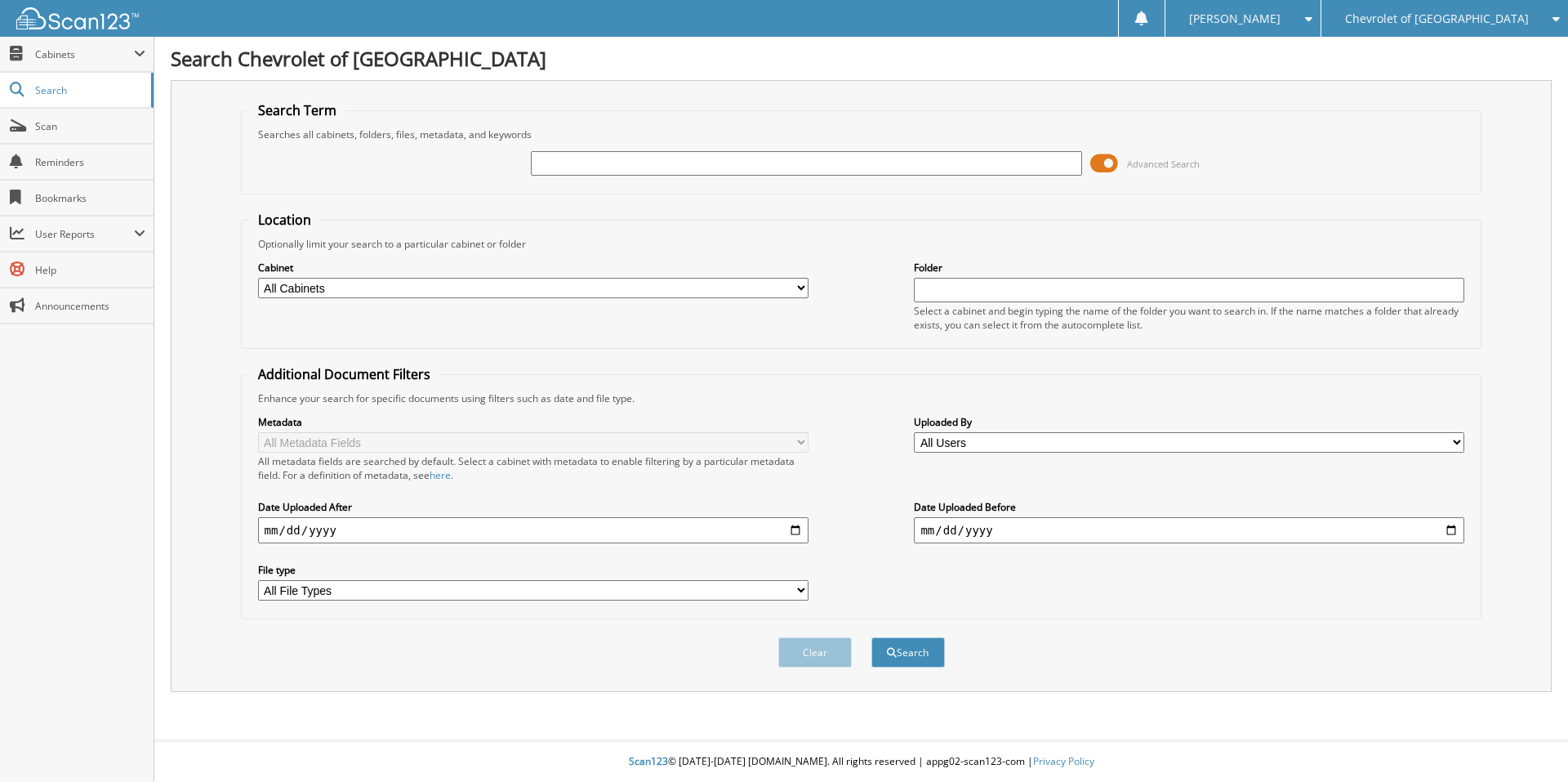
click at [604, 161] on input "text" at bounding box center [807, 164] width 551 height 25
type input "[US_VEHICLE_IDENTIFICATION_NUMBER]"
click at [872, 637] on button "Search" at bounding box center [908, 652] width 74 height 30
